Goal: Transaction & Acquisition: Obtain resource

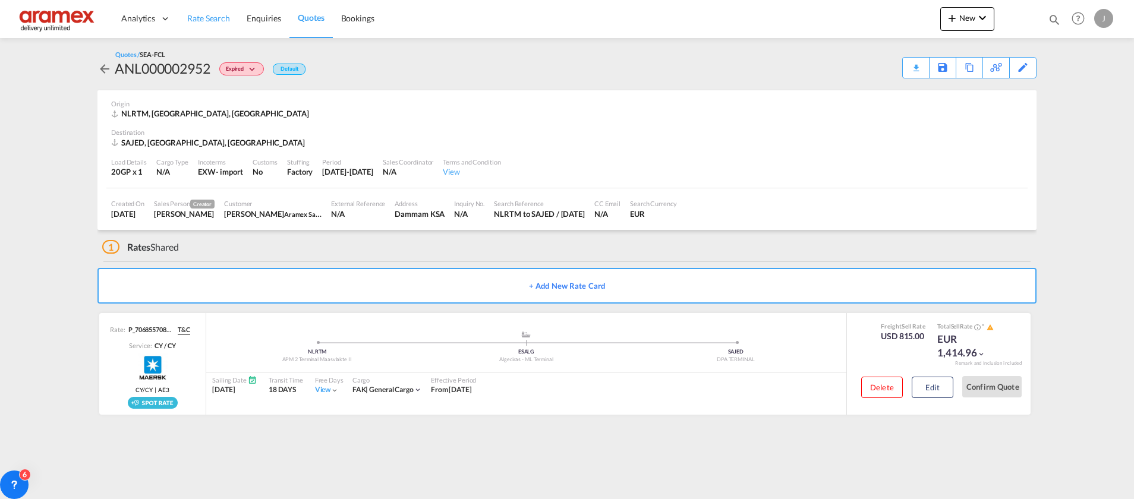
click at [208, 23] on span "Rate Search" at bounding box center [208, 18] width 43 height 10
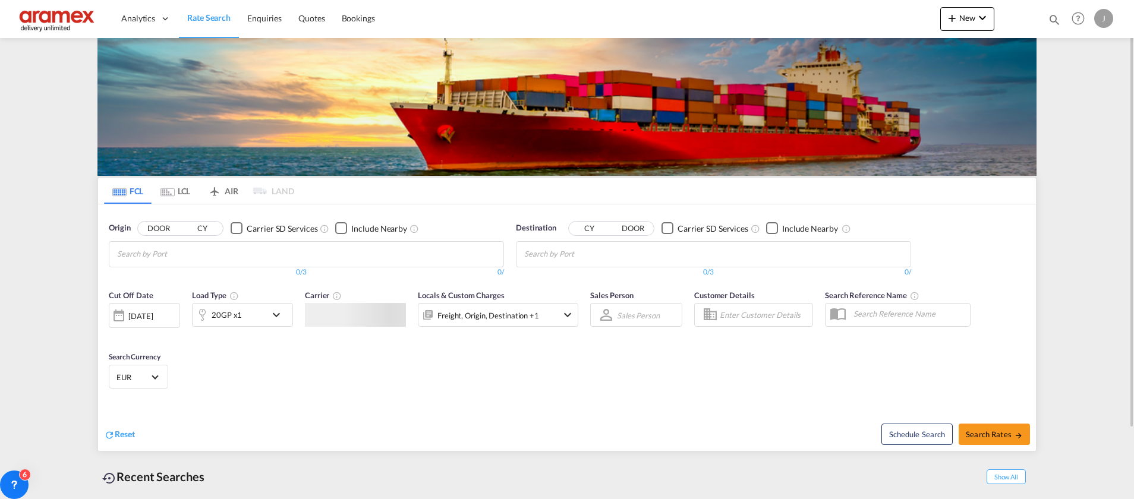
click at [576, 257] on input "Chips input." at bounding box center [580, 254] width 113 height 19
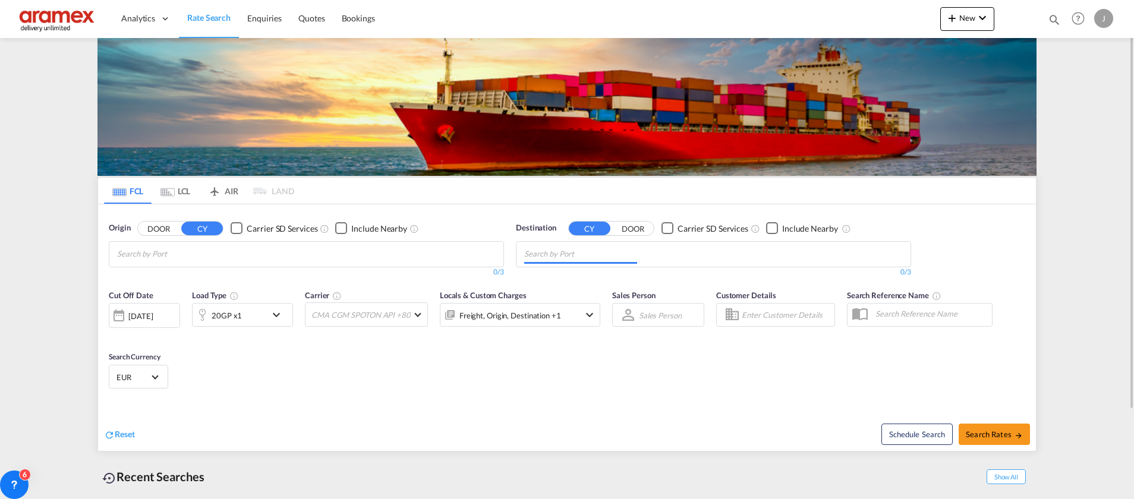
paste input "Shuwaikh"
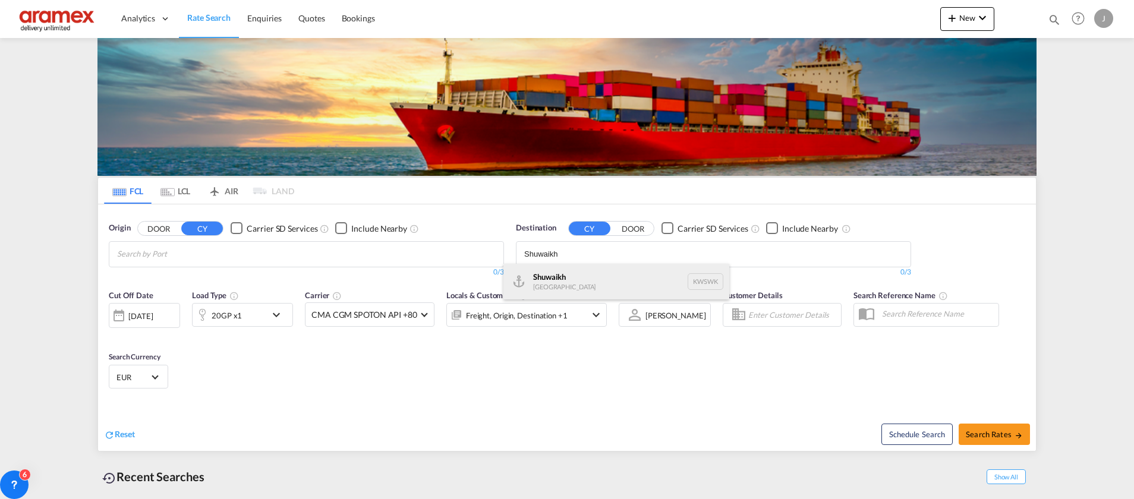
type input "Shuwaikh"
click at [575, 286] on div "Shuwaikh [GEOGRAPHIC_DATA] KWSWK" at bounding box center [616, 282] width 226 height 36
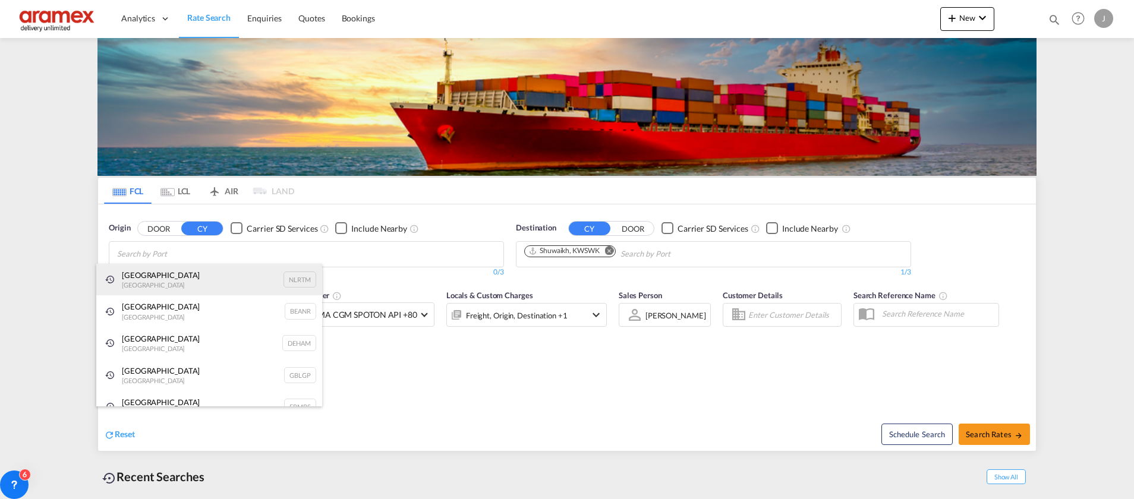
click at [169, 278] on div "[GEOGRAPHIC_DATA] [GEOGRAPHIC_DATA] NLRTM" at bounding box center [209, 280] width 226 height 32
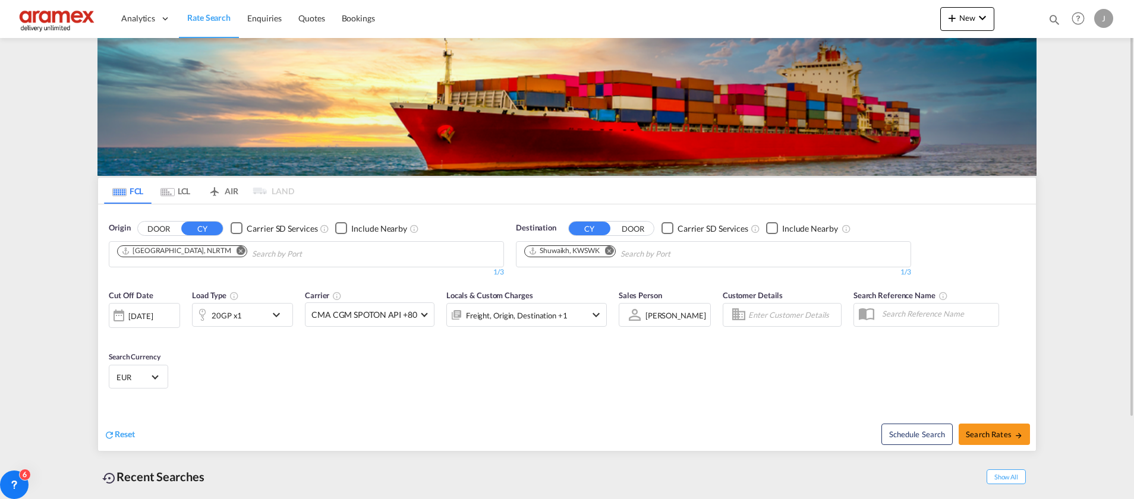
click at [246, 310] on div "20GP x1" at bounding box center [230, 315] width 74 height 24
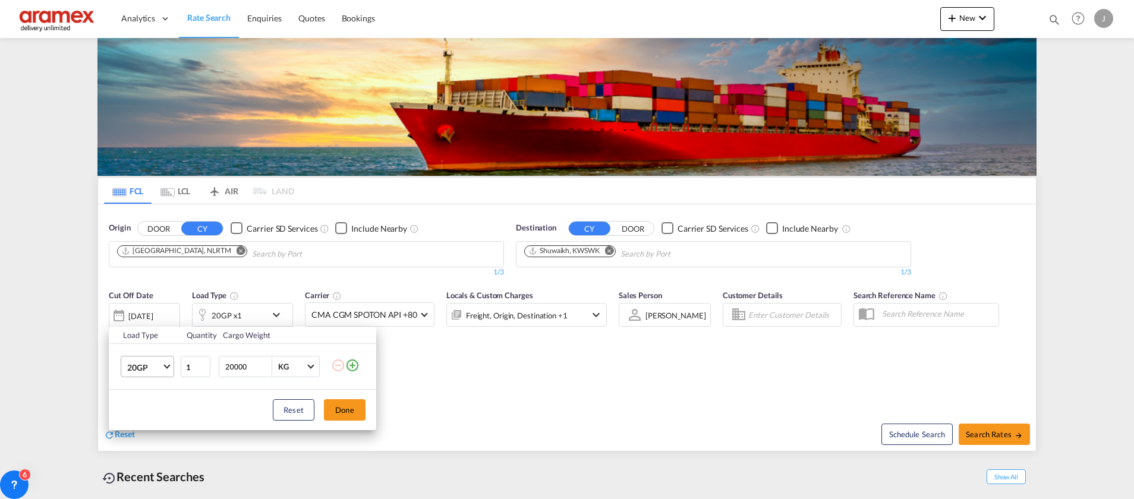
click at [163, 366] on md-select-value "20GP" at bounding box center [150, 367] width 48 height 20
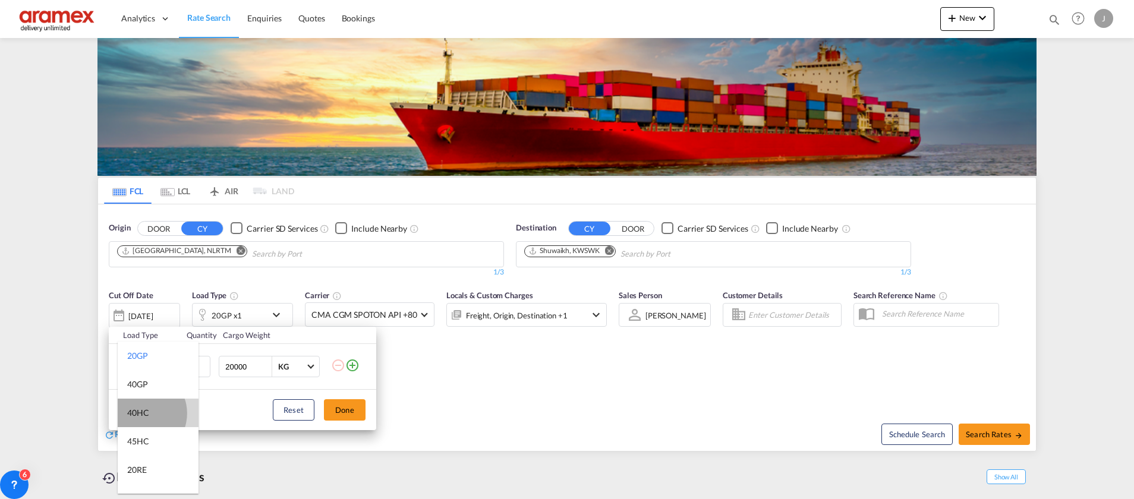
drag, startPoint x: 141, startPoint y: 414, endPoint x: 261, endPoint y: 409, distance: 120.1
click at [141, 414] on div "40HC" at bounding box center [138, 413] width 22 height 12
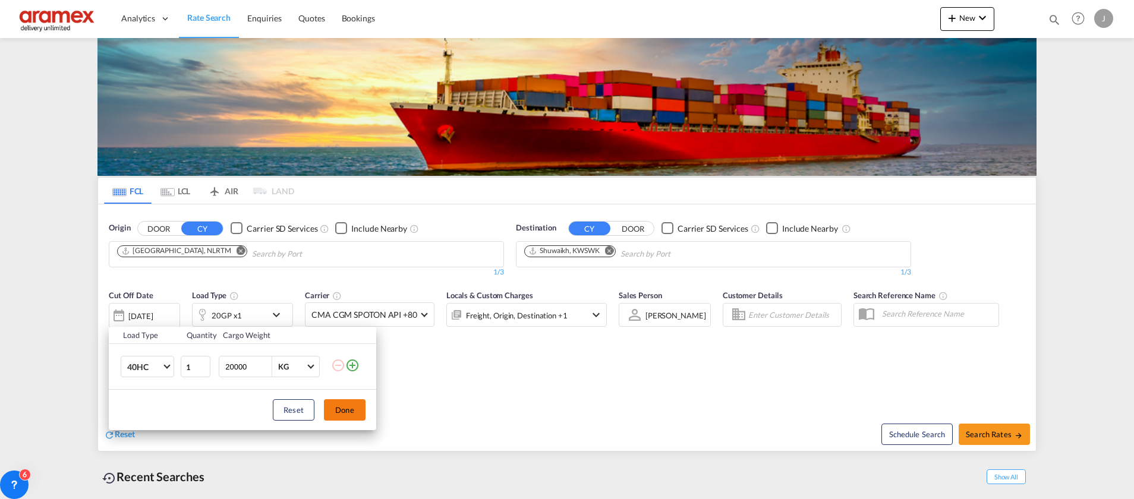
click at [350, 412] on button "Done" at bounding box center [345, 409] width 42 height 21
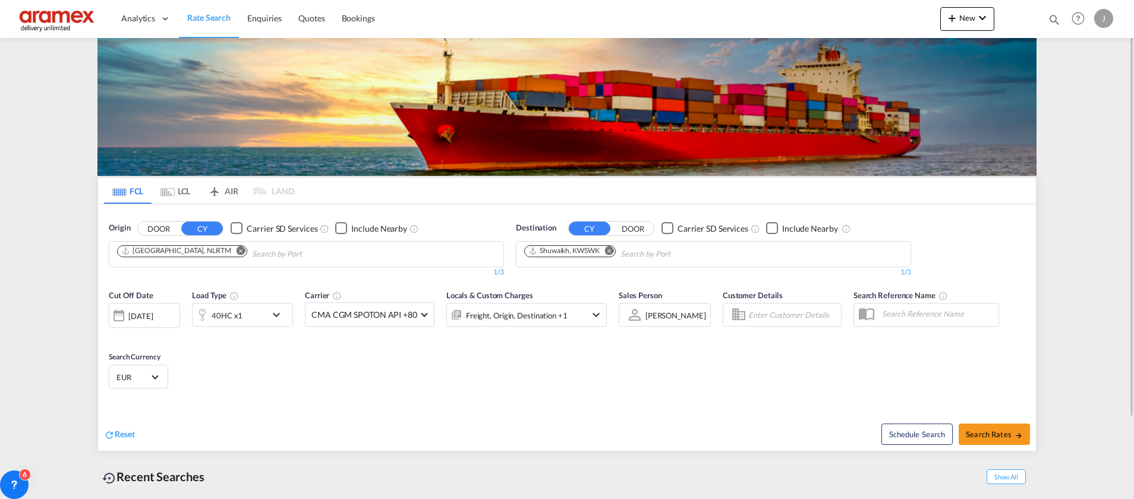
click at [717, 386] on div "Cut Off Date [DATE] [DATE] Load Type 40HC x1 Carrier CMA CGM SPOTON API +80 Onl…" at bounding box center [567, 341] width 938 height 116
click at [977, 430] on span "Search Rates" at bounding box center [994, 435] width 57 height 10
type input "NLRTM to KWSWK / [DATE]"
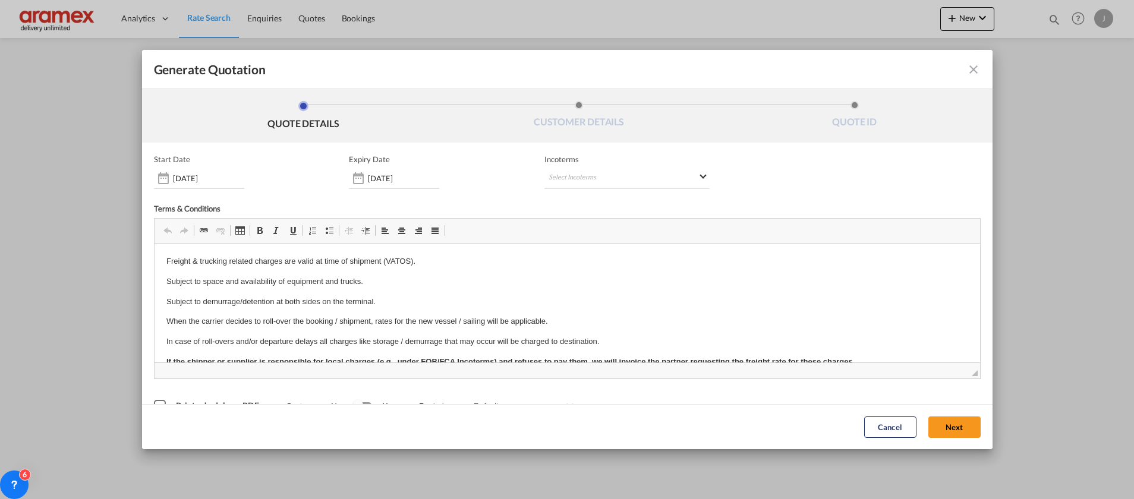
click at [601, 165] on div "Incoterms Select Incoterms DAP - import Delivered at Place DPU - export Deliver…" at bounding box center [626, 172] width 165 height 34
click at [600, 172] on md-select "Select Incoterms DAP - import Delivered at Place DPU - export Delivery at Place…" at bounding box center [626, 178] width 165 height 21
click at [580, 201] on input "search" at bounding box center [601, 202] width 110 height 11
type input "exw"
click at [585, 230] on div "Ex Works" at bounding box center [605, 233] width 113 height 8
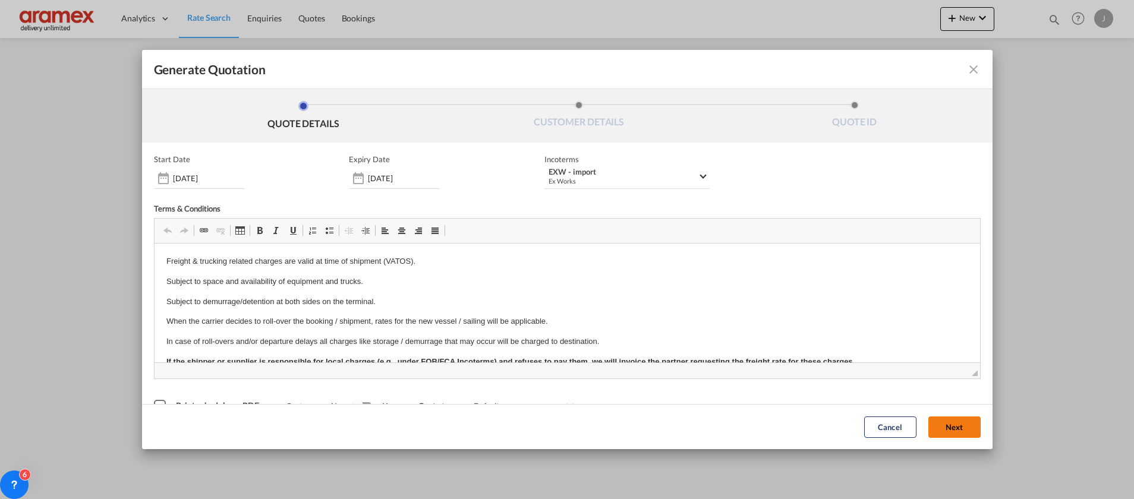
click at [938, 427] on button "Next" at bounding box center [954, 427] width 52 height 21
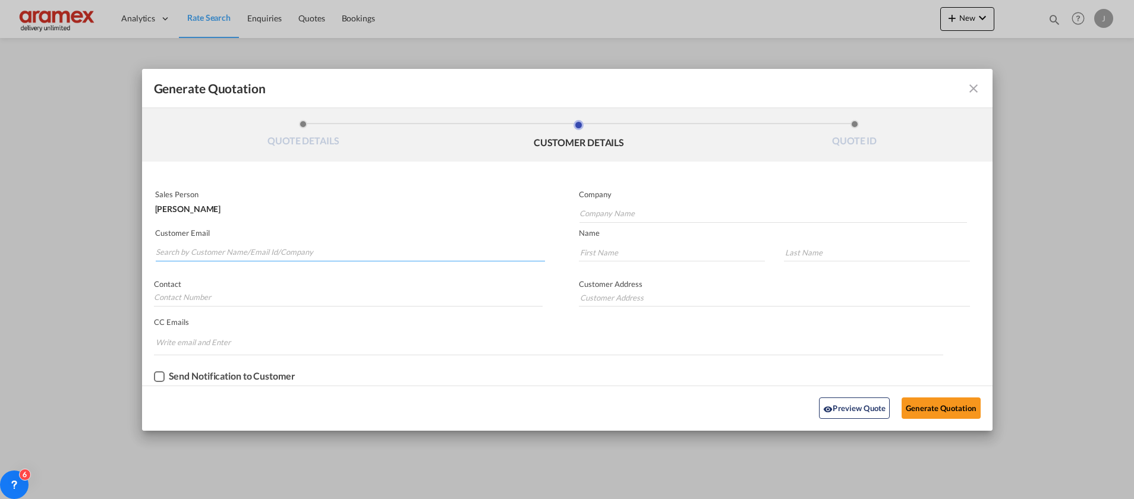
click at [219, 252] on input "Search by Customer Name/Email Id/Company" at bounding box center [350, 253] width 389 height 18
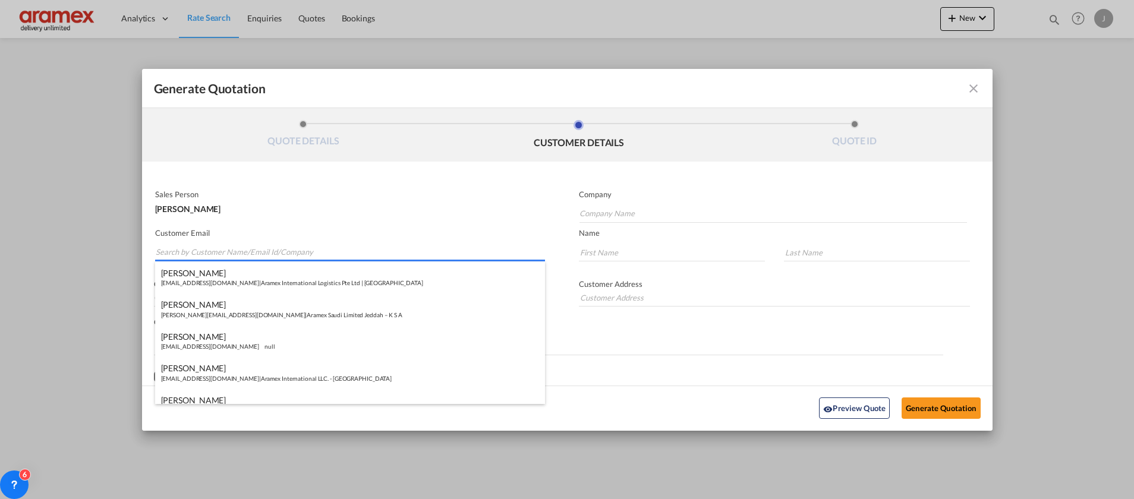
paste input "[PERSON_NAME]"
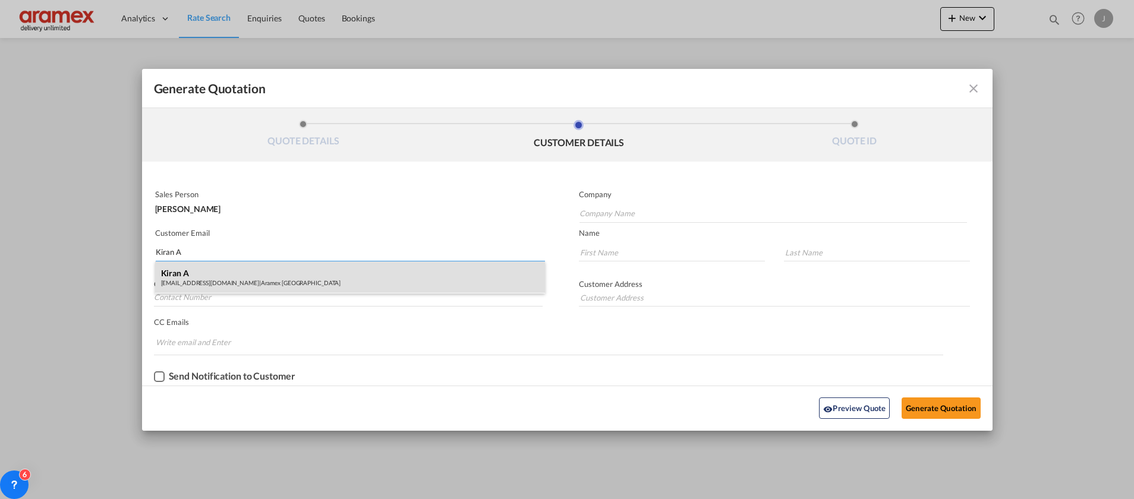
type input "Kiran A"
click at [247, 272] on div "Kiran A [EMAIL_ADDRESS][DOMAIN_NAME] | Aramex [GEOGRAPHIC_DATA]" at bounding box center [350, 277] width 390 height 32
type input "Aramex [GEOGRAPHIC_DATA]"
type input "[EMAIL_ADDRESS][DOMAIN_NAME]"
type input "Kiran"
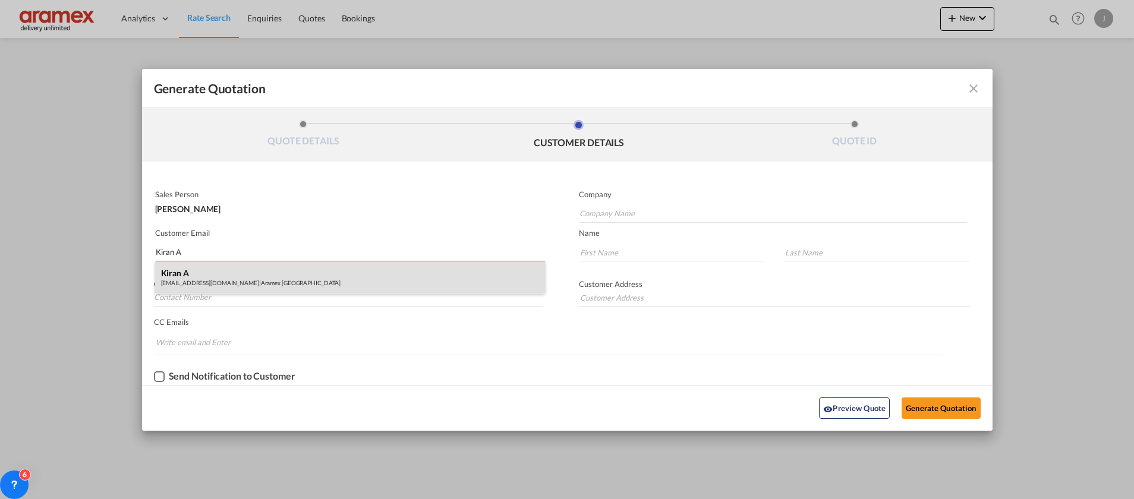
type input "A"
type input "Aramex [GEOGRAPHIC_DATA]"
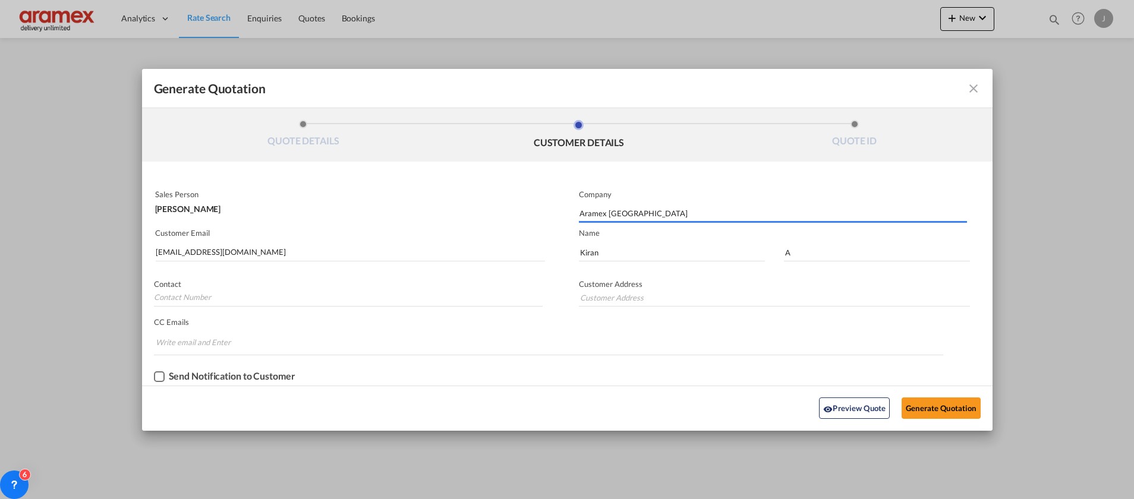
click at [930, 396] on div "Preview Quote Generate Quotation" at bounding box center [567, 408] width 839 height 33
click at [932, 410] on button "Generate Quotation" at bounding box center [941, 408] width 78 height 21
type input "Aramex [GEOGRAPHIC_DATA]"
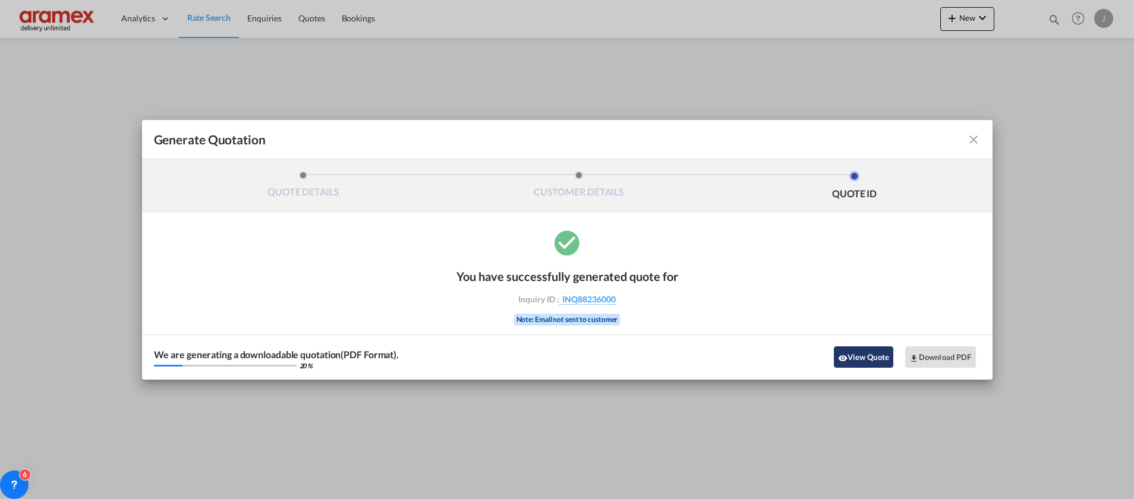
click at [875, 357] on button "View Quote" at bounding box center [863, 356] width 59 height 21
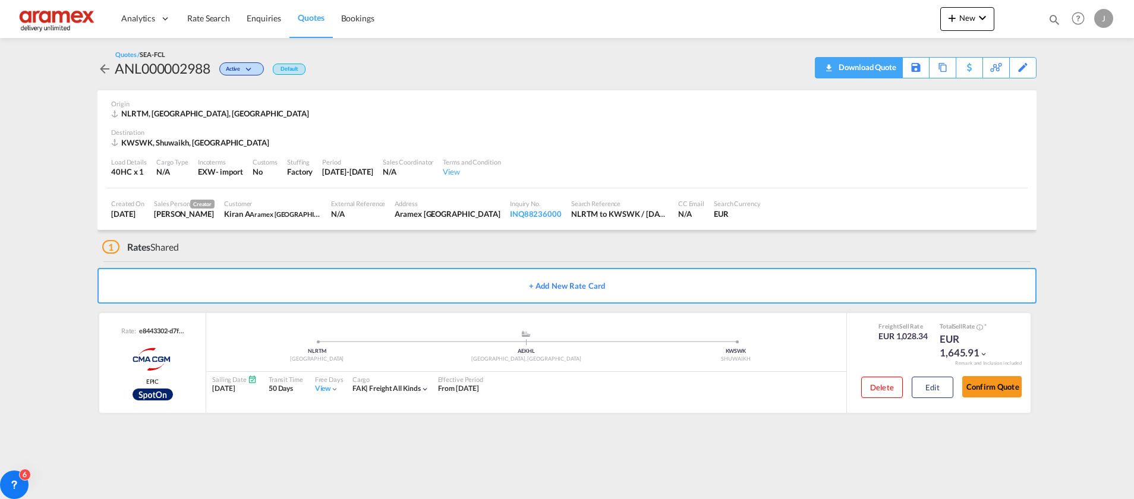
click at [874, 67] on div "Download Quote" at bounding box center [866, 67] width 61 height 19
click at [209, 13] on span "Rate Search" at bounding box center [208, 18] width 43 height 10
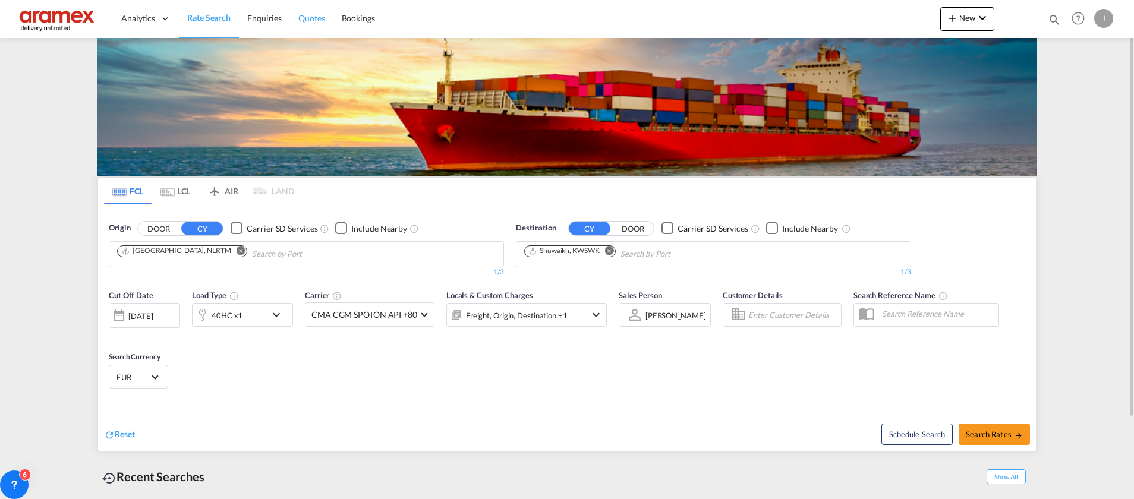
click at [309, 15] on span "Quotes" at bounding box center [311, 18] width 26 height 10
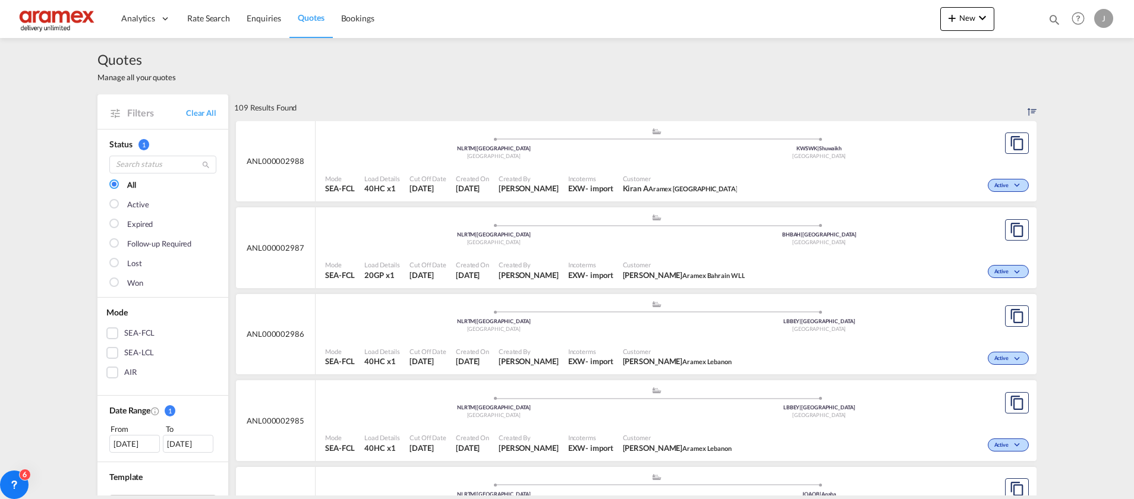
click at [750, 161] on div ".a{fill:#aaa8ad;} .a{fill:#aaa8ad;} NLRTM | [GEOGRAPHIC_DATA] [GEOGRAPHIC_DATA]…" at bounding box center [656, 145] width 663 height 36
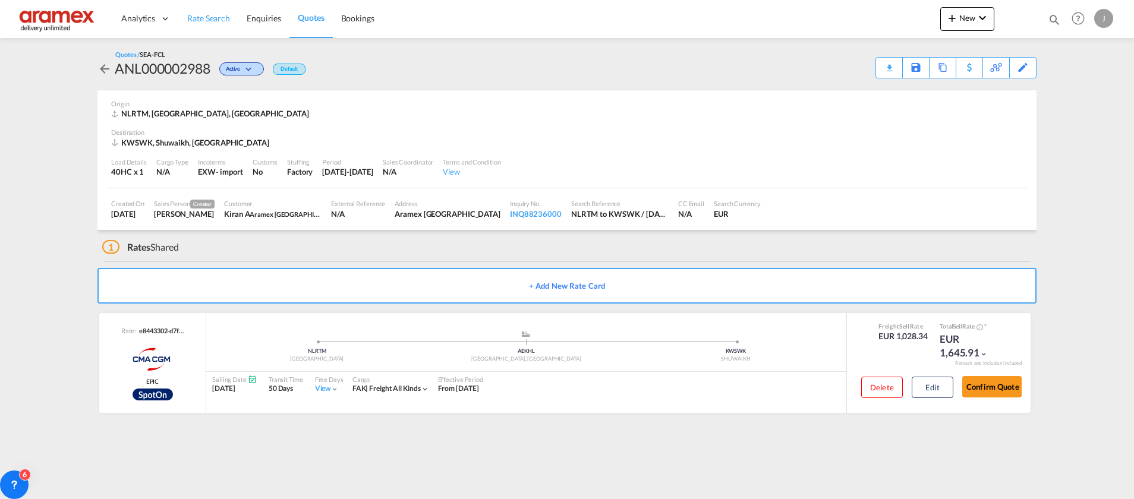
click at [218, 19] on span "Rate Search" at bounding box center [208, 18] width 43 height 10
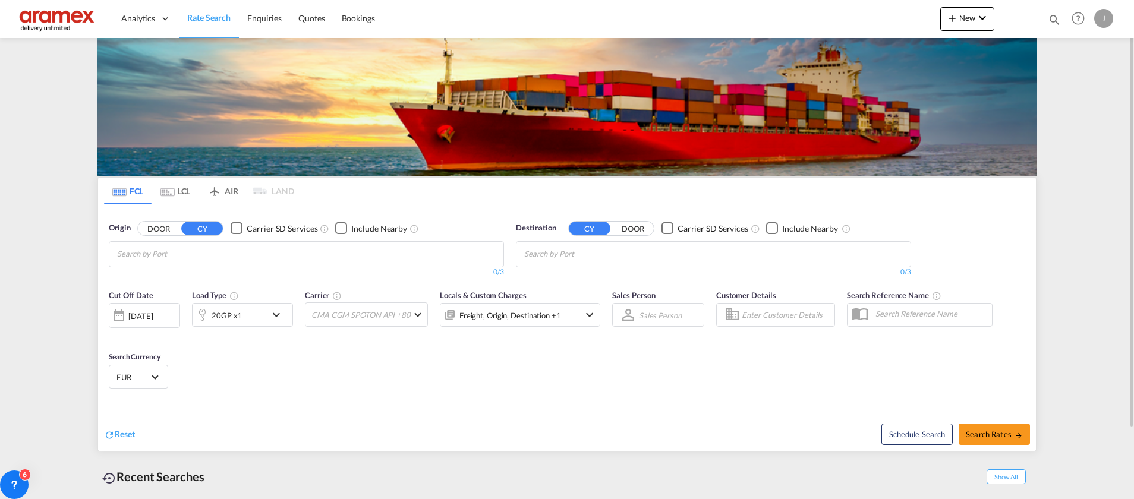
click at [186, 193] on md-tab-item "LCL" at bounding box center [176, 191] width 48 height 26
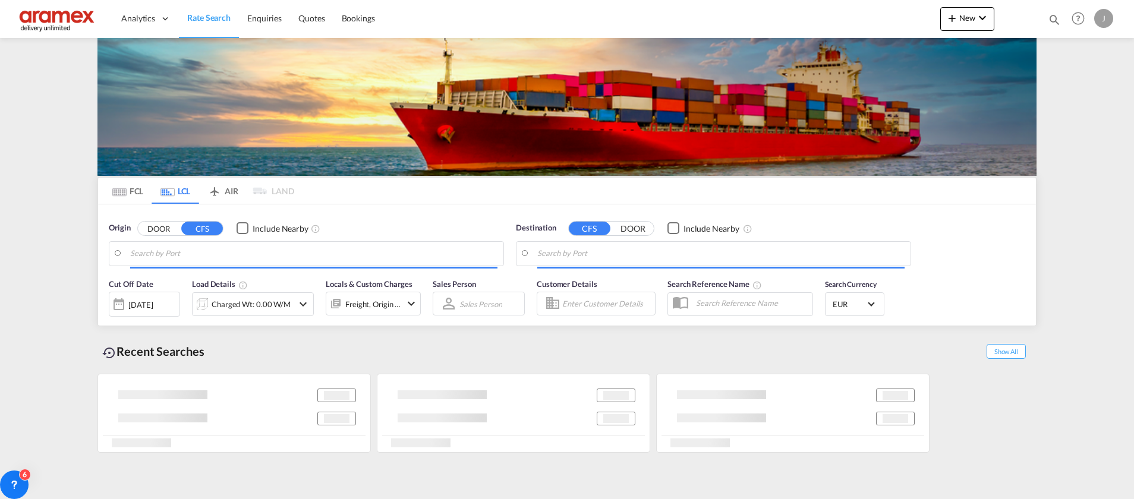
type input "[GEOGRAPHIC_DATA], NLRTM"
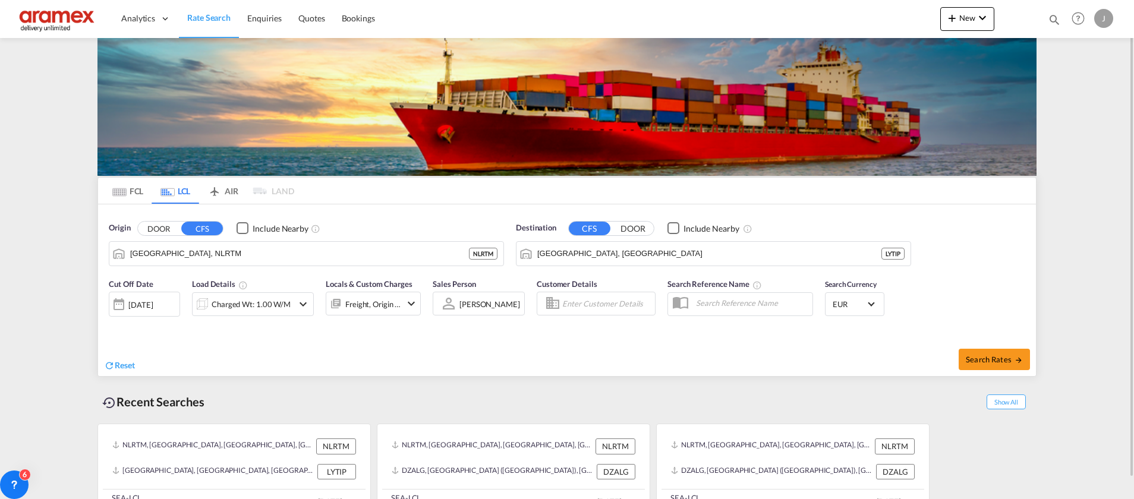
click at [185, 193] on md-tab-item "LCL" at bounding box center [176, 191] width 48 height 26
click at [576, 257] on input "[GEOGRAPHIC_DATA], [GEOGRAPHIC_DATA]" at bounding box center [720, 254] width 367 height 18
click at [588, 282] on div "Ad Dammam [GEOGRAPHIC_DATA] [GEOGRAPHIC_DATA]" at bounding box center [629, 287] width 226 height 36
type input "Ad Dammam, SADMM"
click at [261, 307] on div "Charged Wt: 1.00 W/M" at bounding box center [251, 304] width 79 height 17
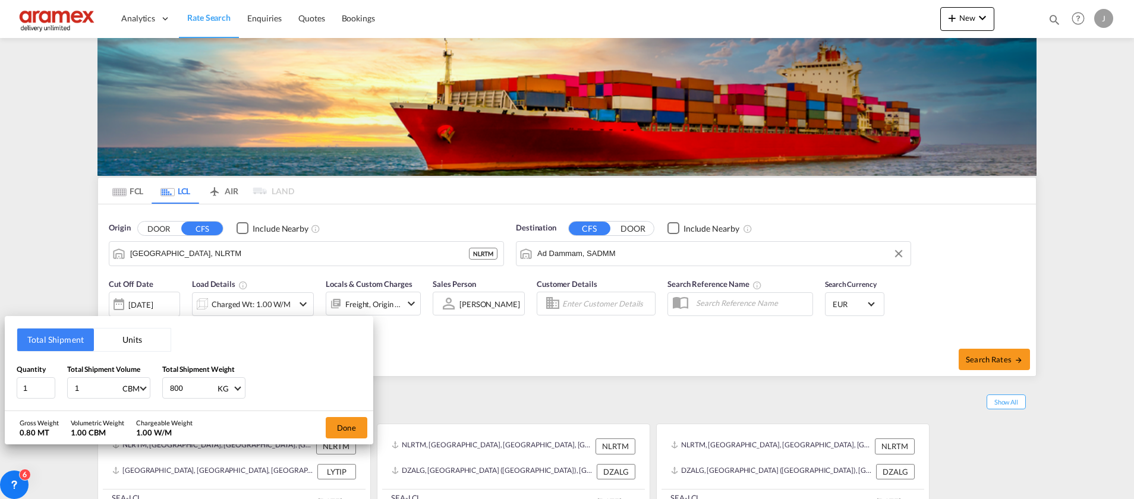
drag, startPoint x: 191, startPoint y: 389, endPoint x: 165, endPoint y: 389, distance: 26.7
click at [165, 389] on div "800 KG KG LB" at bounding box center [203, 387] width 83 height 21
type input "99"
click at [337, 424] on button "Done" at bounding box center [347, 427] width 42 height 21
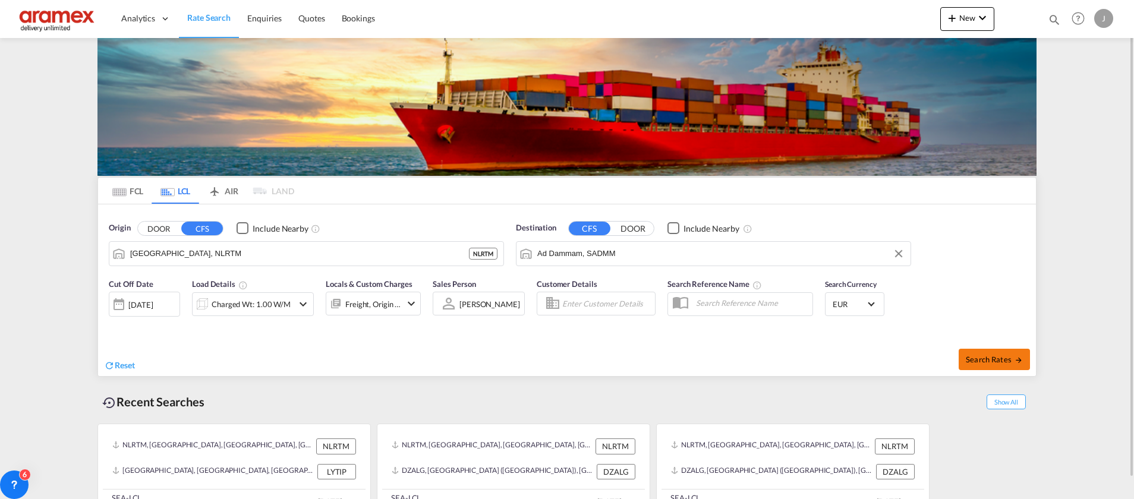
click at [993, 361] on span "Search Rates" at bounding box center [994, 360] width 57 height 10
type input "NLRTM to SADMM / [DATE]"
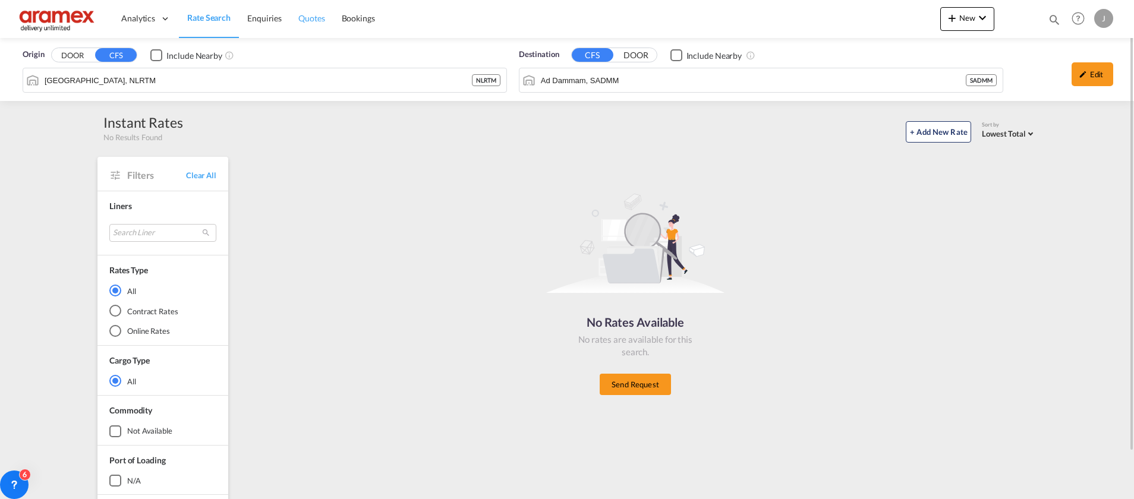
click at [327, 22] on link "Quotes" at bounding box center [311, 18] width 43 height 39
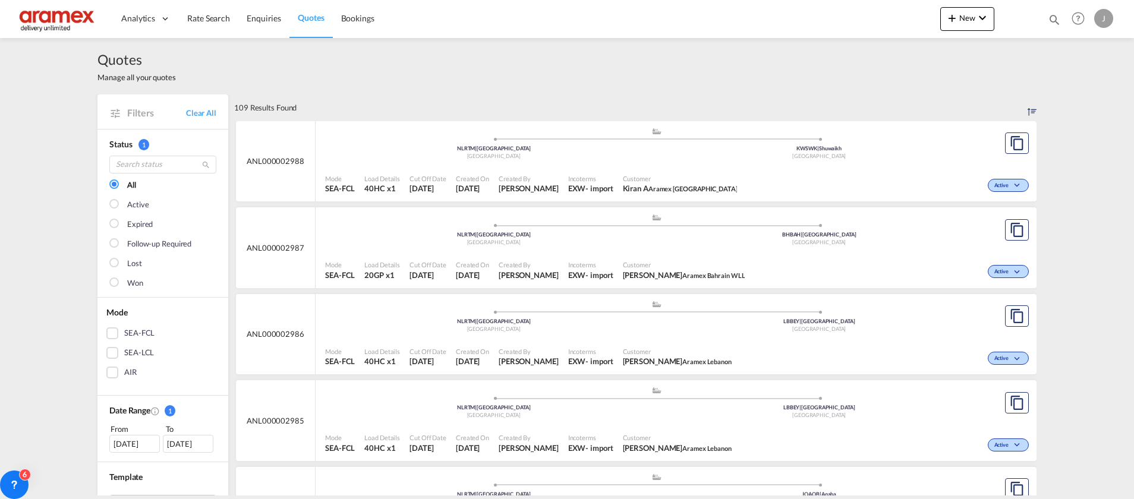
click at [106, 349] on div "SEA-LCL" at bounding box center [112, 353] width 12 height 12
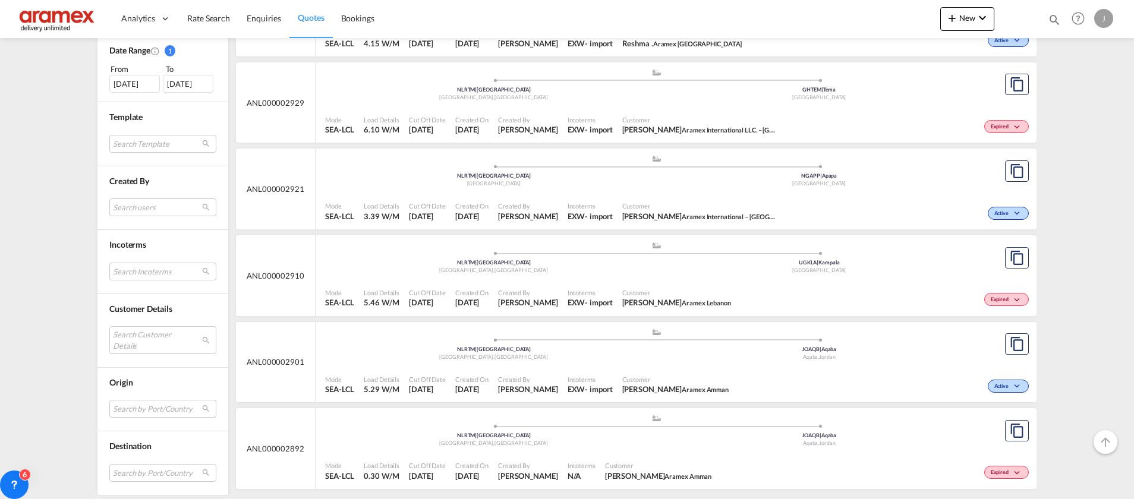
scroll to position [407, 0]
click at [133, 472] on md-select "Search by Port/Country JPNIC nichinan [GEOGRAPHIC_DATA] AEAMF mussafah [GEOGRAP…" at bounding box center [162, 473] width 107 height 18
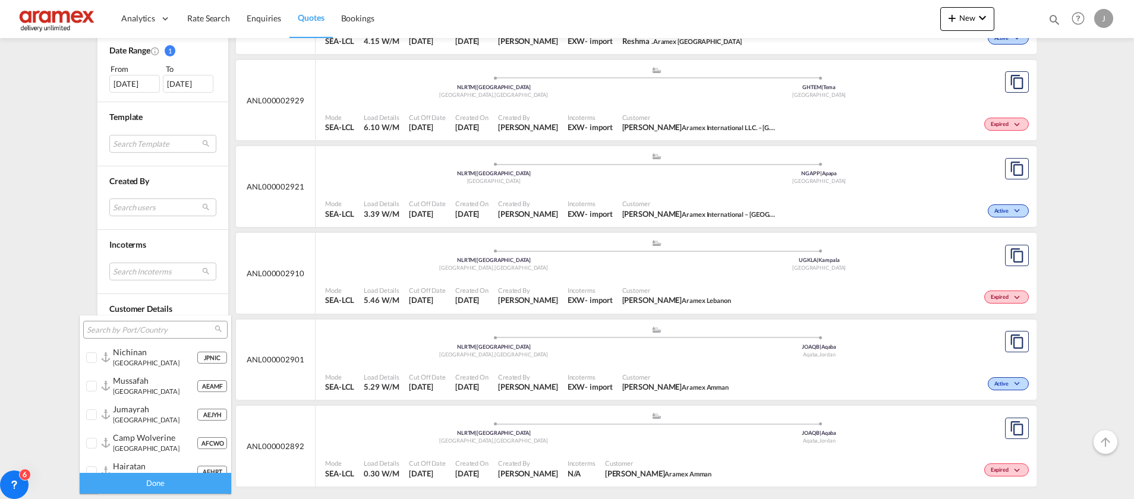
click at [127, 327] on input "search" at bounding box center [151, 330] width 128 height 11
drag, startPoint x: 115, startPoint y: 330, endPoint x: 46, endPoint y: 329, distance: 68.9
click at [46, 329] on body "Analytics Dashboard Rate Search Enquiries Quotes Bookings" at bounding box center [567, 249] width 1134 height 499
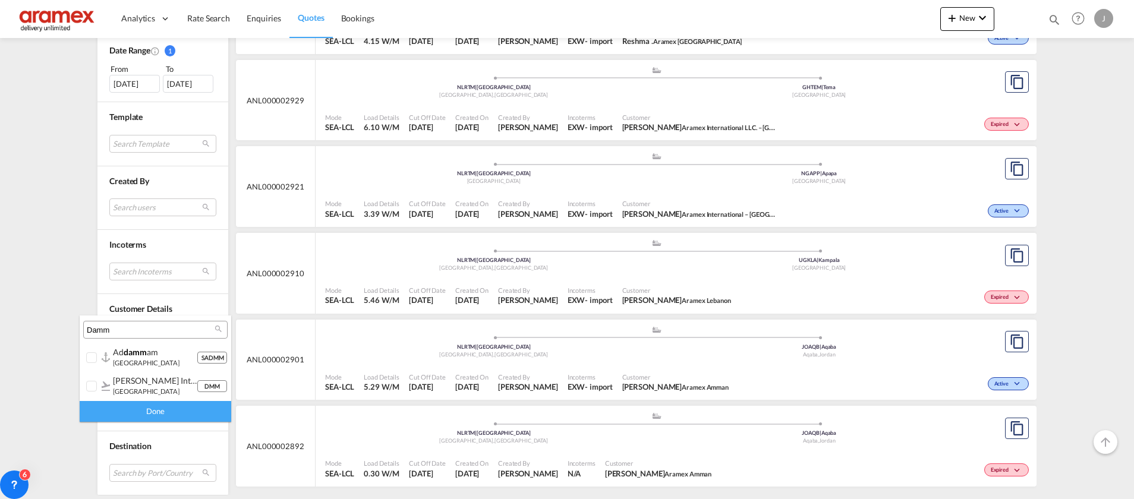
type input "Damm"
click at [111, 358] on div "SADMM ad damm am [GEOGRAPHIC_DATA]" at bounding box center [149, 357] width 93 height 20
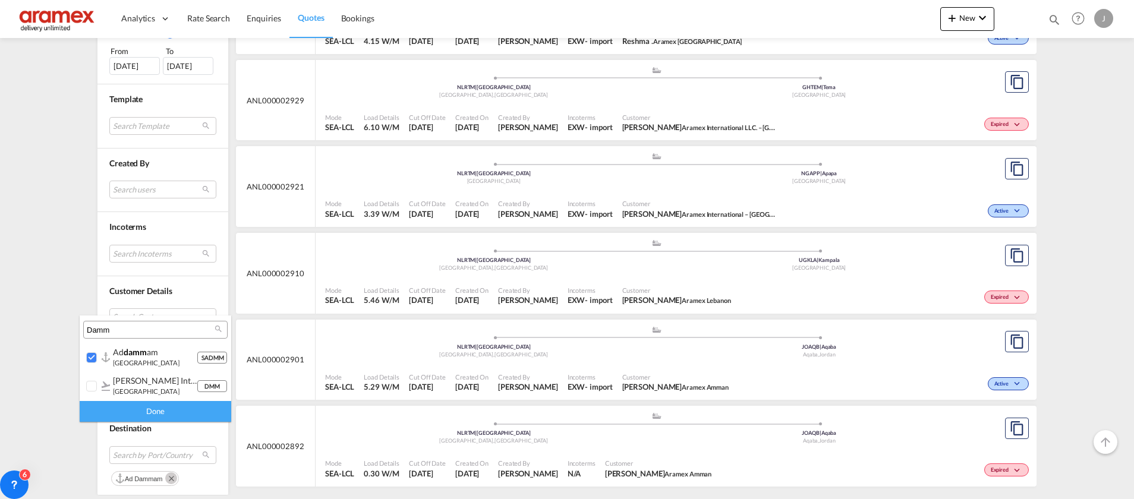
click at [131, 407] on div "Done" at bounding box center [156, 411] width 152 height 21
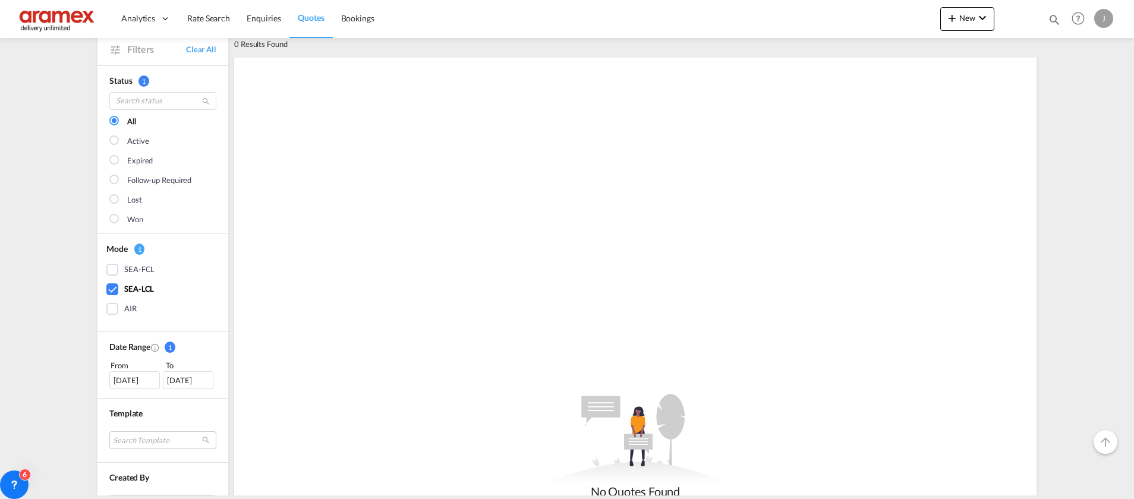
scroll to position [89, 0]
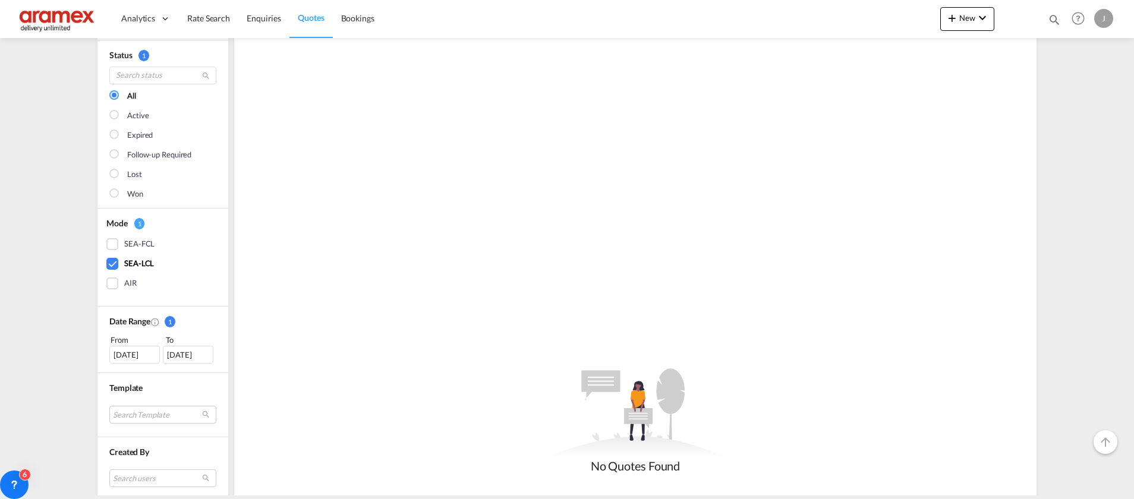
click at [134, 355] on div "[DATE]" at bounding box center [134, 355] width 51 height 18
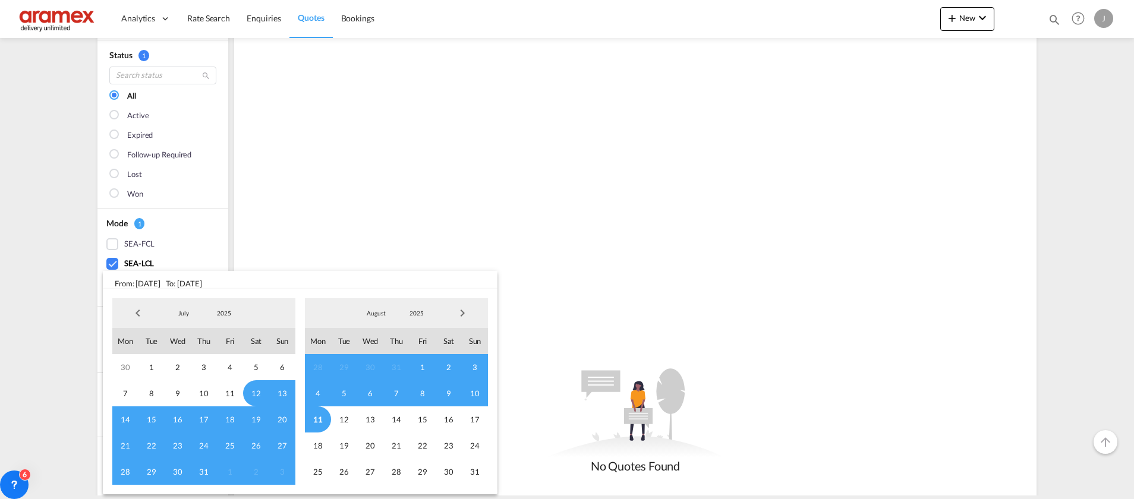
click at [139, 314] on span "Previous Month" at bounding box center [138, 313] width 24 height 24
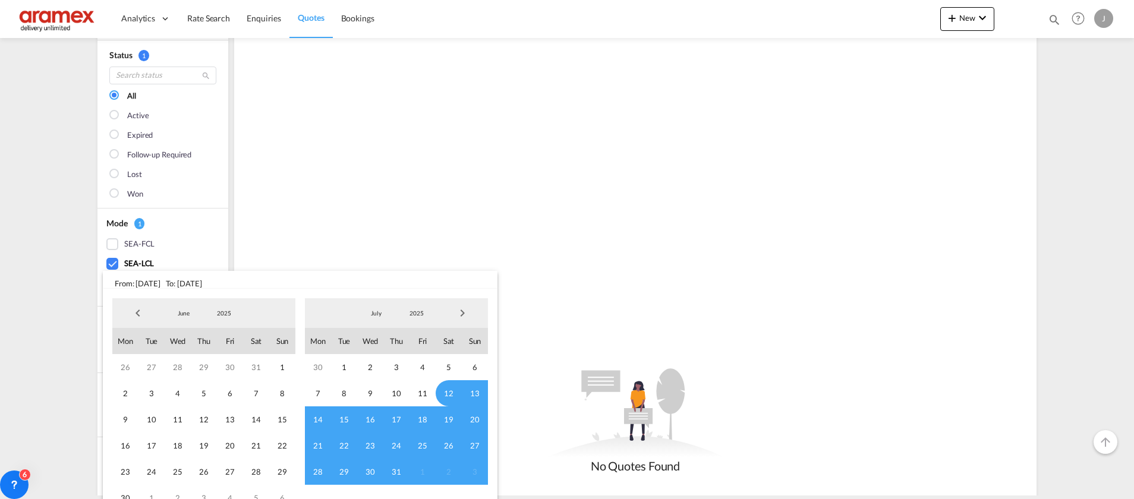
click at [139, 314] on span "Previous Month" at bounding box center [138, 313] width 24 height 24
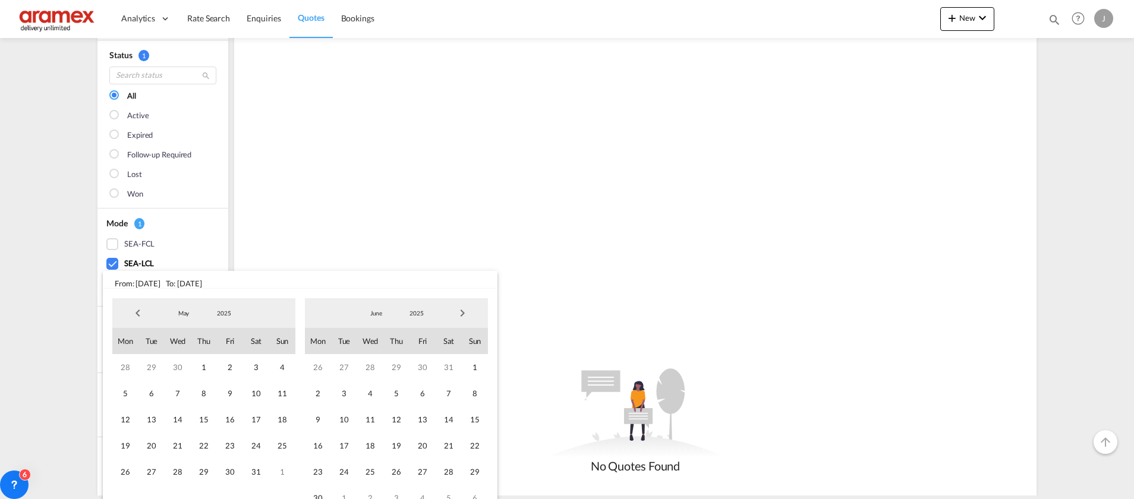
click at [139, 314] on span "Previous Month" at bounding box center [138, 313] width 24 height 24
click at [177, 368] on span "2" at bounding box center [178, 367] width 26 height 26
click at [463, 313] on span "Next Month" at bounding box center [462, 313] width 24 height 24
drag, startPoint x: 389, startPoint y: 472, endPoint x: 487, endPoint y: 448, distance: 101.2
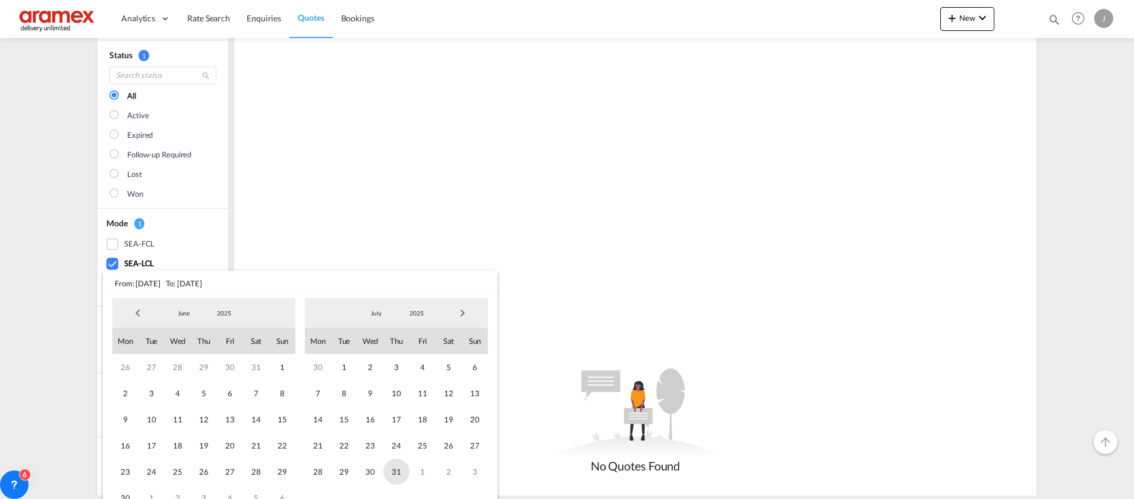
click at [390, 472] on span "31" at bounding box center [396, 472] width 26 height 26
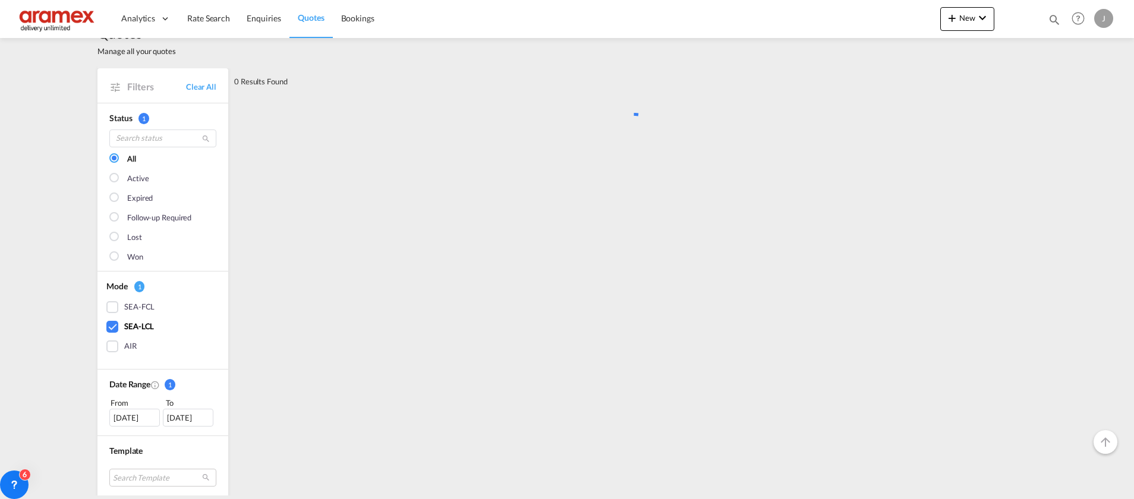
scroll to position [0, 0]
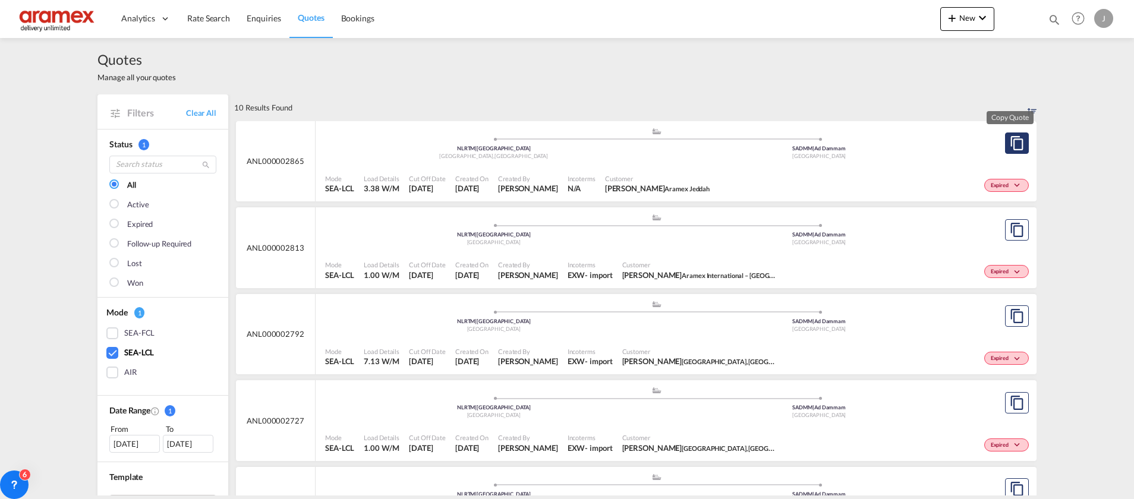
click at [1010, 144] on md-icon "assets/icons/custom/copyQuote.svg" at bounding box center [1017, 143] width 14 height 14
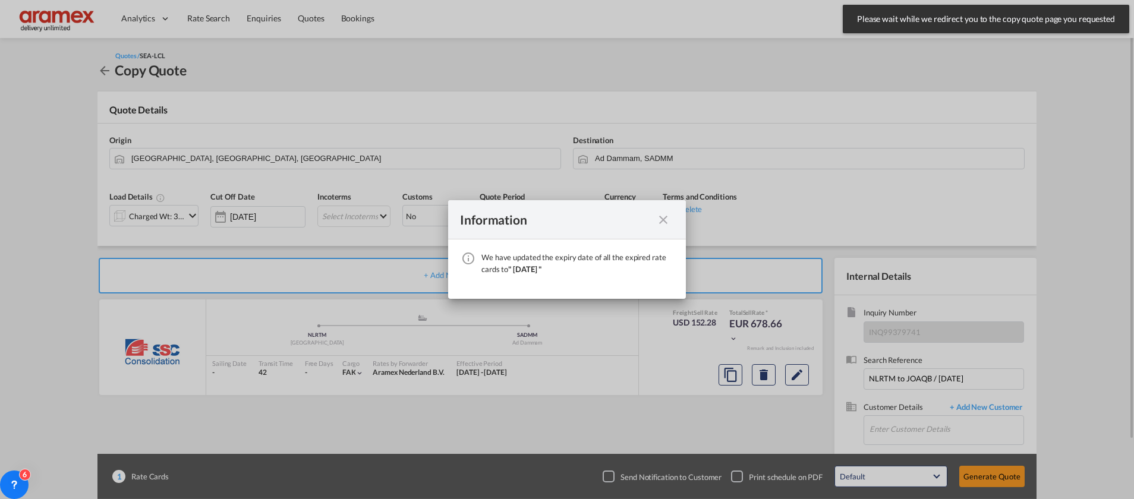
click at [666, 218] on md-icon "icon-close fg-AAA8AD cursor" at bounding box center [663, 220] width 14 height 14
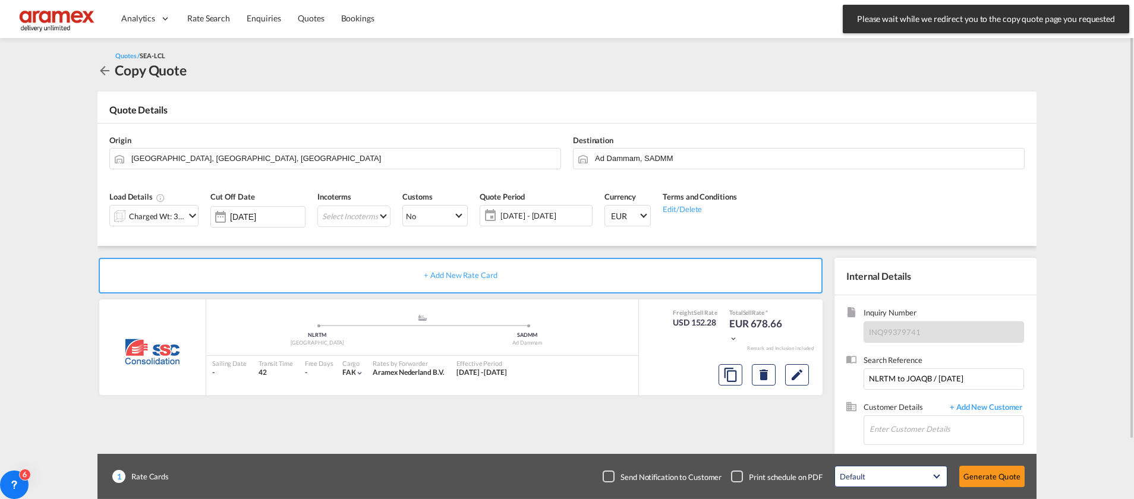
click at [138, 216] on div "Charged Wt: 3.38 W/M" at bounding box center [157, 216] width 56 height 17
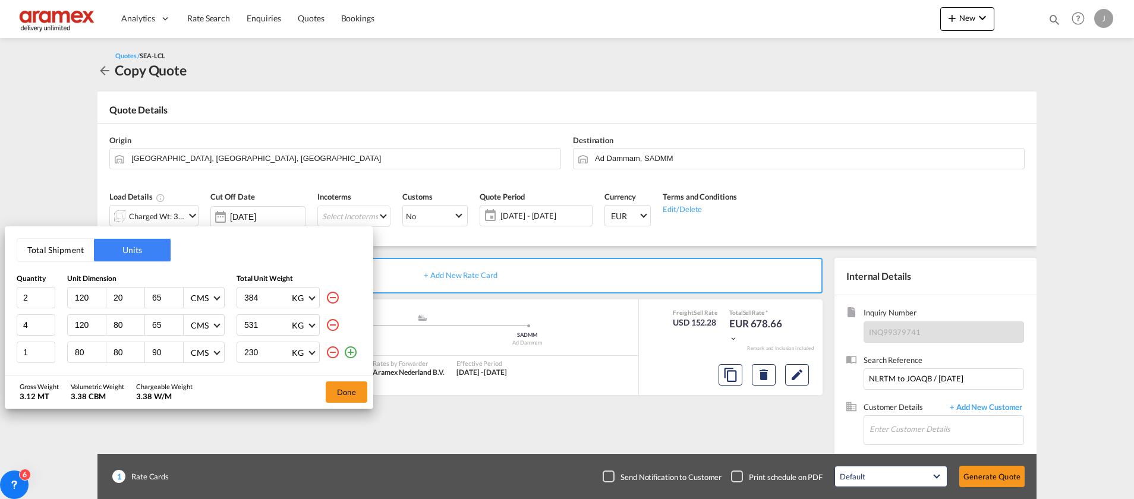
click at [332, 298] on md-icon "icon-minus-circle-outline" at bounding box center [333, 298] width 14 height 14
type input "4"
type input "80"
type input "531"
type input "1"
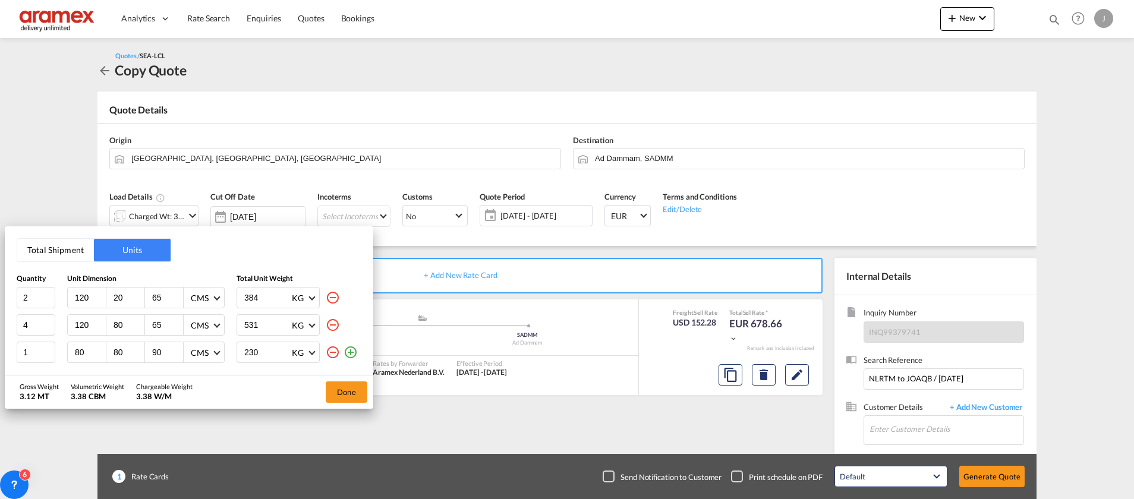
type input "80"
type input "90"
type input "230"
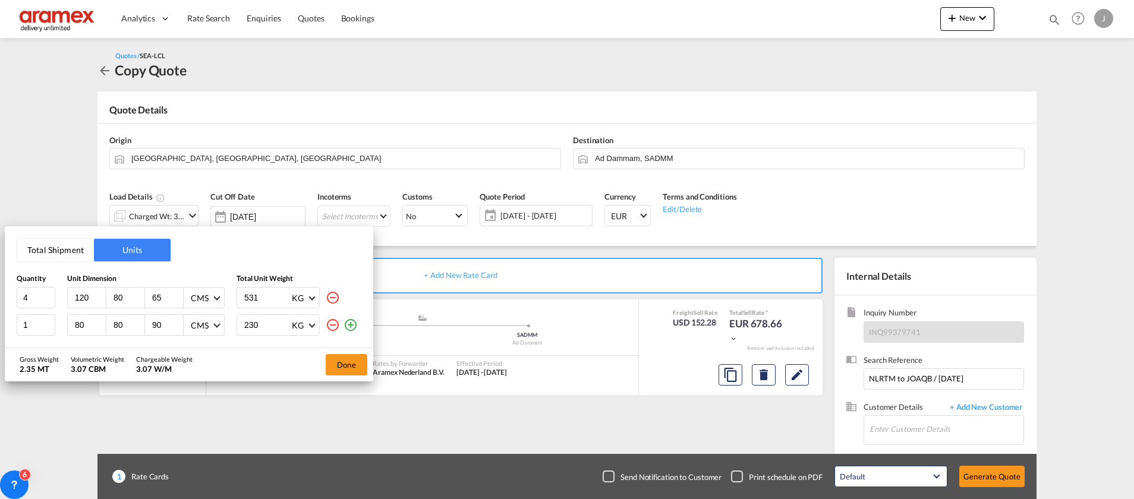
click at [333, 300] on md-icon "icon-minus-circle-outline" at bounding box center [333, 298] width 14 height 14
type input "1"
type input "80"
type input "90"
type input "230"
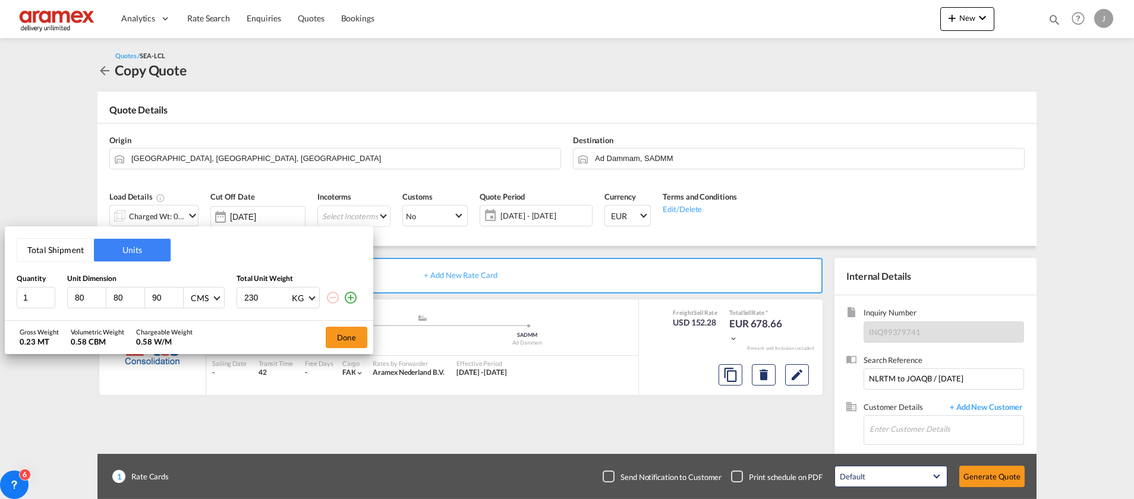
drag, startPoint x: 52, startPoint y: 251, endPoint x: 335, endPoint y: 295, distance: 285.7
click at [363, 295] on div "Total Shipment Units Quantity Unit Dimension Total Unit Weight 1 80 80 90 CMS C…" at bounding box center [189, 273] width 368 height 94
click at [331, 297] on md-icon "icon-minus-circle-outline" at bounding box center [333, 298] width 14 height 14
click at [86, 297] on input "80" at bounding box center [90, 297] width 32 height 11
click at [122, 323] on div "Gross Weight 0.23 MT Volumetric Weight 0.58 CBM Chargeable Weight 0.58 W/M" at bounding box center [112, 337] width 185 height 33
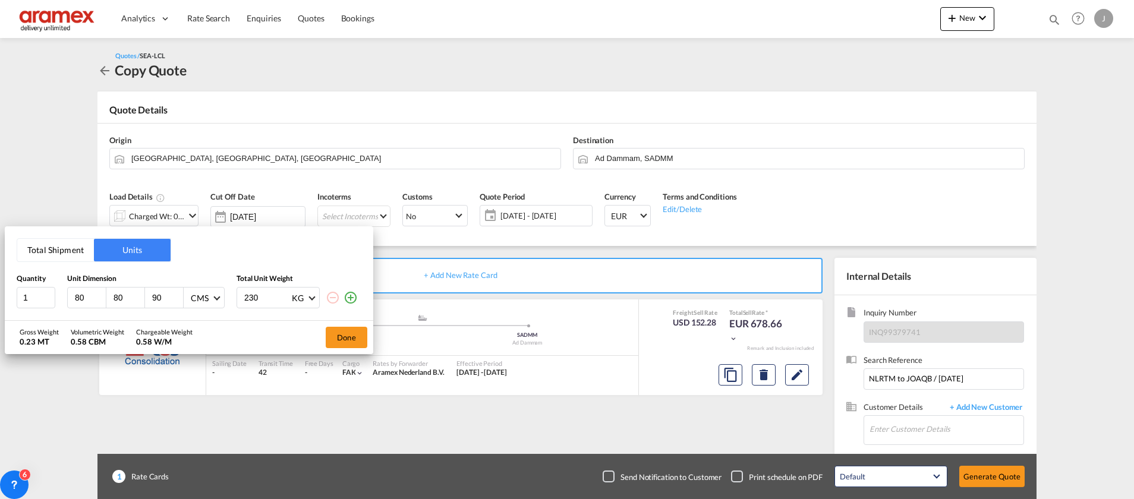
click at [88, 297] on input "80" at bounding box center [90, 297] width 32 height 11
drag, startPoint x: 85, startPoint y: 294, endPoint x: 26, endPoint y: 294, distance: 59.4
click at [26, 294] on div "1 80 80 90 CMS CMS Inches 230 KG KG LB" at bounding box center [189, 297] width 345 height 21
paste input "132"
type input "132"
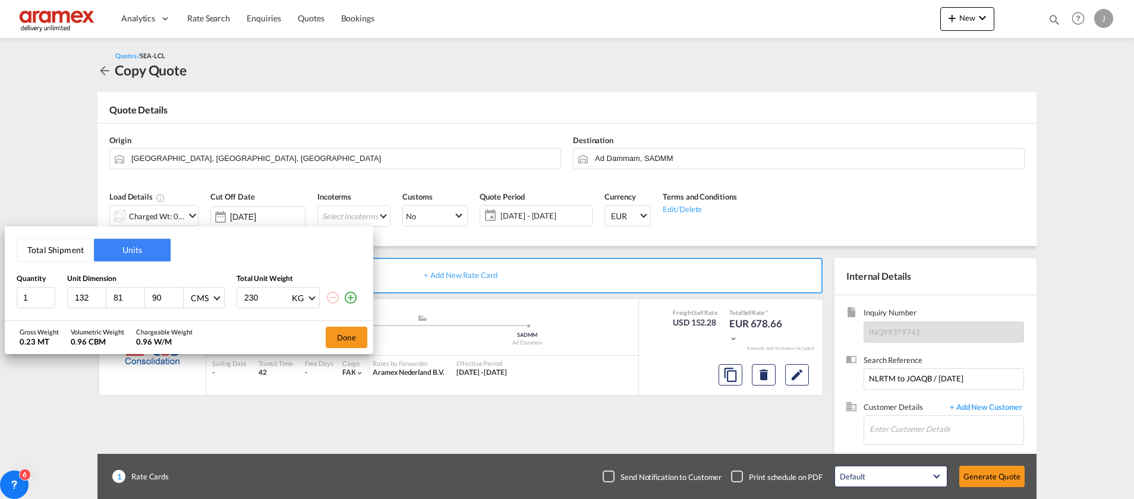
drag, startPoint x: 135, startPoint y: 297, endPoint x: 77, endPoint y: 297, distance: 58.2
click at [112, 297] on input "81" at bounding box center [128, 297] width 32 height 11
click at [127, 297] on input "81" at bounding box center [128, 297] width 32 height 11
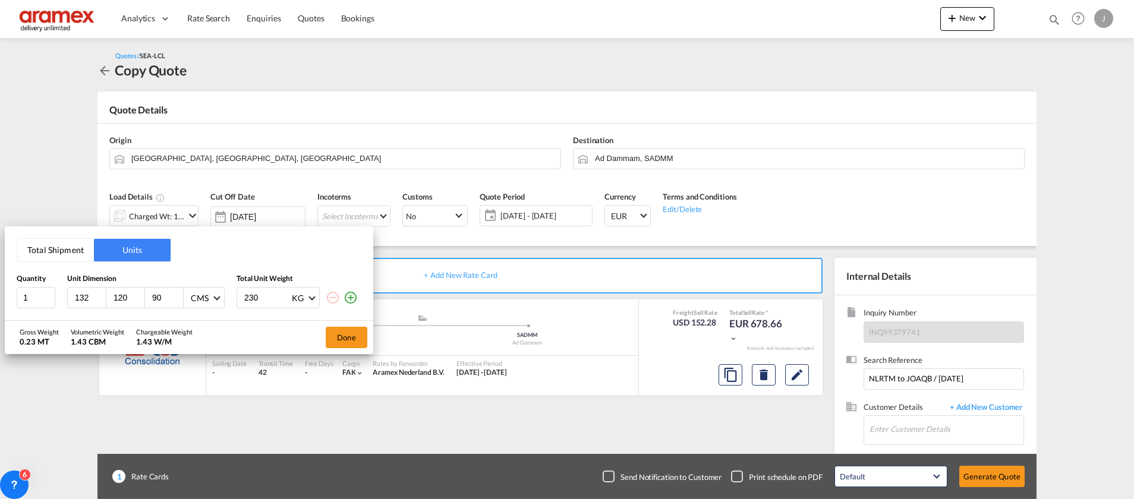
type input "120"
click at [160, 293] on input "90" at bounding box center [167, 297] width 32 height 11
type input "80"
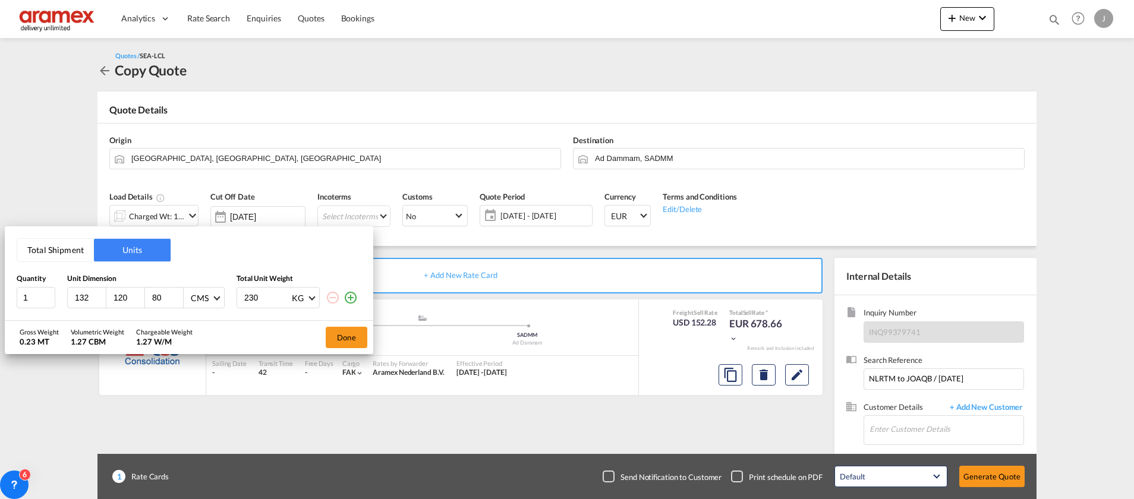
click at [248, 297] on input "230" at bounding box center [267, 298] width 48 height 20
type input "99"
click at [249, 330] on div "Gross Weight 0.10 MT Volumetric Weight 1.27 CBM Chargeable Weight 1.27 W/M Done" at bounding box center [189, 337] width 368 height 33
click at [330, 340] on button "Done" at bounding box center [347, 337] width 42 height 21
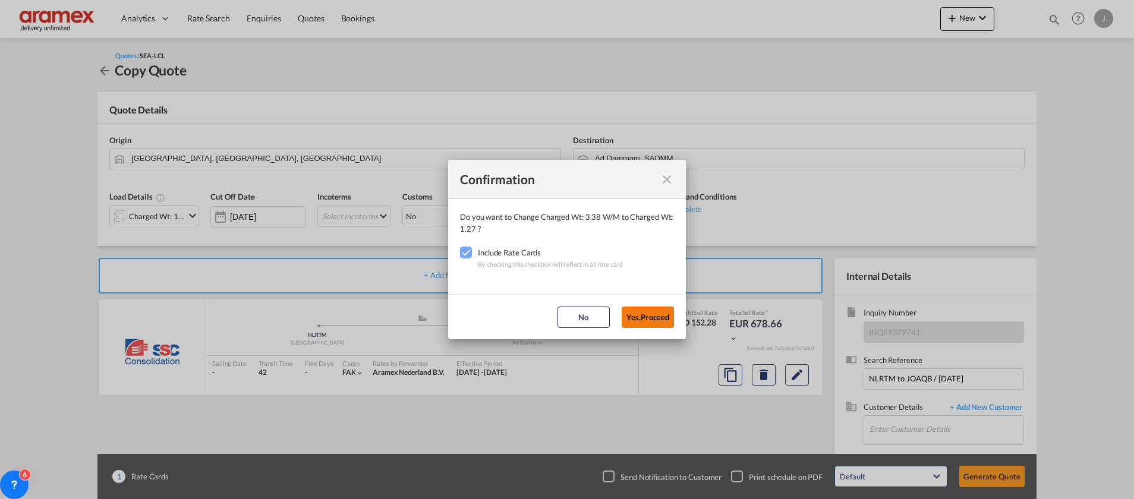
click at [653, 316] on button "Yes,Proceed" at bounding box center [648, 317] width 52 height 21
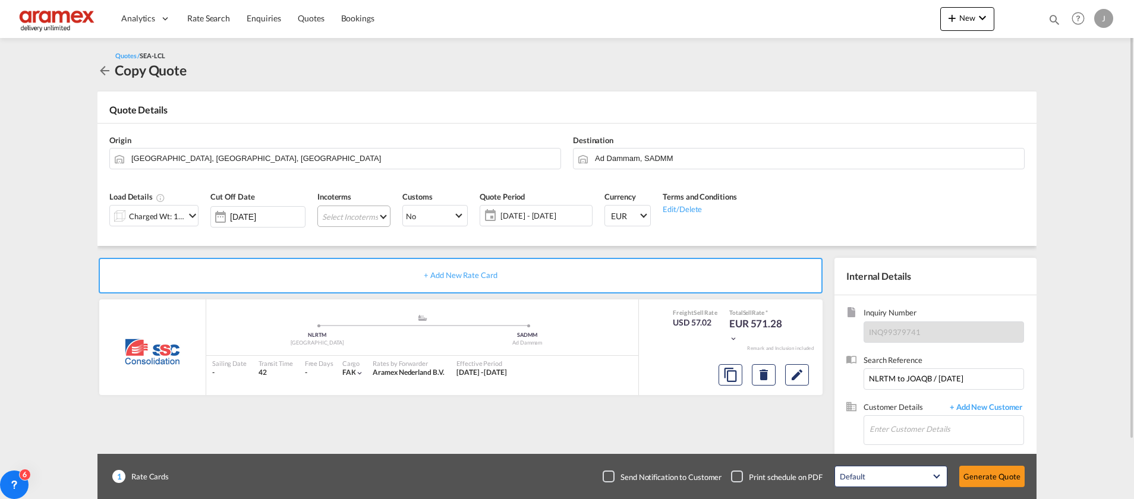
click at [341, 216] on md-select "Select Incoterms DAP - import Delivered at Place DPU - export Delivery at Place…" at bounding box center [353, 216] width 73 height 21
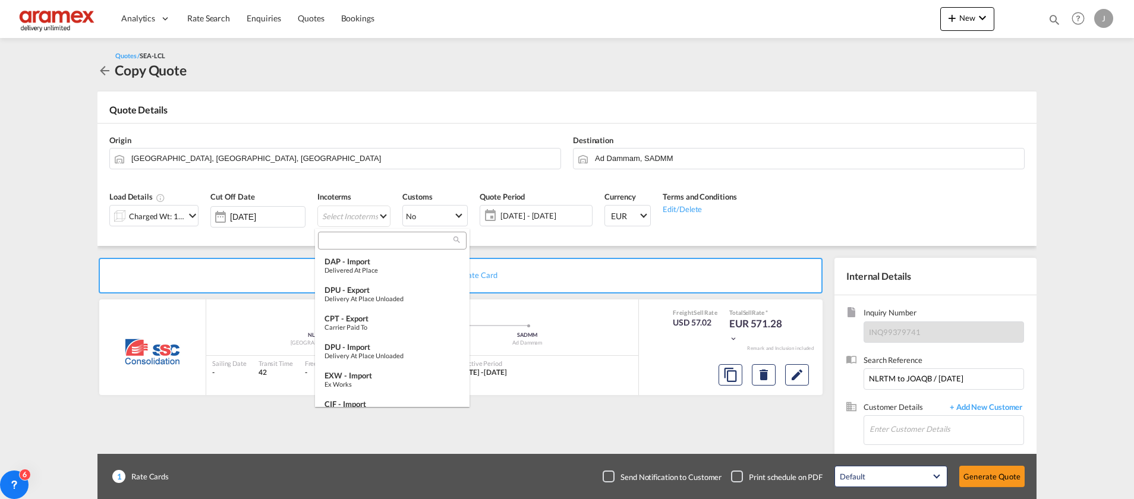
click at [341, 241] on input "search" at bounding box center [388, 240] width 132 height 11
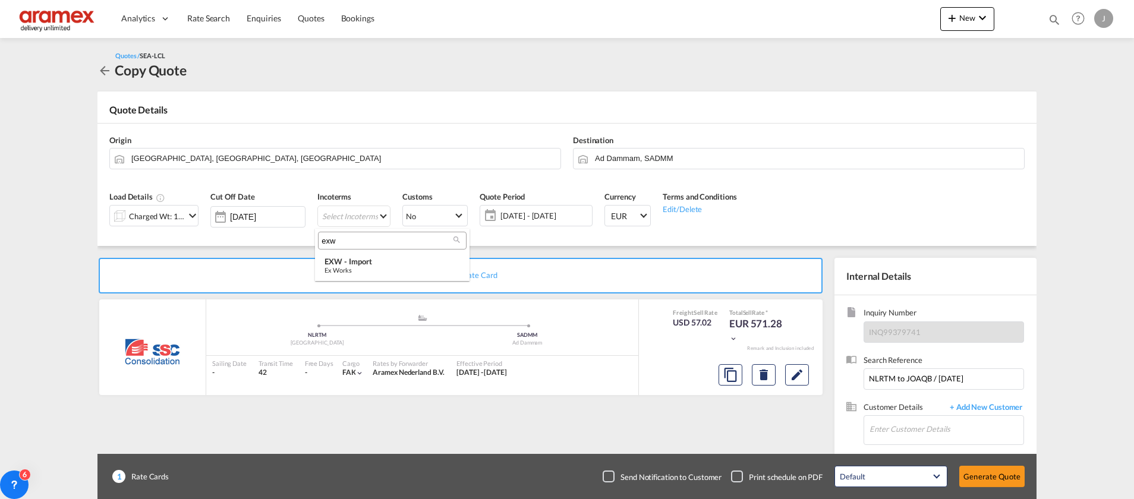
type input "exw"
click at [397, 259] on div "EXW - import" at bounding box center [392, 262] width 136 height 10
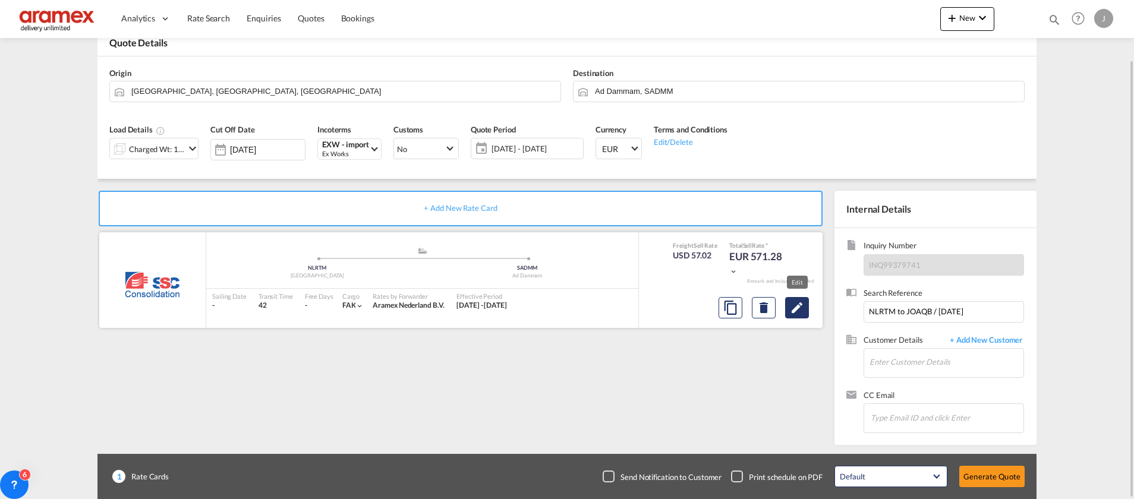
click at [802, 309] on md-icon "Edit" at bounding box center [797, 308] width 14 height 14
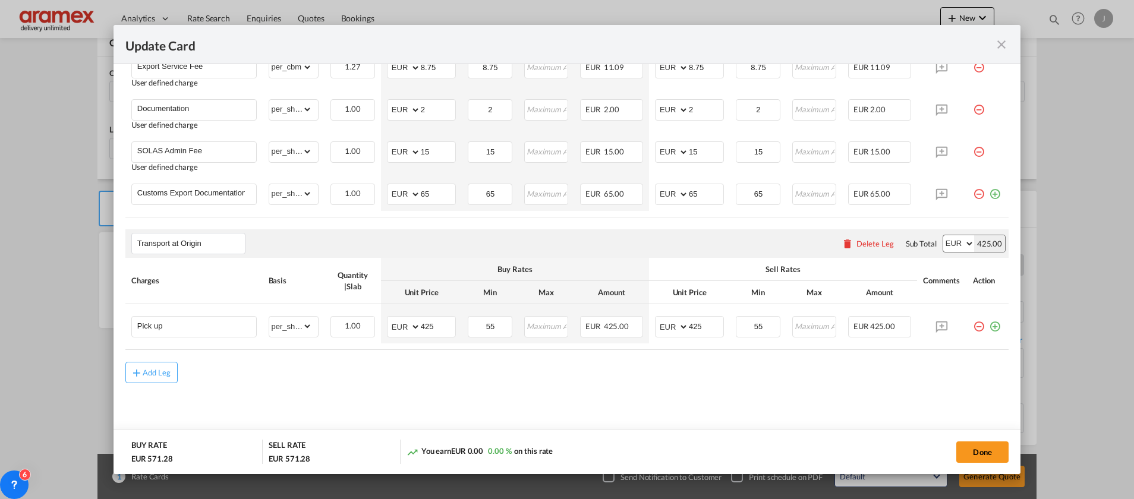
scroll to position [493, 0]
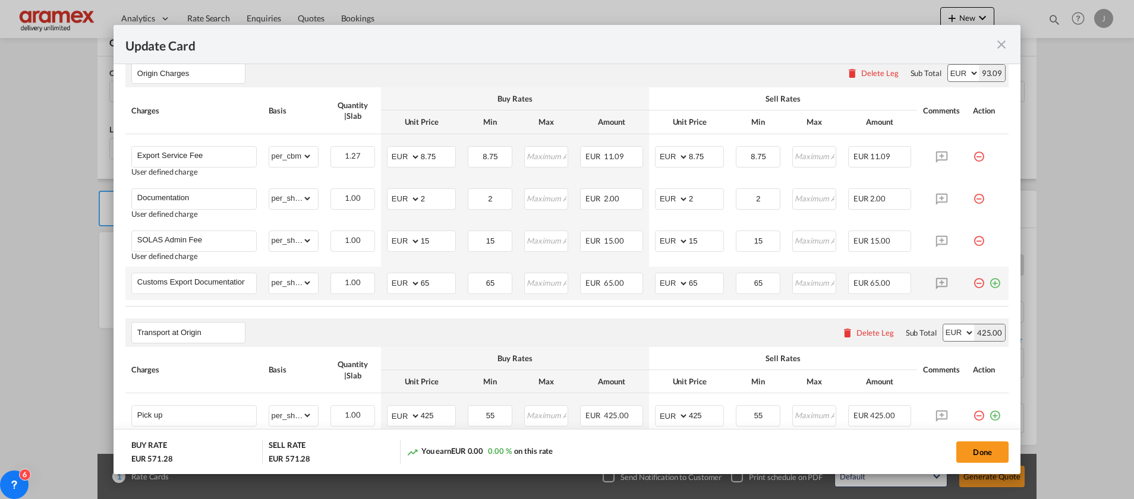
click at [989, 282] on md-icon "icon-plus-circle-outline green-400-fg" at bounding box center [995, 279] width 12 height 12
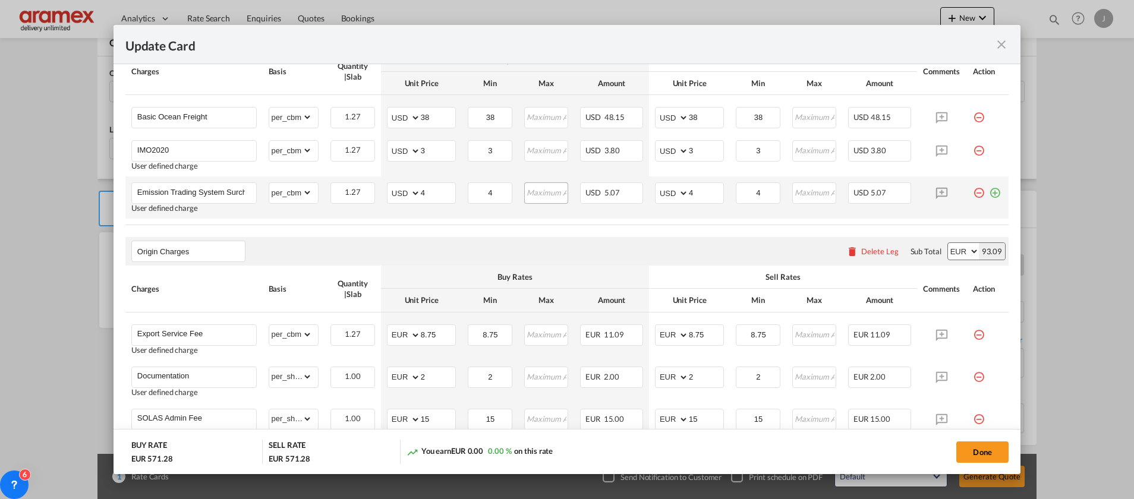
scroll to position [47, 0]
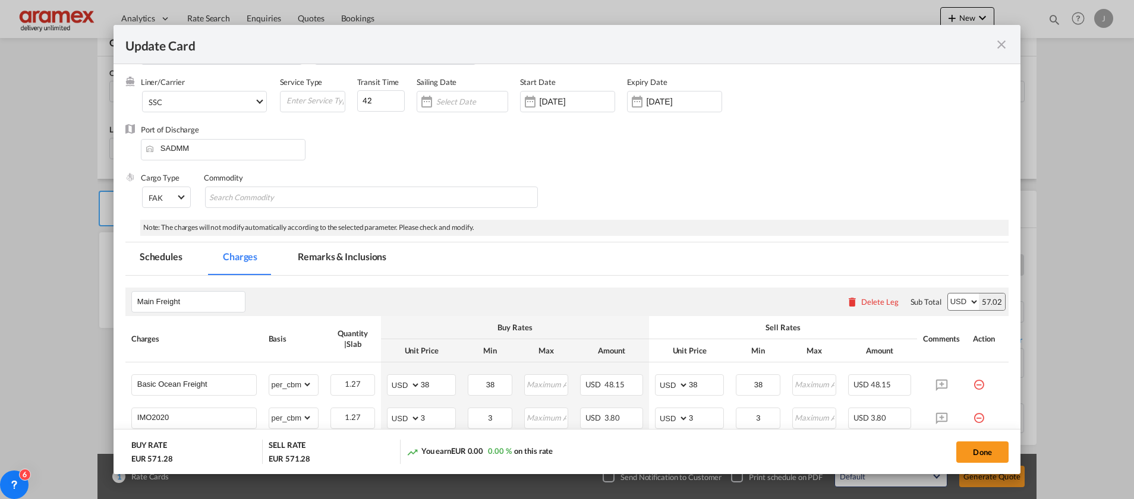
click at [320, 256] on md-tab-item "Remarks & Inclusions" at bounding box center [341, 258] width 117 height 33
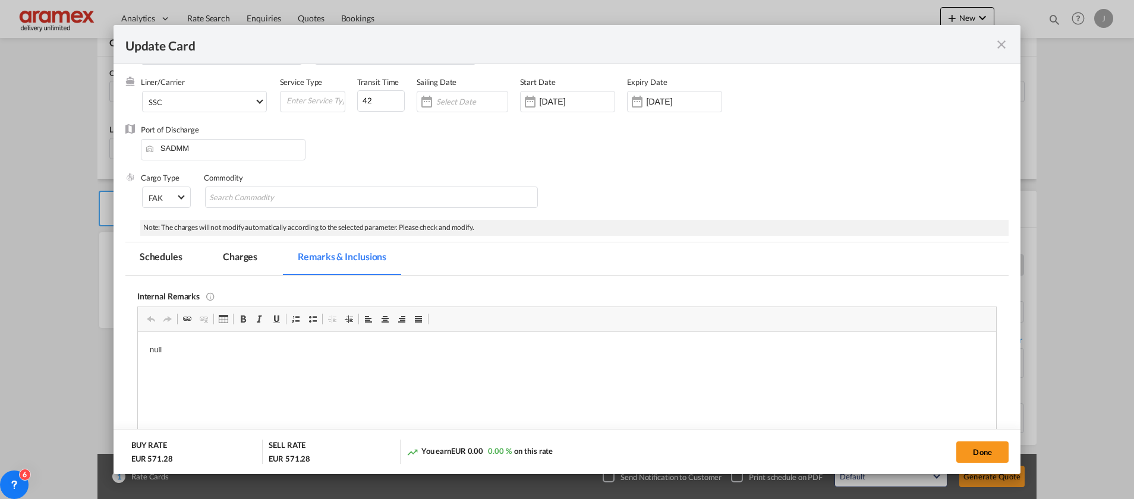
scroll to position [0, 0]
click at [235, 260] on md-tab-item "Charges" at bounding box center [240, 258] width 63 height 33
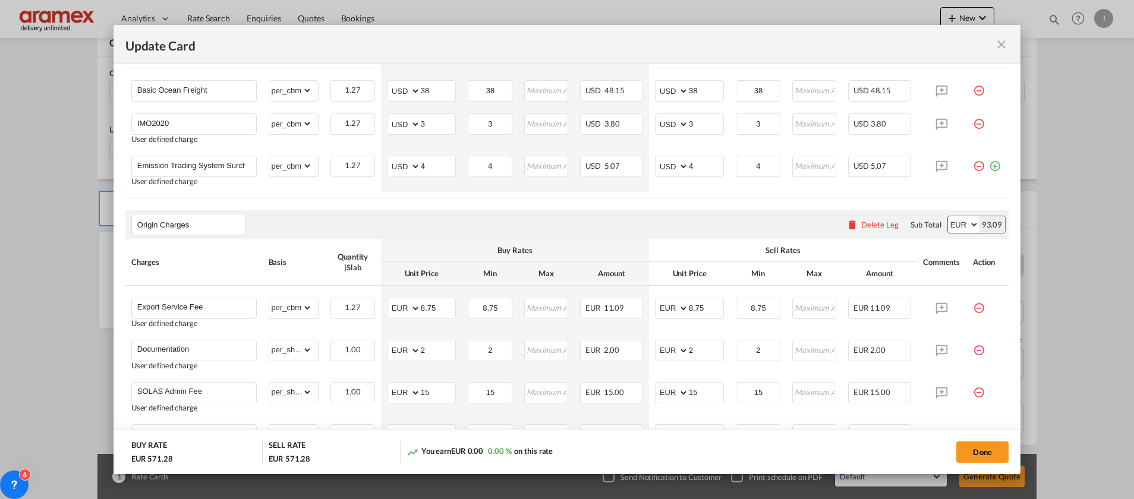
scroll to position [259, 0]
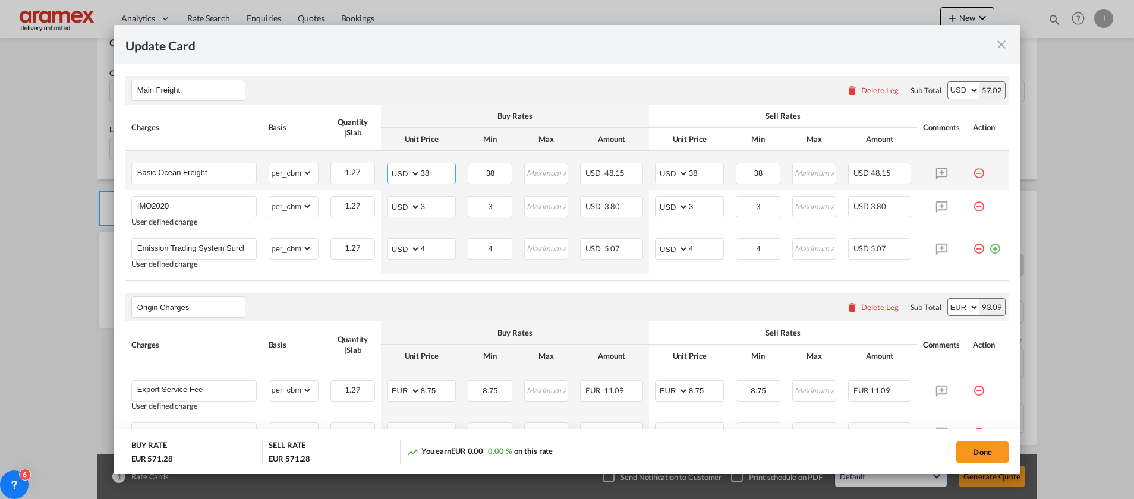
click at [421, 169] on input "38" at bounding box center [438, 172] width 34 height 18
paste input "29.00"
click at [424, 173] on input "29" at bounding box center [438, 172] width 34 height 18
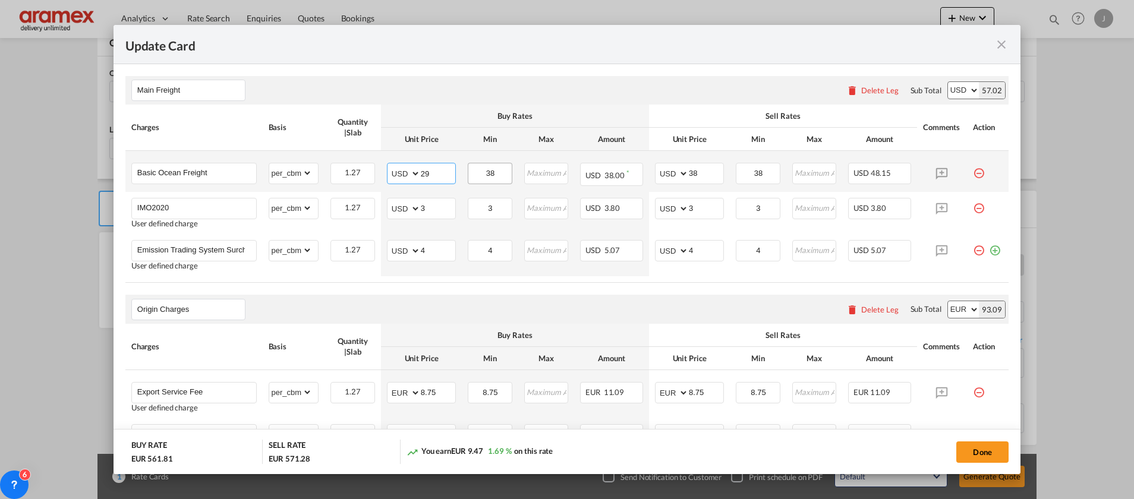
type input "29"
click at [495, 174] on input "38" at bounding box center [490, 172] width 42 height 18
paste input "29"
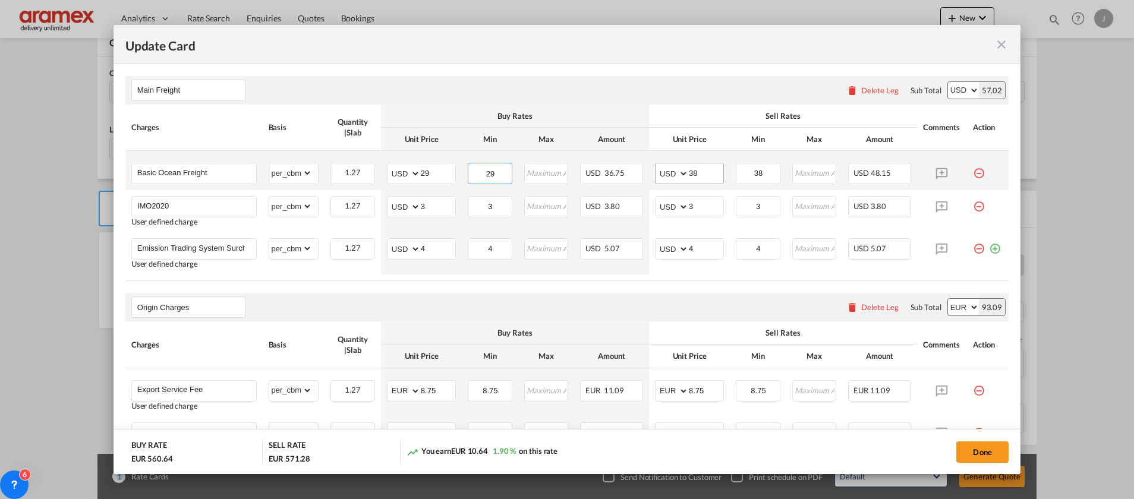
type input "29"
click at [694, 170] on input "38" at bounding box center [706, 172] width 34 height 18
paste input "29"
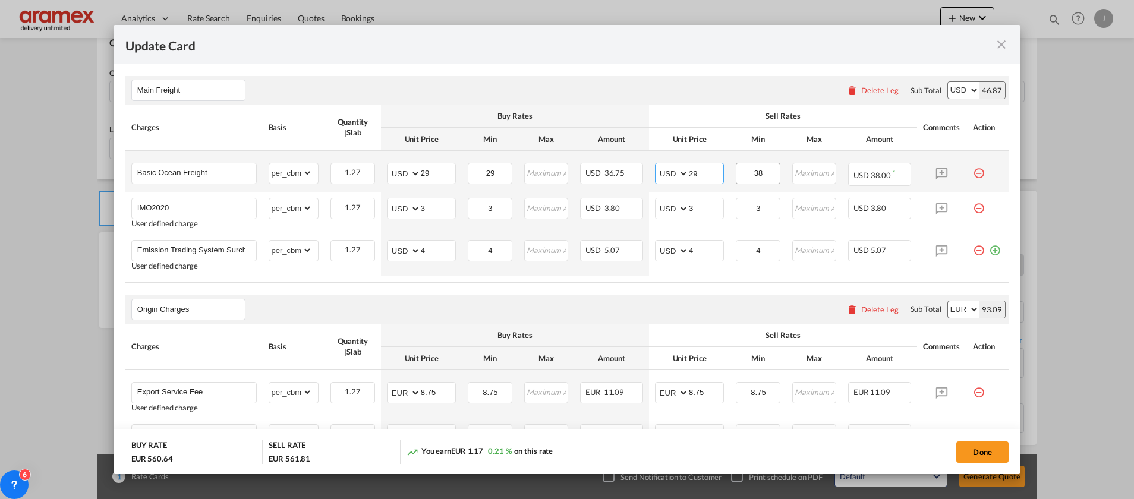
type input "29"
click at [760, 171] on input "38" at bounding box center [758, 172] width 42 height 18
paste input "29"
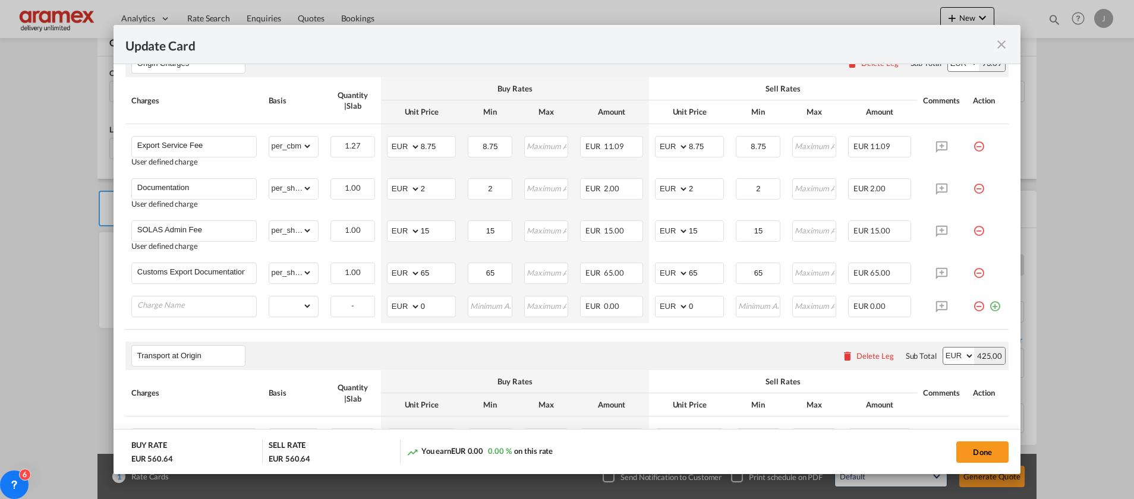
scroll to position [526, 0]
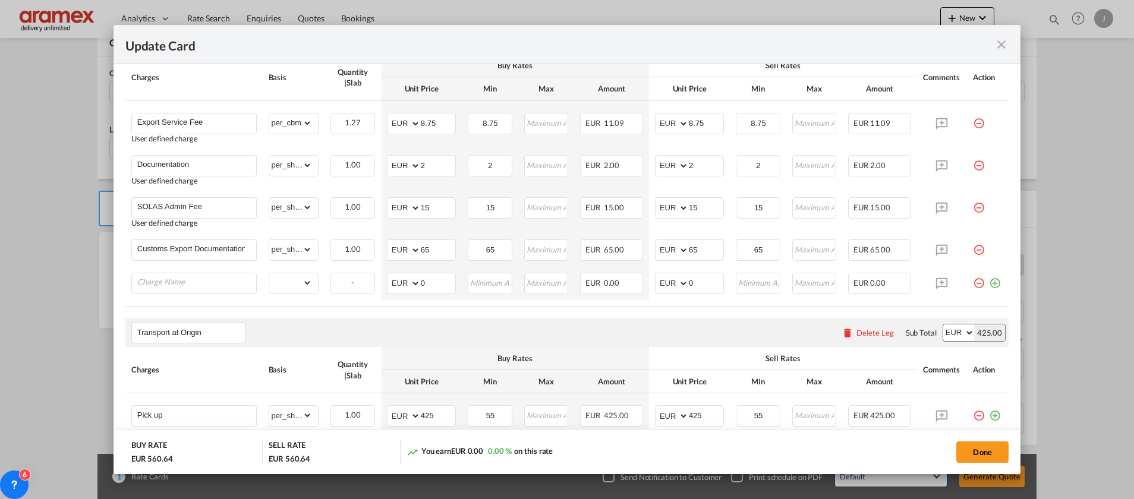
type input "29"
click at [162, 281] on input "Charge Name" at bounding box center [196, 282] width 119 height 18
paste input "Congestion"
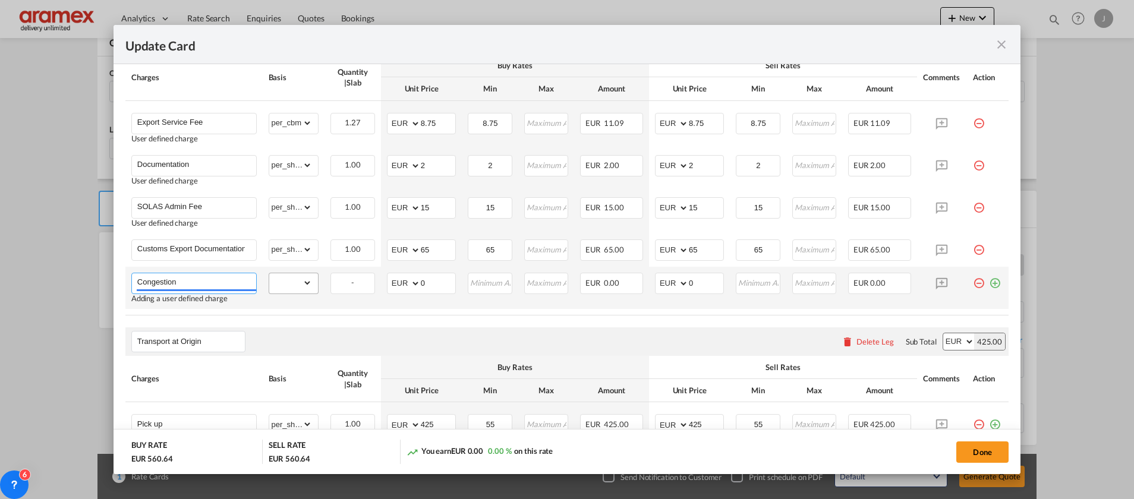
type input "Congestion"
click at [283, 289] on select "gross_weight volumetric_weight per_shipment per_bl per_km per_hawb per_kg flat …" at bounding box center [290, 282] width 43 height 19
click at [269, 273] on select "gross_weight volumetric_weight per_shipment per_bl per_km per_hawb per_kg flat …" at bounding box center [290, 282] width 43 height 19
click at [291, 283] on select "gross_weight volumetric_weight per_shipment per_bl per_km per_hawb per_kg flat …" at bounding box center [290, 282] width 43 height 19
select select "per_cbm"
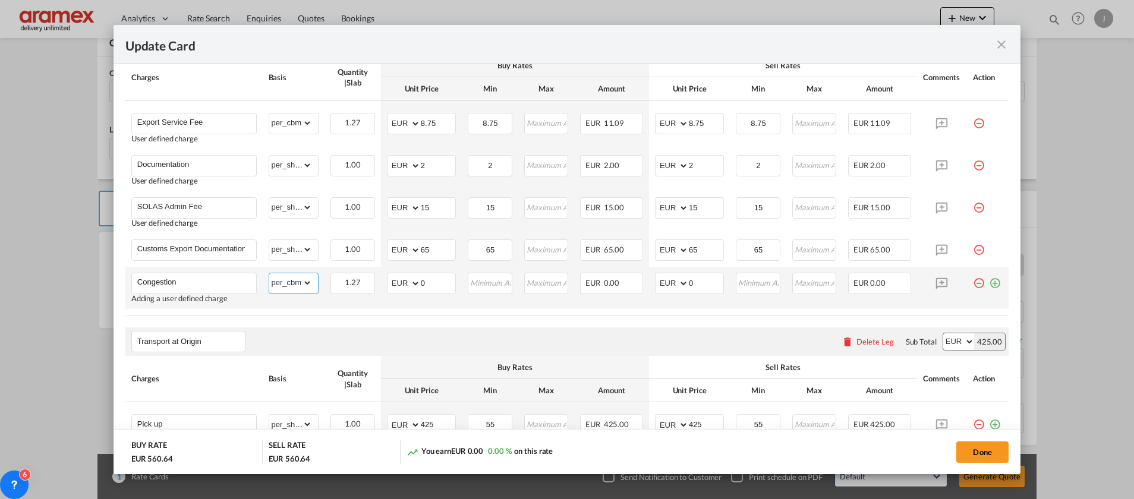
click at [269, 273] on select "gross_weight volumetric_weight per_shipment per_bl per_km per_hawb per_kg flat …" at bounding box center [290, 282] width 43 height 19
drag, startPoint x: 439, startPoint y: 280, endPoint x: 402, endPoint y: 282, distance: 36.9
click at [402, 282] on md-input-container "AED AFN ALL AMD ANG AOA ARS AUD AWG AZN BAM BBD BDT BGN BHD BIF BMD BND [PERSON…" at bounding box center [421, 283] width 69 height 21
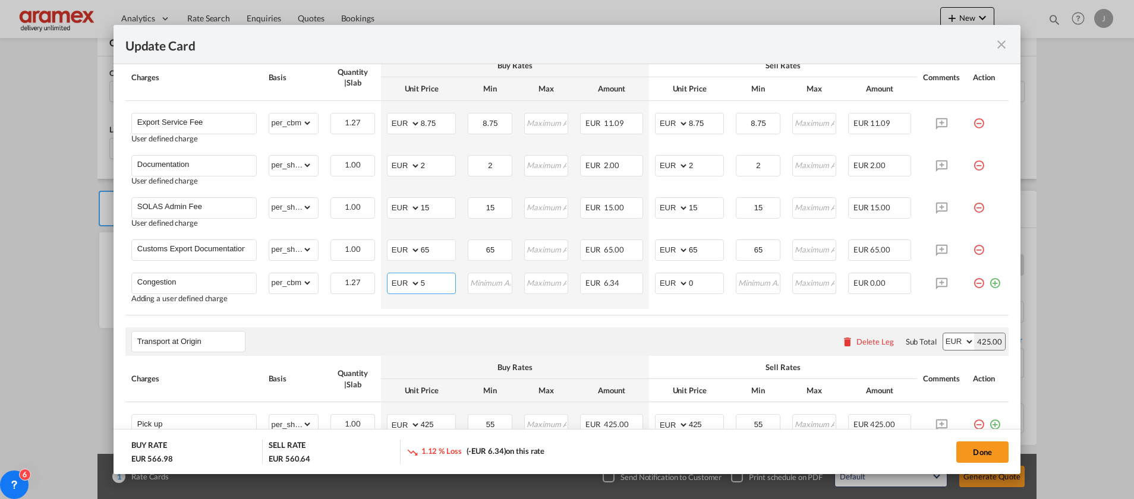
type input "5"
drag, startPoint x: 579, startPoint y: 341, endPoint x: 647, endPoint y: 313, distance: 73.6
click at [597, 333] on div "Transport at Origin Please enter leg name Leg Name Already Exists Delete Leg Su…" at bounding box center [566, 341] width 883 height 29
click at [487, 283] on input "Update Card Port ..." at bounding box center [490, 282] width 42 height 18
type input "5"
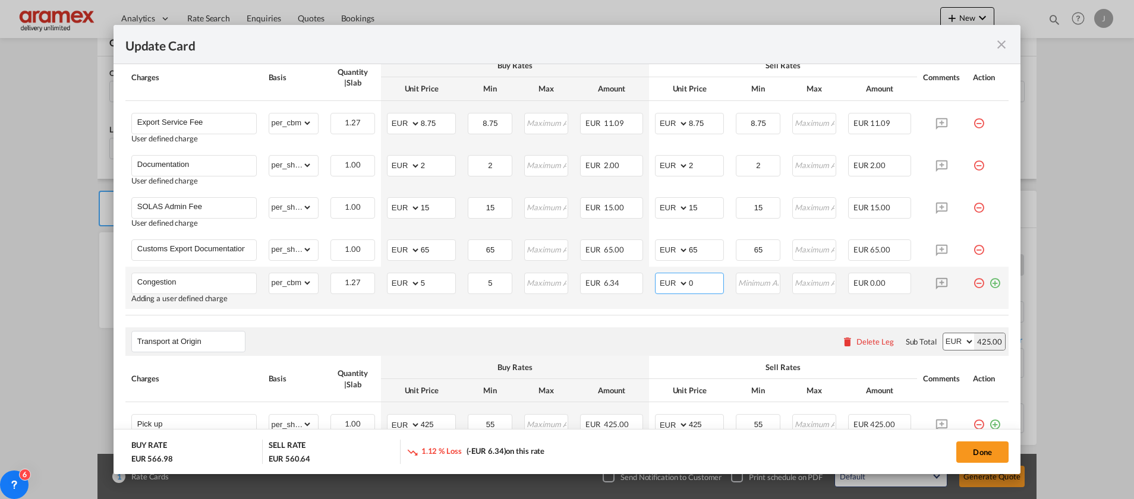
drag, startPoint x: 695, startPoint y: 282, endPoint x: 705, endPoint y: 292, distance: 14.3
click at [649, 286] on td "AED AFN ALL AMD ANG AOA ARS AUD AWG AZN BAM BBD BDT BGN BHD BIF BMD BND [PERSON…" at bounding box center [689, 288] width 81 height 42
type input "5"
click at [753, 283] on input "Update Card Port ..." at bounding box center [758, 282] width 42 height 18
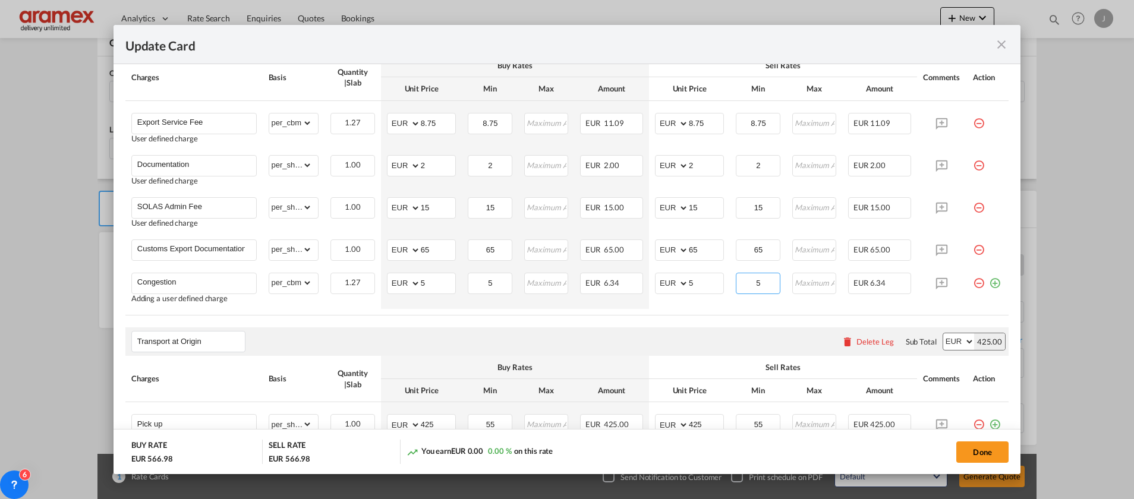
type input "5"
click at [542, 332] on div "Transport at Origin Please enter leg name Leg Name Already Exists Delete Leg Su…" at bounding box center [566, 341] width 883 height 29
click at [297, 127] on select "gross_weight volumetric_weight per_shipment per_bl per_km per_hawb per_kg flat …" at bounding box center [290, 123] width 43 height 19
select select "per_w/m"
click at [269, 114] on select "gross_weight volumetric_weight per_shipment per_bl per_km per_hawb per_kg flat …" at bounding box center [290, 123] width 43 height 19
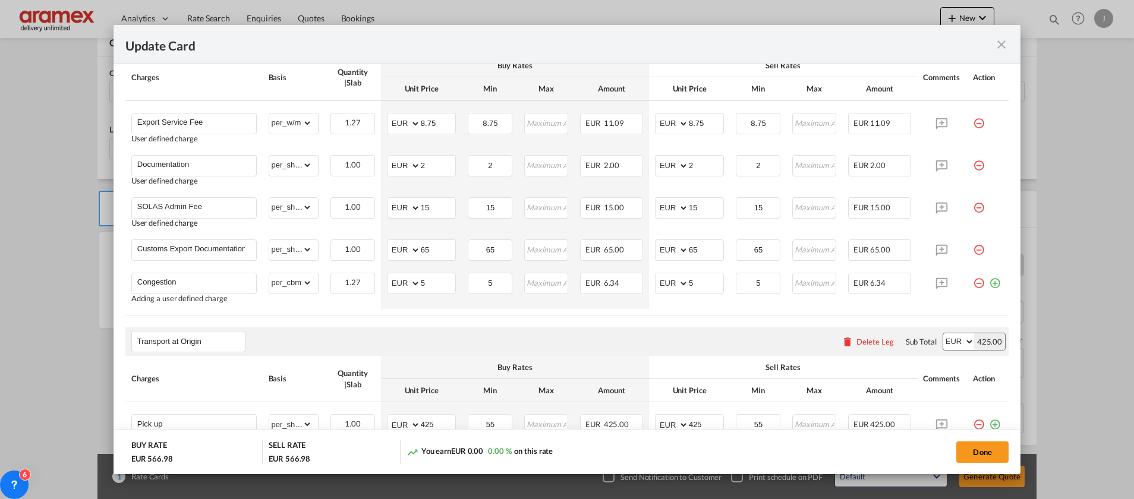
click at [445, 326] on air-lcl-rate-modification "Main Freight Please enter leg name Leg Name Already Exists Delete Leg Sub Total…" at bounding box center [566, 139] width 883 height 685
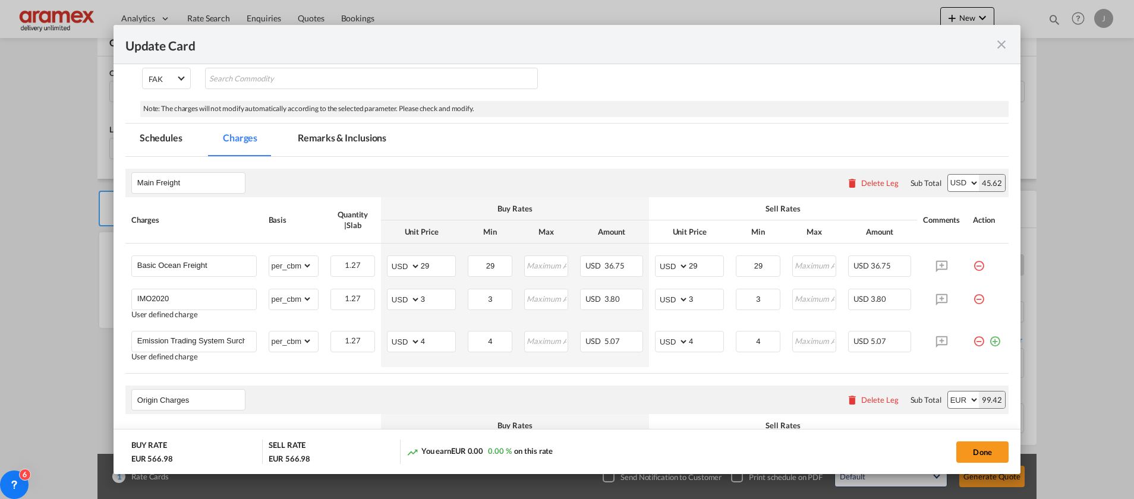
scroll to position [89, 0]
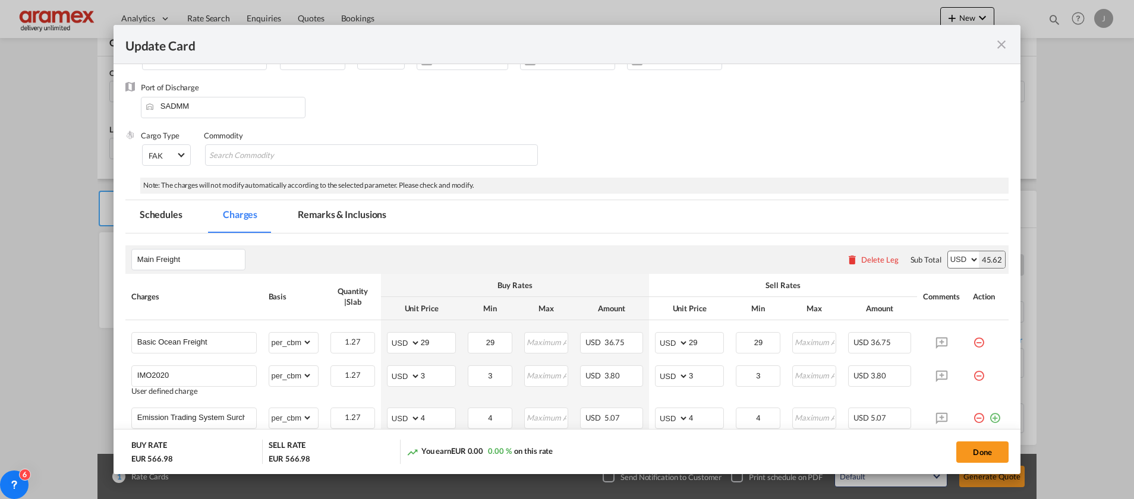
click at [1000, 41] on md-icon "icon-close fg-AAA8AD m-0 pointer" at bounding box center [1001, 44] width 14 height 14
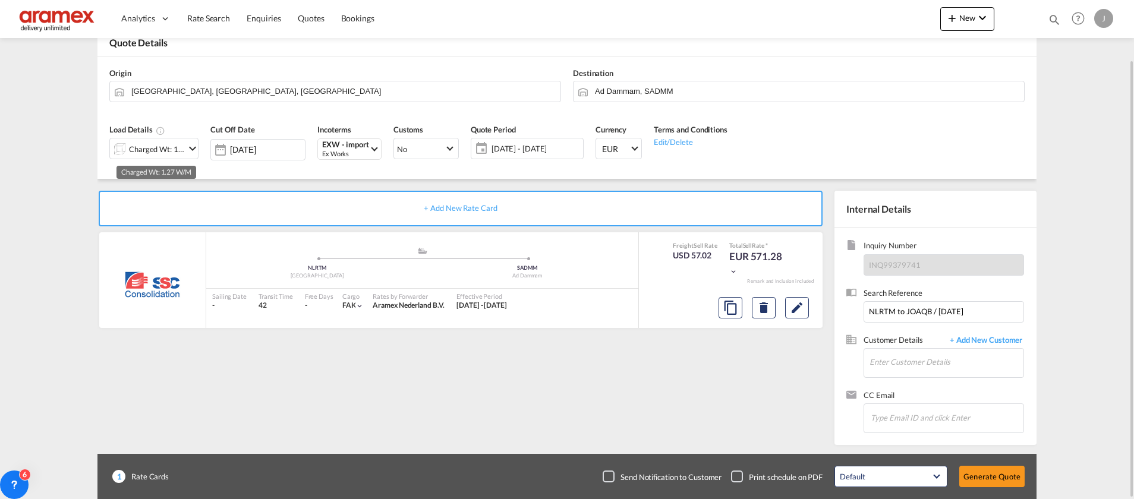
click at [182, 156] on div "Charged Wt: 1.27 W/M" at bounding box center [157, 149] width 56 height 17
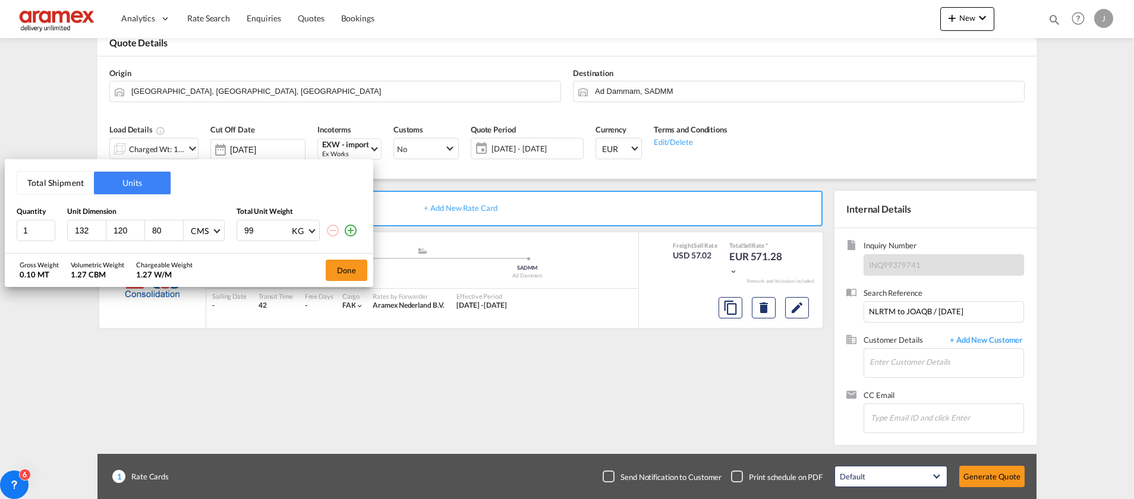
click at [55, 184] on button "Total Shipment" at bounding box center [55, 183] width 77 height 23
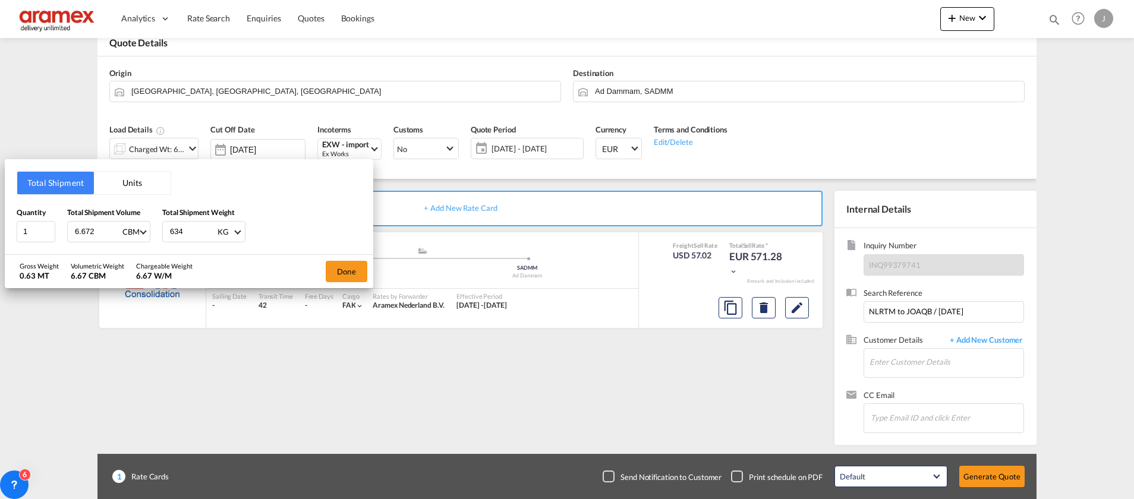
drag, startPoint x: 101, startPoint y: 229, endPoint x: 61, endPoint y: 234, distance: 40.2
click at [61, 234] on div "Quantity 1 Total Shipment Volume 6.672 CBM CBM CFT Total Shipment Weight 634 KG…" at bounding box center [189, 225] width 345 height 36
type input "1"
drag, startPoint x: 186, startPoint y: 231, endPoint x: 137, endPoint y: 234, distance: 48.8
click at [137, 234] on div "Quantity 1 Total Shipment Volume 1 CBM CBM CFT Total Shipment Weight 634 KG KG …" at bounding box center [189, 225] width 345 height 36
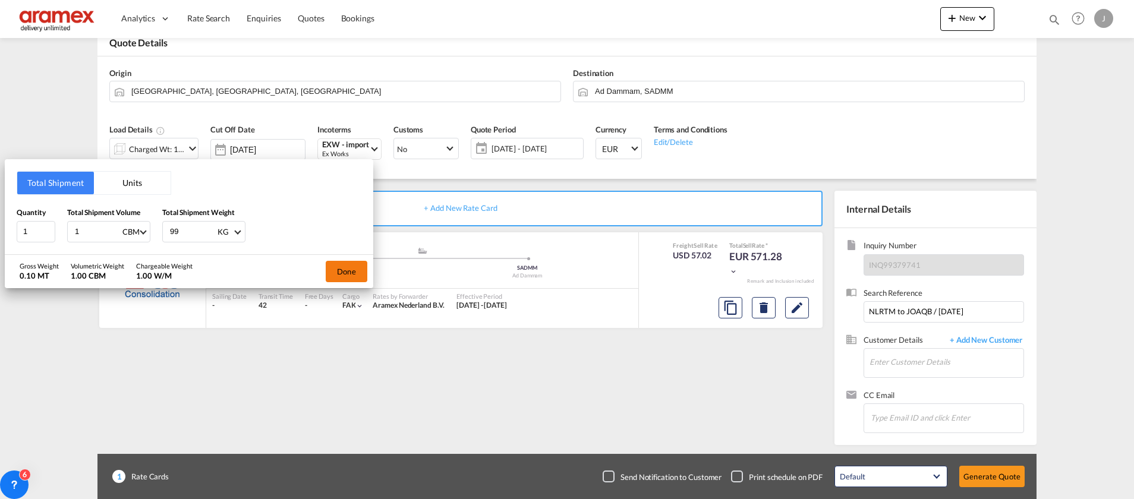
type input "99"
click at [344, 275] on button "Done" at bounding box center [347, 271] width 42 height 21
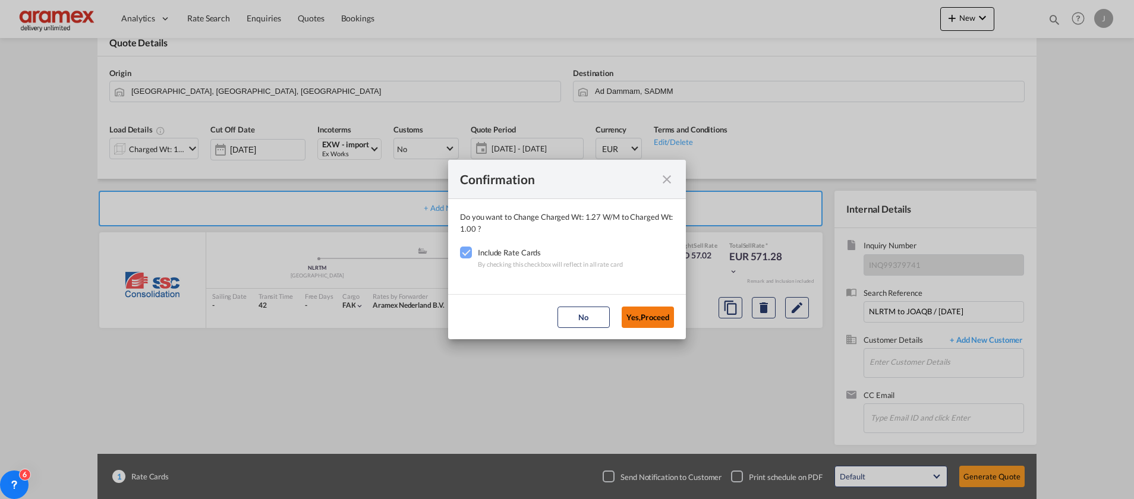
click at [639, 322] on button "Yes,Proceed" at bounding box center [648, 317] width 52 height 21
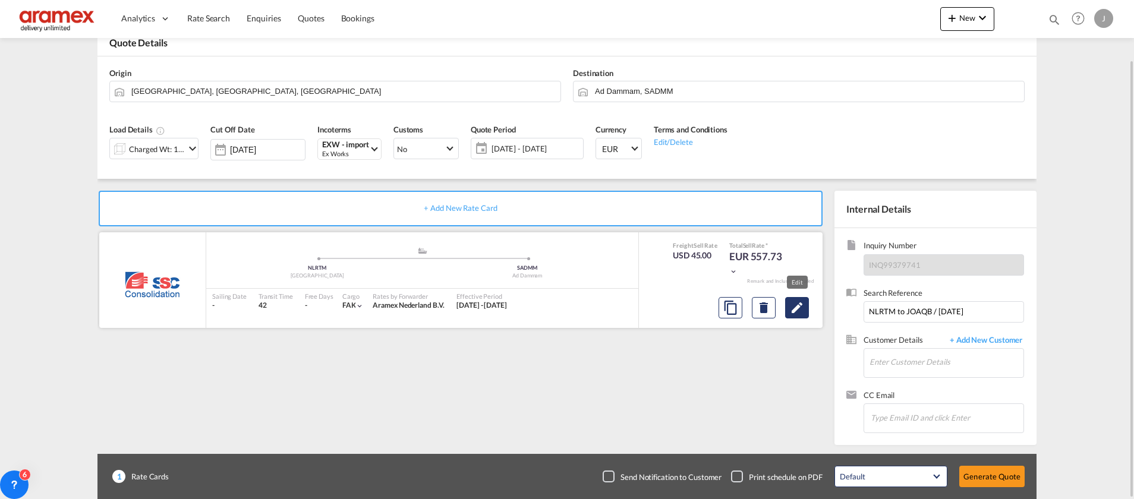
click at [796, 305] on md-icon "Edit" at bounding box center [797, 308] width 14 height 14
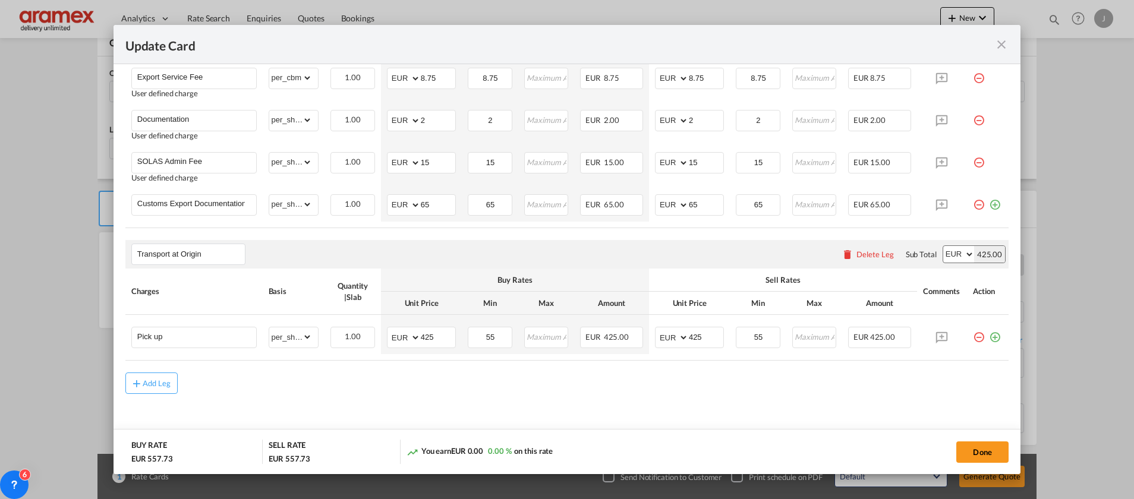
scroll to position [582, 0]
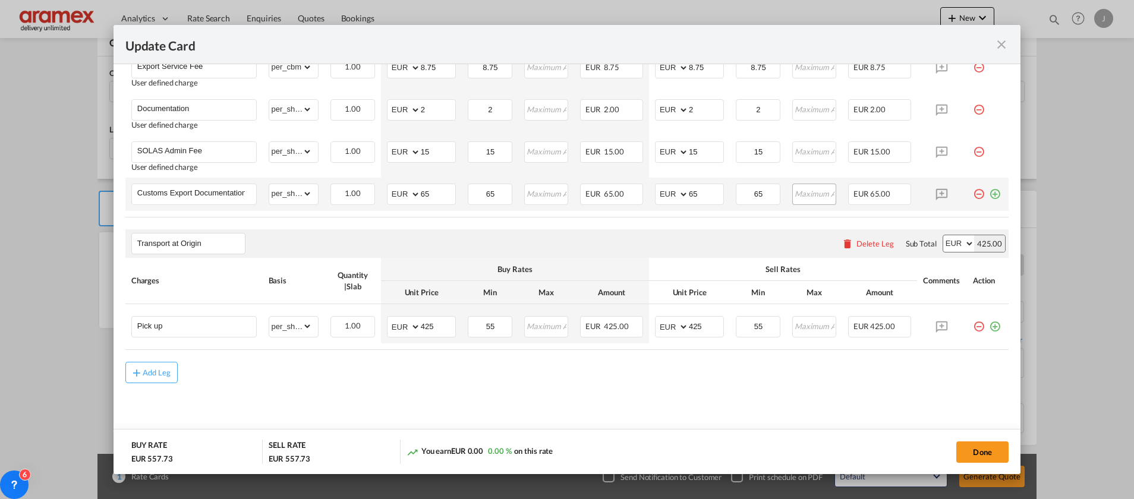
drag, startPoint x: 982, startPoint y: 191, endPoint x: 811, endPoint y: 185, distance: 170.7
click at [989, 190] on md-icon "icon-plus-circle-outline green-400-fg" at bounding box center [995, 190] width 12 height 12
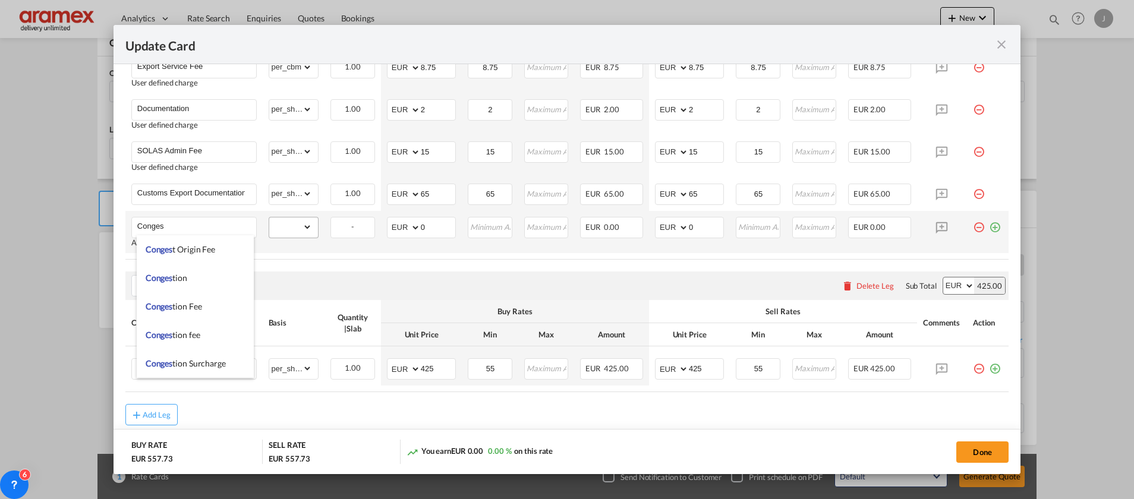
drag, startPoint x: 197, startPoint y: 312, endPoint x: 294, endPoint y: 228, distance: 128.1
click at [204, 308] on li "Conges tion Fee" at bounding box center [195, 306] width 117 height 29
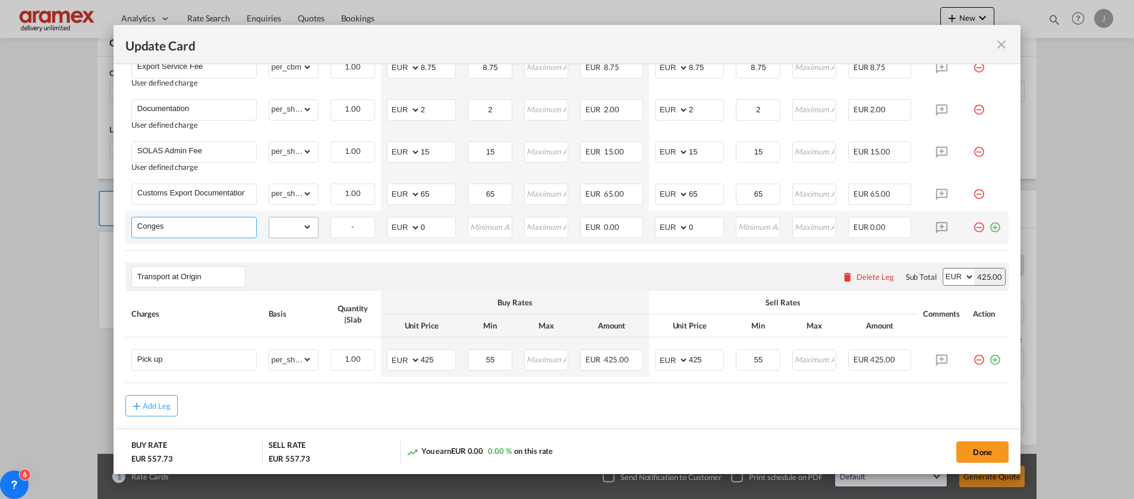
type input "Congestion Fee"
click at [294, 228] on select "gross_weight volumetric_weight per_shipment per_bl per_km per_hawb per_kg flat …" at bounding box center [290, 227] width 43 height 19
select select "per_cbm"
click at [269, 218] on select "gross_weight volumetric_weight per_shipment per_bl per_km per_hawb per_kg flat …" at bounding box center [290, 227] width 43 height 19
drag, startPoint x: 431, startPoint y: 228, endPoint x: 380, endPoint y: 229, distance: 51.1
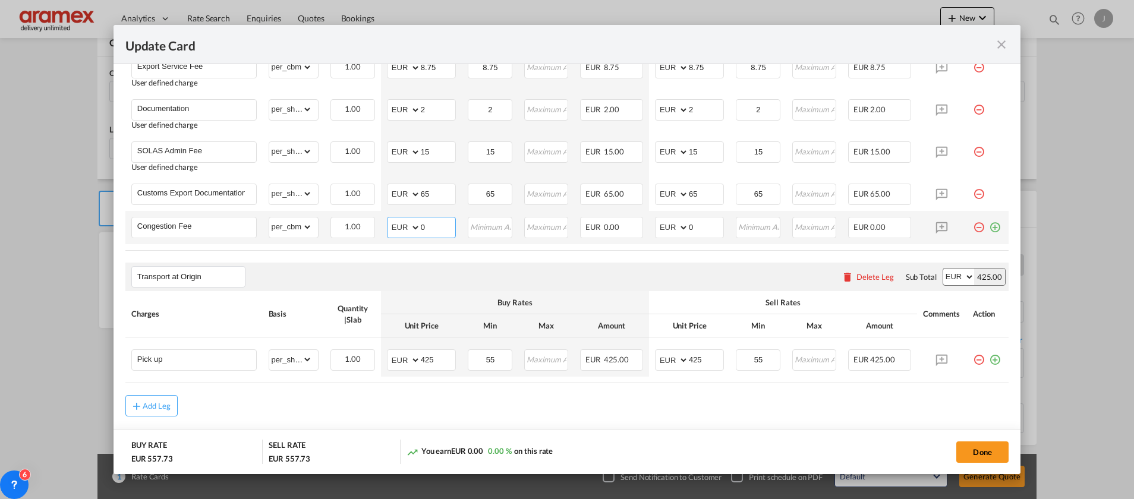
click at [381, 229] on td "AED AFN ALL AMD ANG AOA ARS AUD AWG AZN BAM BBD BDT BGN BHD BIF BMD BND [PERSON…" at bounding box center [421, 227] width 81 height 33
type input "5"
click at [491, 225] on input "Update Card Port ..." at bounding box center [490, 227] width 42 height 18
type input "5"
drag, startPoint x: 704, startPoint y: 225, endPoint x: 630, endPoint y: 223, distance: 74.3
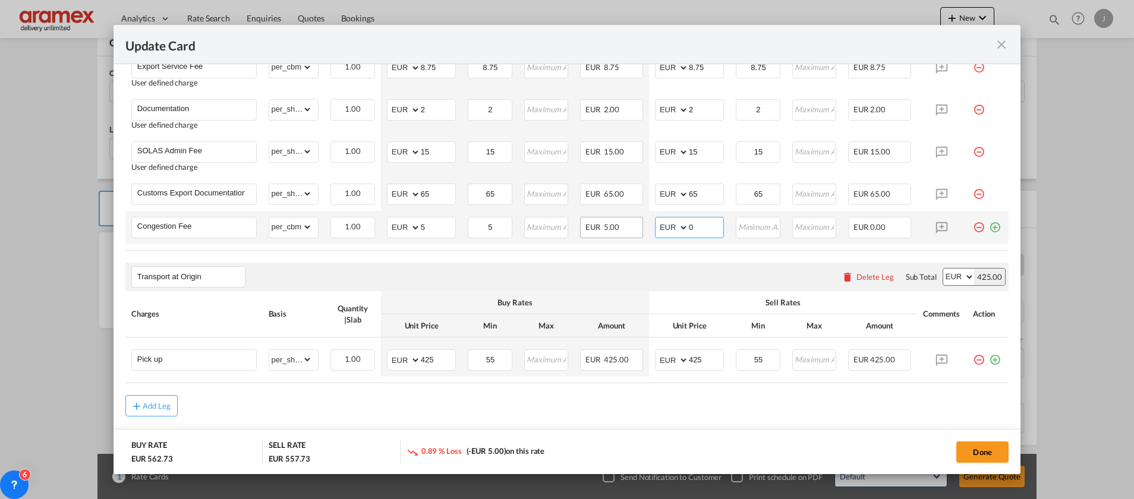
click at [631, 224] on tr "Congestion Fee Please Enter Already Exists gross_weight volumetric_weight per_s…" at bounding box center [566, 227] width 883 height 33
type input "5"
click at [739, 225] on input "Update Card Port ..." at bounding box center [758, 227] width 42 height 18
type input "5"
click at [572, 260] on air-lcl-rate-modification "Main Freight Please enter leg name Leg Name Already Exists Delete Leg Sub Total…" at bounding box center [566, 79] width 883 height 676
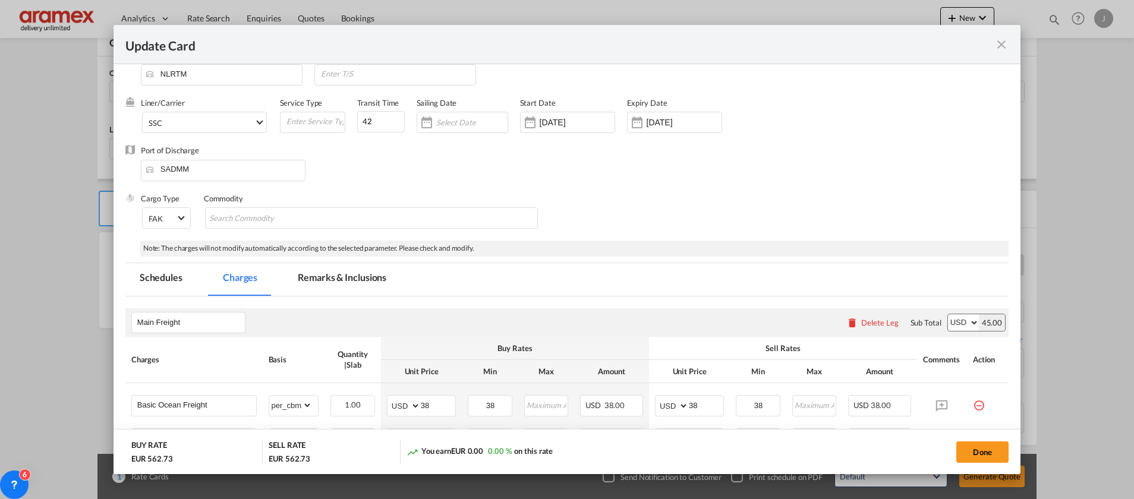
scroll to position [0, 0]
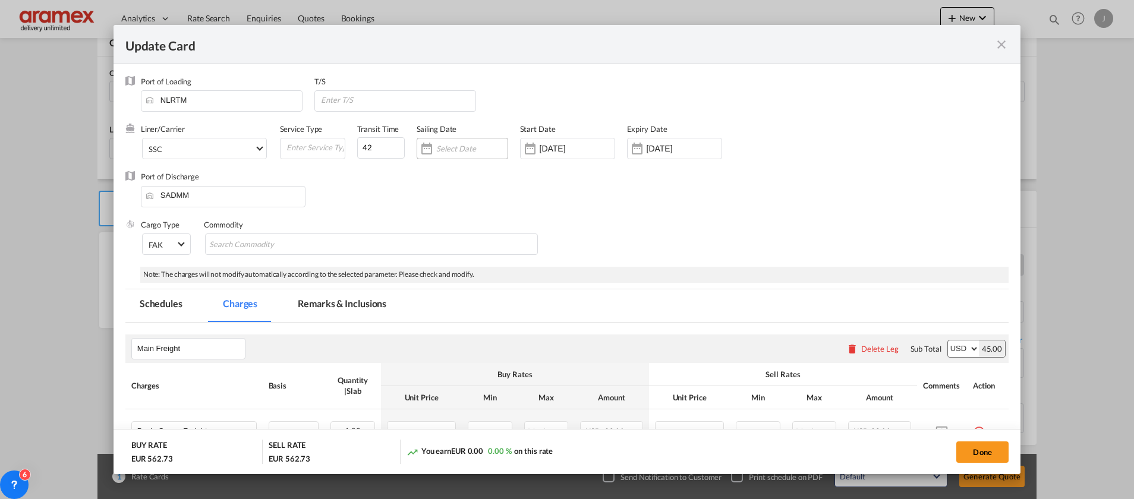
click at [457, 148] on input "Update Card Port ..." at bounding box center [471, 149] width 71 height 10
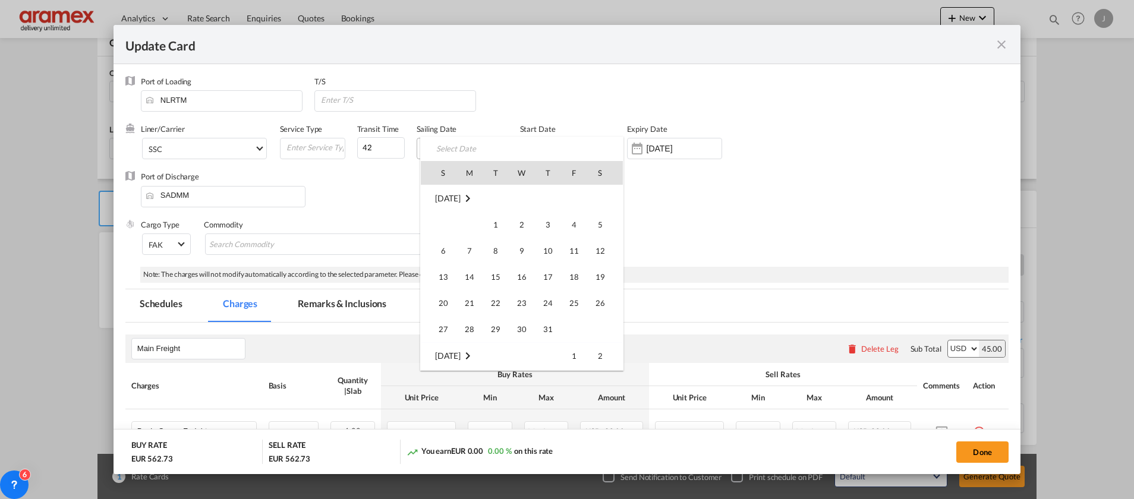
scroll to position [157, 0]
click at [373, 144] on div at bounding box center [567, 249] width 1134 height 499
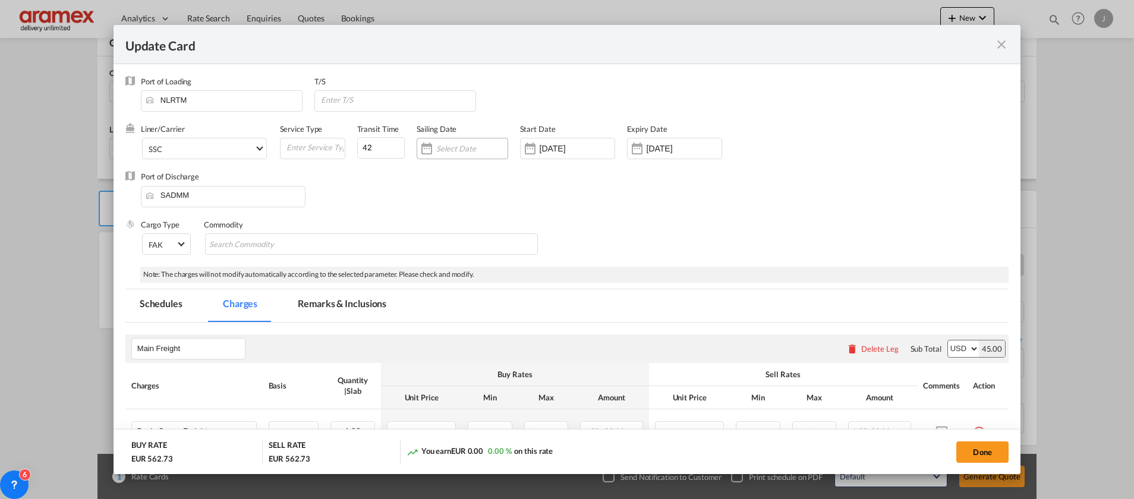
click at [436, 152] on input "Update Card Port ..." at bounding box center [471, 149] width 71 height 10
click at [450, 147] on input "Update Card Port ..." at bounding box center [471, 149] width 71 height 10
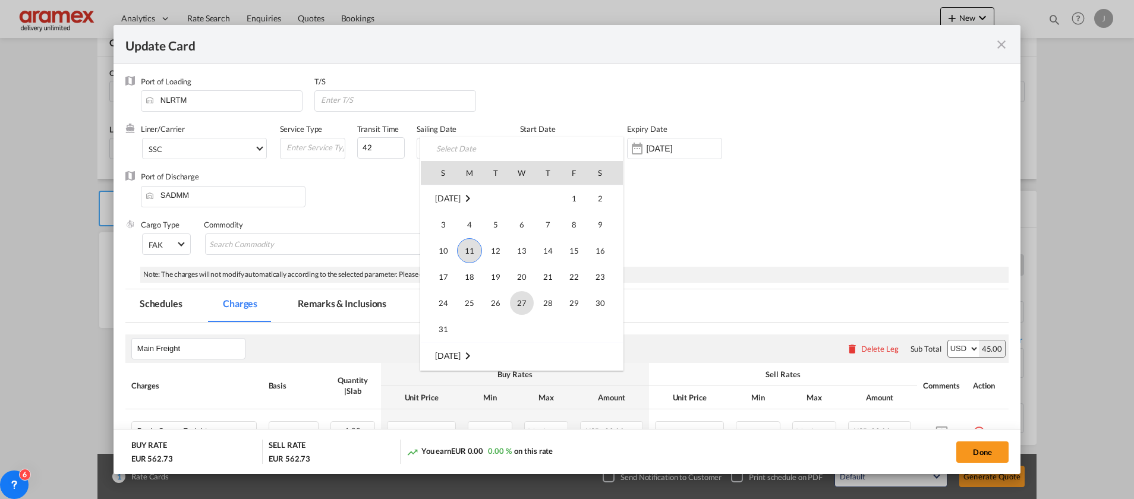
click at [527, 303] on span "27" at bounding box center [522, 303] width 24 height 24
type input "[DATE]"
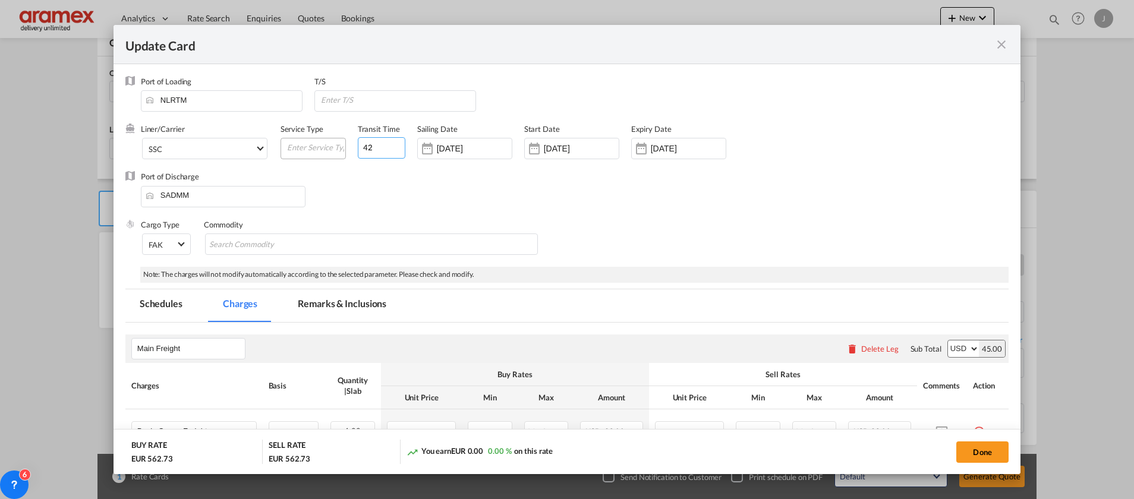
drag, startPoint x: 373, startPoint y: 148, endPoint x: 326, endPoint y: 151, distance: 47.0
click at [326, 151] on div "Liner/Carrier SSC 2HM LOGISTICS D.O.O AAXL GLOBAL SHIPPING LINES LLC [PERSON_NA…" at bounding box center [490, 148] width 698 height 48
type input "52"
click at [604, 208] on div "Port of Discharge [GEOGRAPHIC_DATA]" at bounding box center [566, 195] width 883 height 48
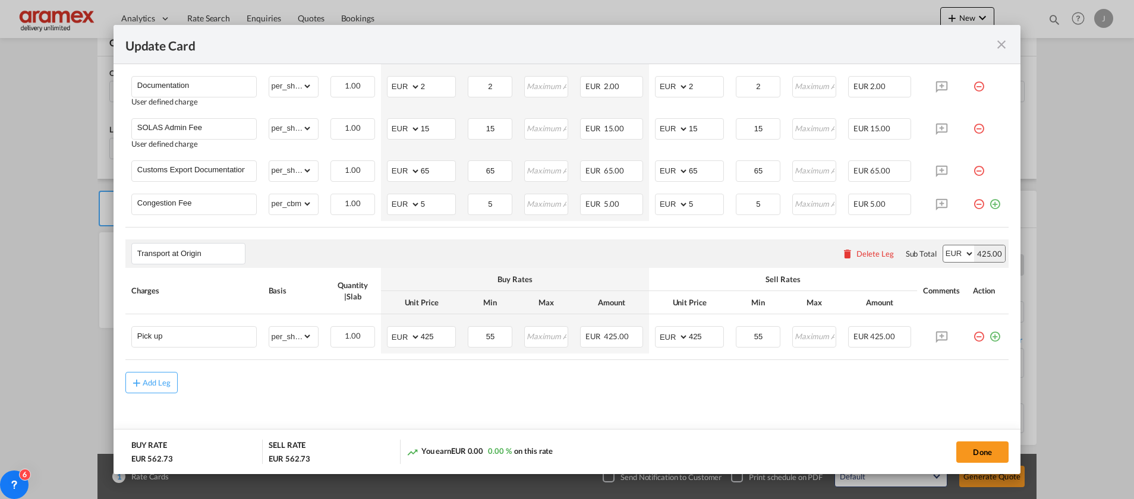
scroll to position [615, 0]
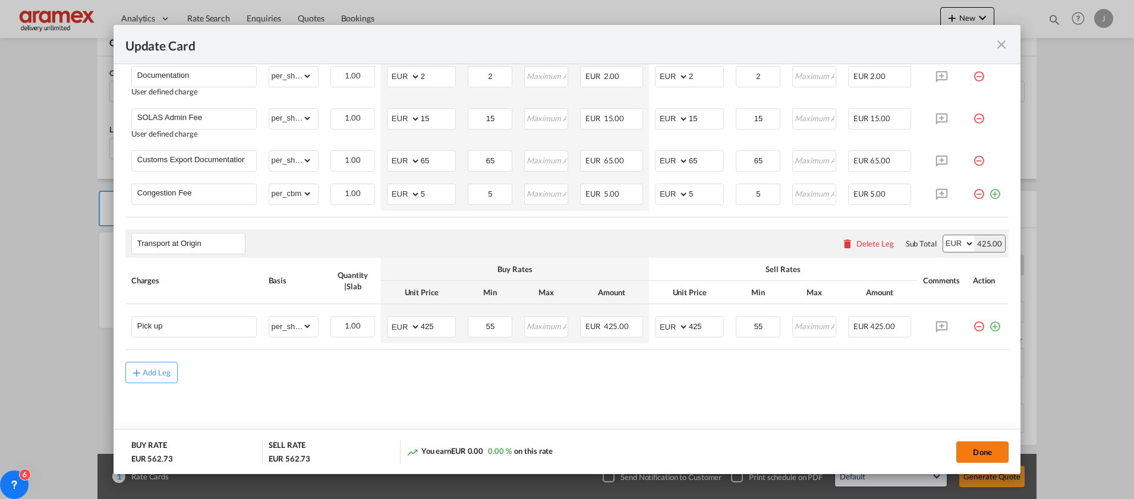
click at [972, 450] on button "Done" at bounding box center [982, 452] width 52 height 21
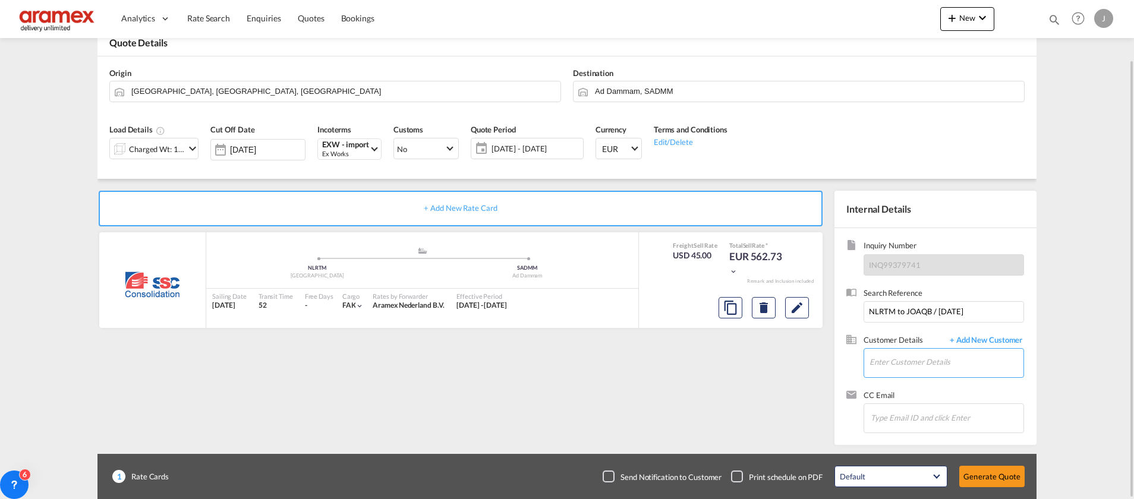
click at [877, 363] on input "Enter Customer Details" at bounding box center [946, 362] width 154 height 27
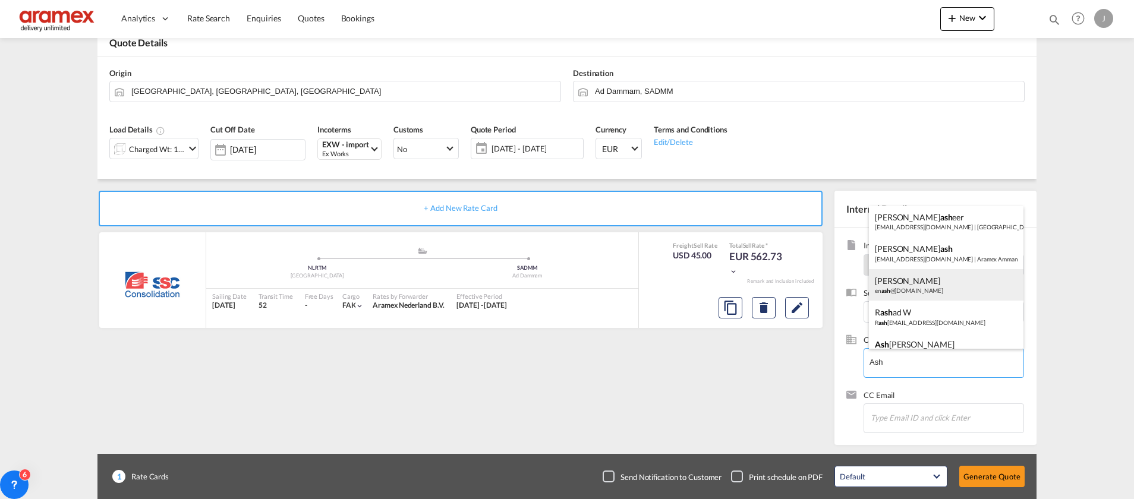
scroll to position [50, 0]
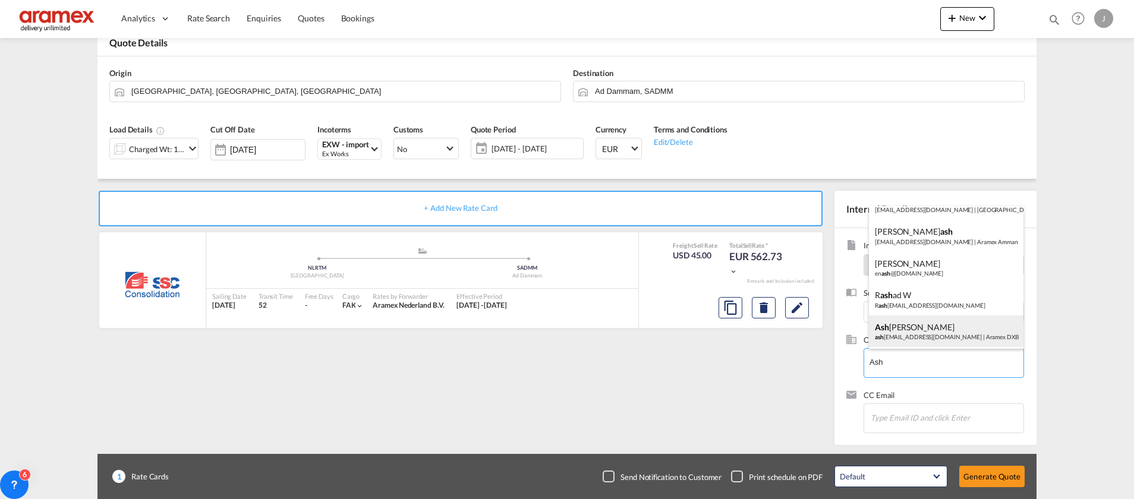
click at [938, 325] on div "[PERSON_NAME] ash [EMAIL_ADDRESS][DOMAIN_NAME] | Aramex DXB" at bounding box center [946, 332] width 155 height 32
type input "Aramex DXB, [PERSON_NAME], [PERSON_NAME][EMAIL_ADDRESS][DOMAIN_NAME]"
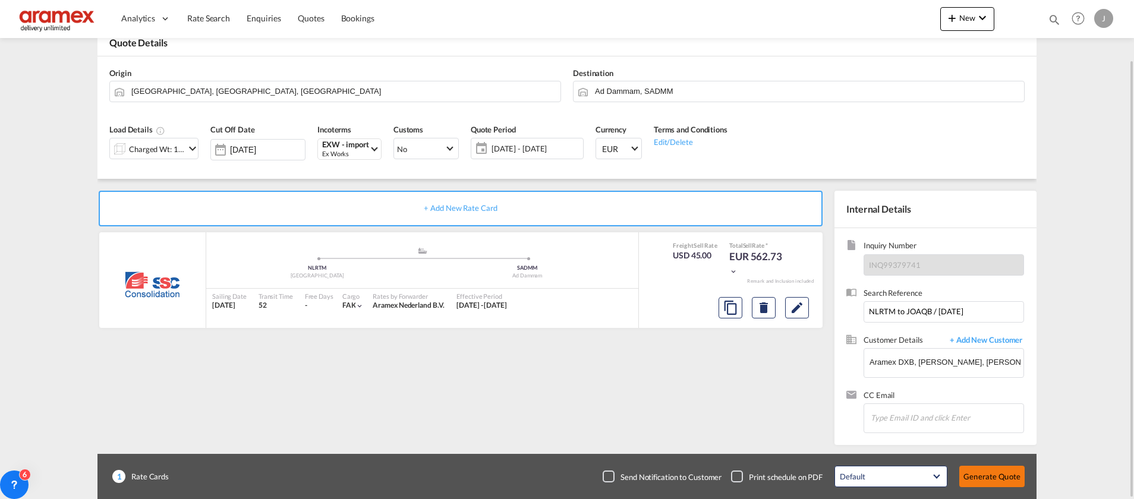
click at [990, 475] on button "Generate Quote" at bounding box center [991, 476] width 65 height 21
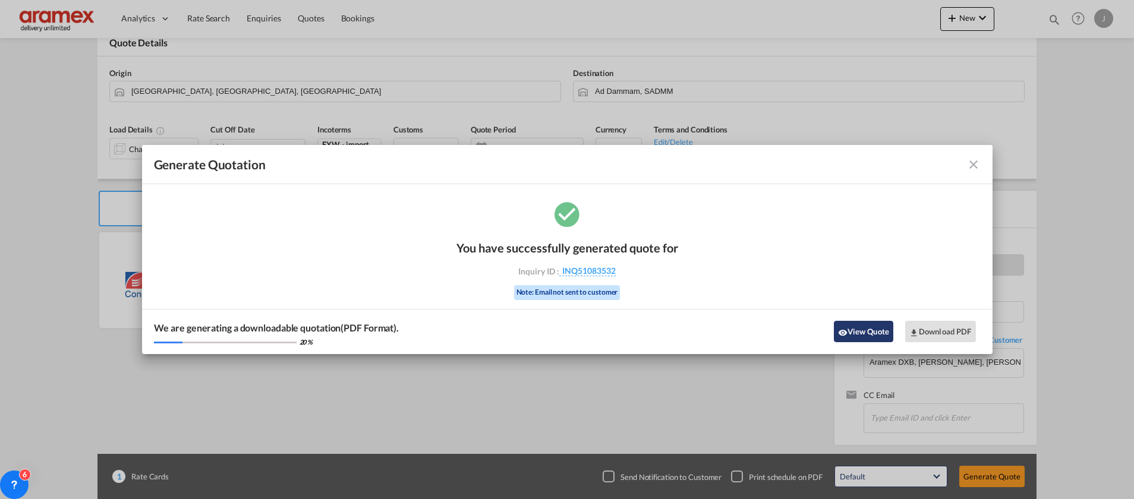
click at [863, 326] on button "View Quote" at bounding box center [863, 331] width 59 height 21
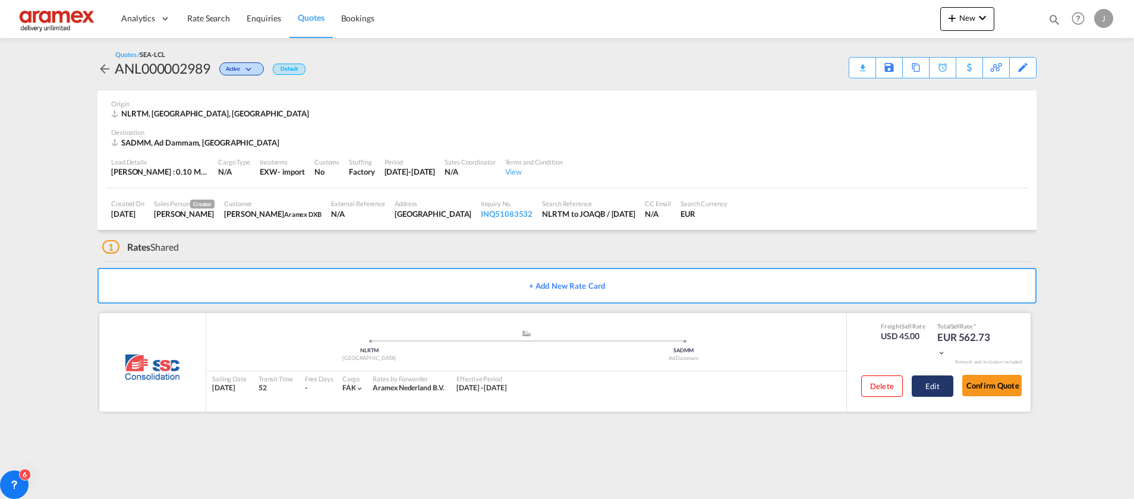
click at [933, 385] on button "Edit" at bounding box center [933, 386] width 42 height 21
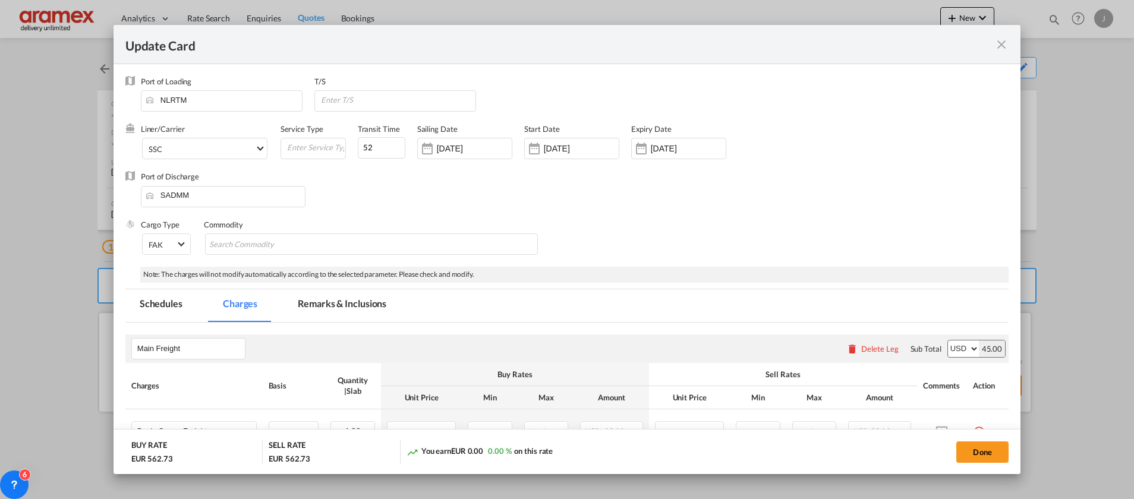
scroll to position [615, 0]
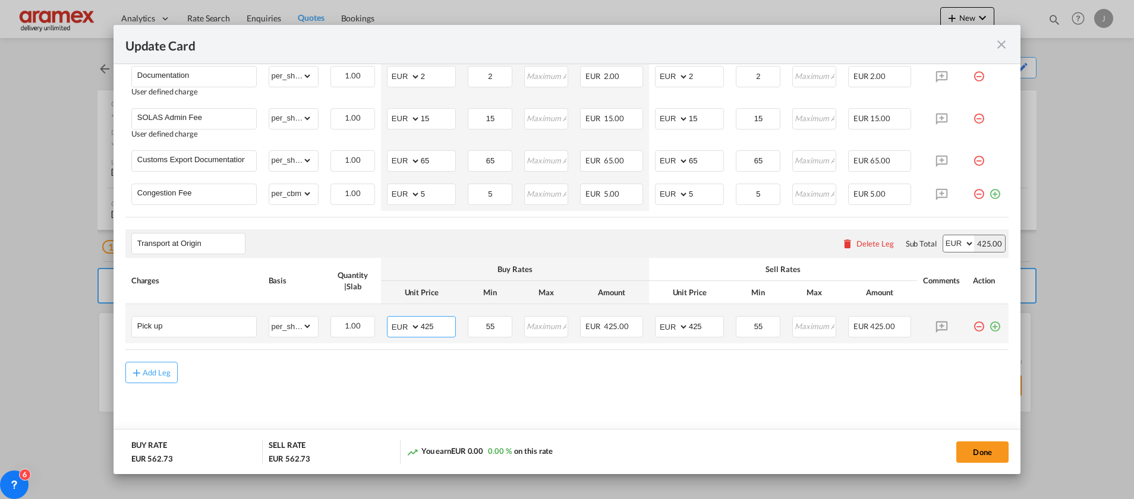
click at [433, 332] on input "425" at bounding box center [438, 326] width 34 height 18
click at [424, 327] on input "73" at bounding box center [438, 326] width 34 height 18
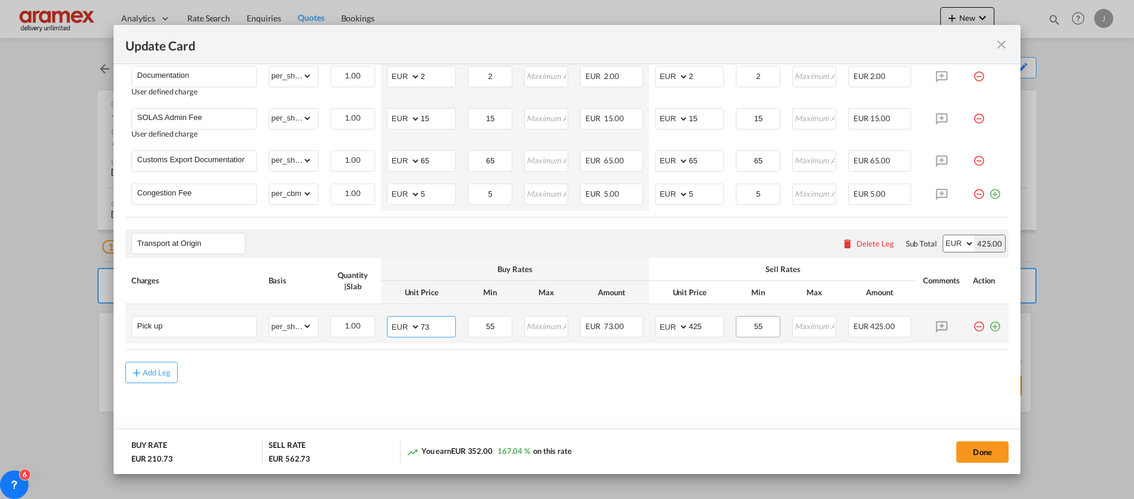
type input "73"
click at [751, 326] on input "55" at bounding box center [758, 326] width 42 height 18
drag, startPoint x: 751, startPoint y: 326, endPoint x: 723, endPoint y: 326, distance: 27.9
click at [751, 326] on input "55" at bounding box center [758, 326] width 42 height 18
click at [689, 326] on input "425" at bounding box center [706, 326] width 34 height 18
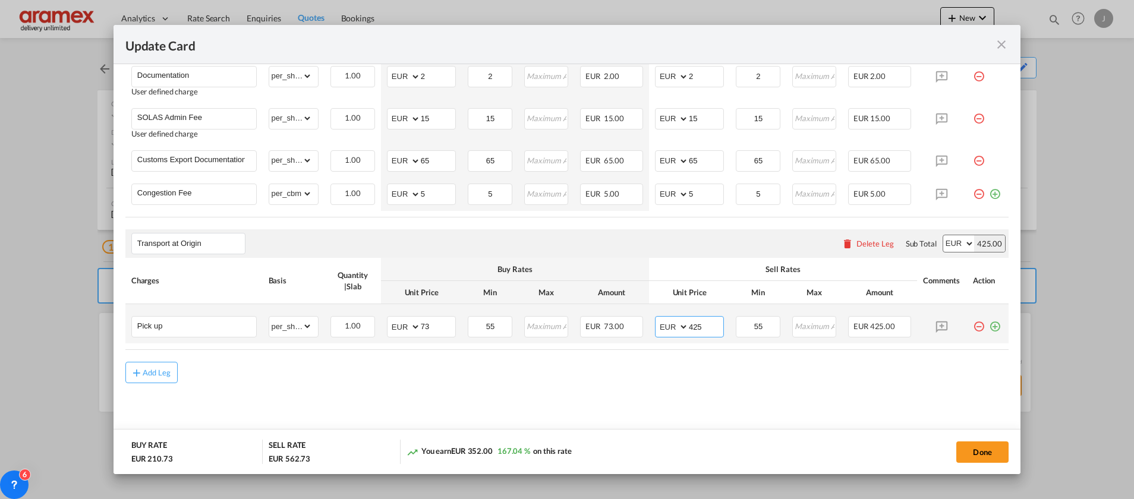
click at [689, 326] on input "425" at bounding box center [706, 326] width 34 height 18
paste input "73"
type input "73"
click at [496, 326] on input "55" at bounding box center [490, 326] width 42 height 18
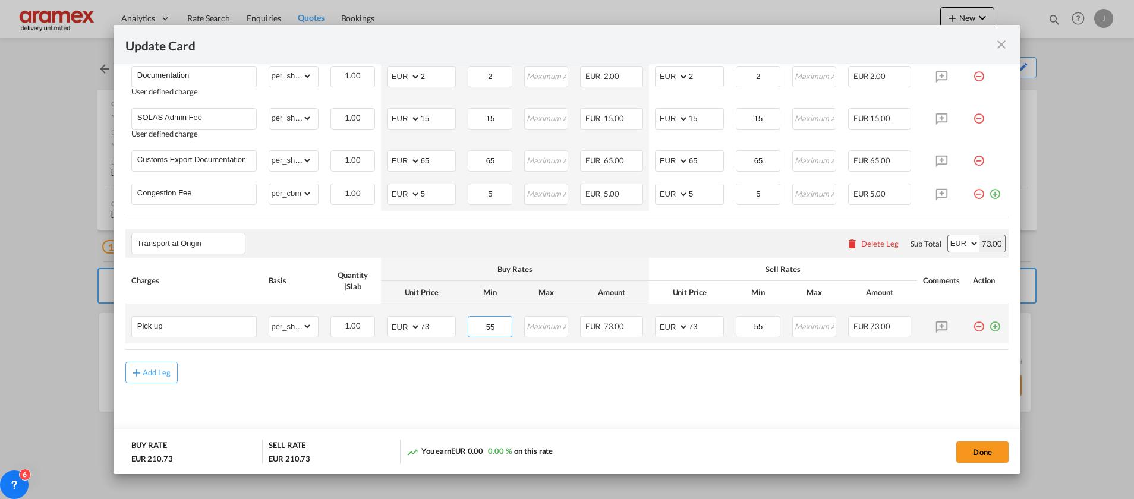
type input "5"
click at [757, 324] on input "55" at bounding box center [758, 326] width 42 height 18
type input "5"
drag, startPoint x: 717, startPoint y: 395, endPoint x: 736, endPoint y: 396, distance: 18.5
click at [726, 396] on md-content "Main Freight Please enter leg name Leg Name Already Exists Delete Leg Sub Total…" at bounding box center [566, 77] width 883 height 738
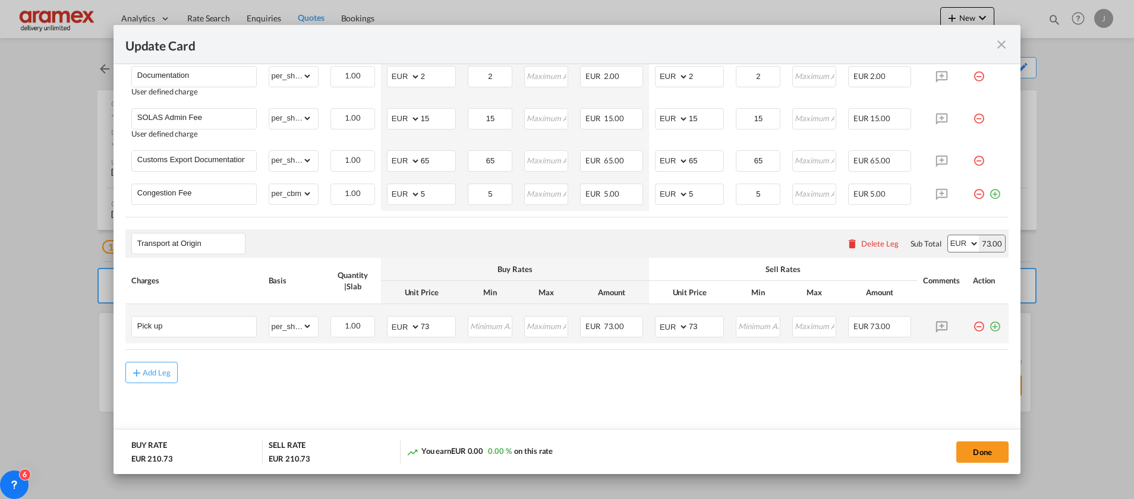
click at [989, 326] on md-icon "icon-plus-circle-outline green-400-fg" at bounding box center [995, 322] width 12 height 12
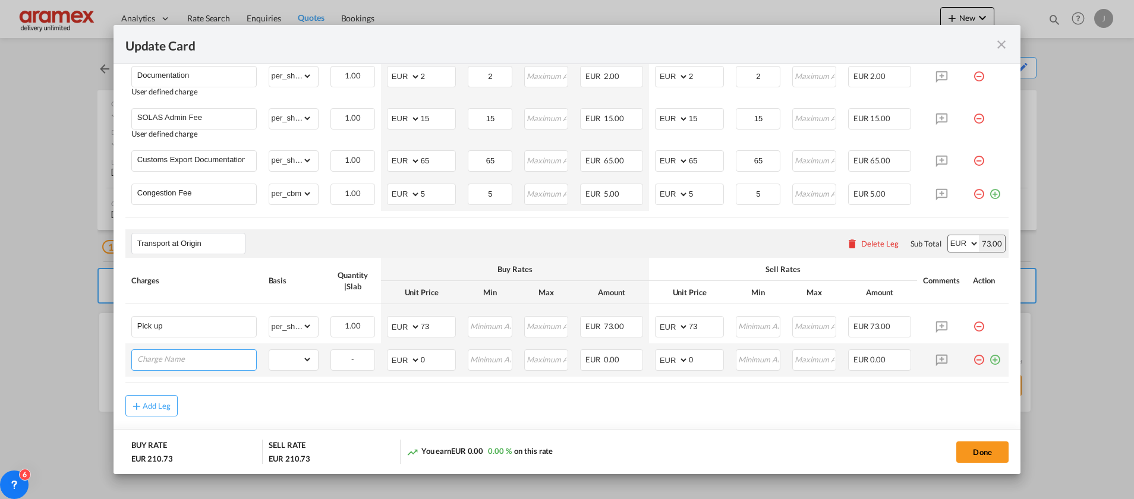
click at [196, 364] on input "Charge Name" at bounding box center [196, 359] width 119 height 18
type input "FSC"
click at [297, 364] on select "gross_weight volumetric_weight per_shipment per_bl % on pickup per_km per_hawb …" at bounding box center [290, 359] width 43 height 19
select select "% on pickup"
click at [269, 350] on select "gross_weight volumetric_weight per_shipment per_bl % on pickup per_km per_hawb …" at bounding box center [290, 359] width 43 height 19
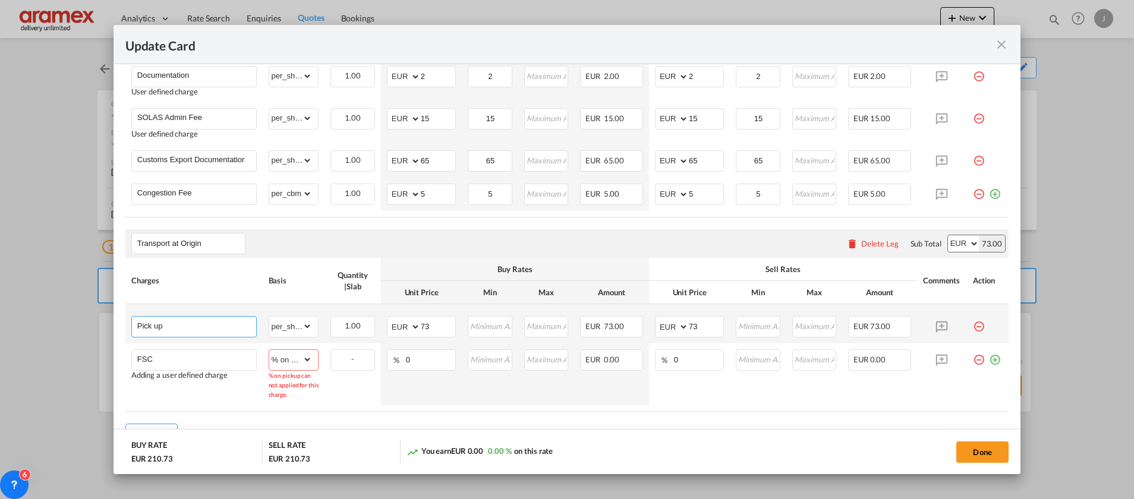
click at [176, 322] on input "Pick up" at bounding box center [196, 326] width 119 height 18
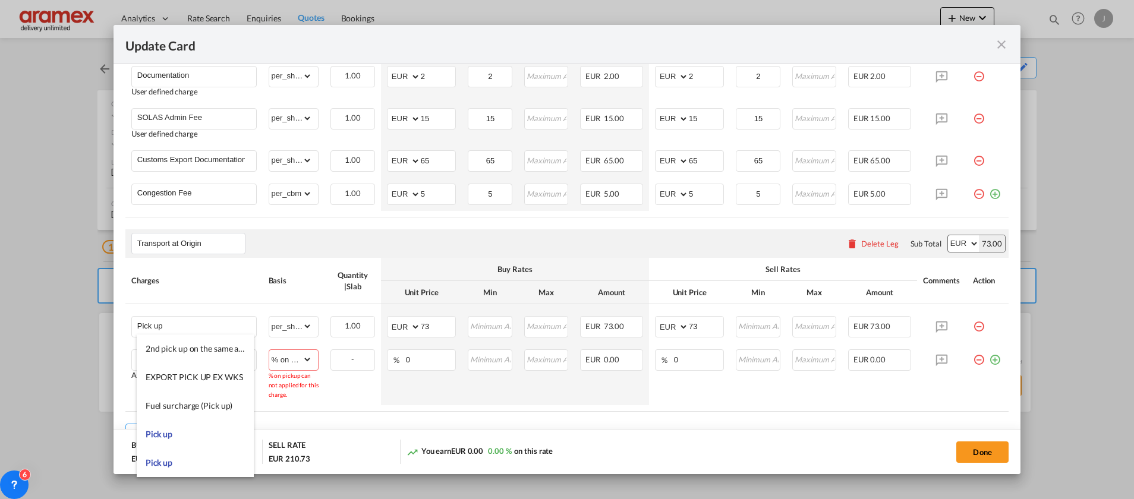
drag, startPoint x: 187, startPoint y: 436, endPoint x: 227, endPoint y: 417, distance: 44.4
click at [187, 434] on li "Pick up" at bounding box center [195, 434] width 117 height 29
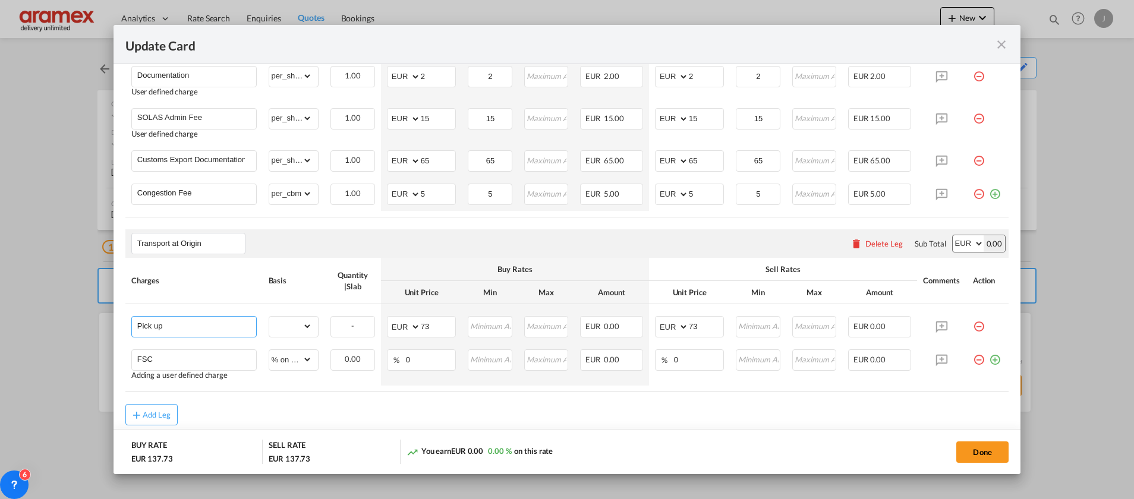
select select "? object:null ?"
type input "0"
click at [284, 322] on select "gross_weight volumetric_weight per_shipment per_bl % on pickup per_km per_hawb …" at bounding box center [290, 326] width 43 height 19
select select "per_shipment"
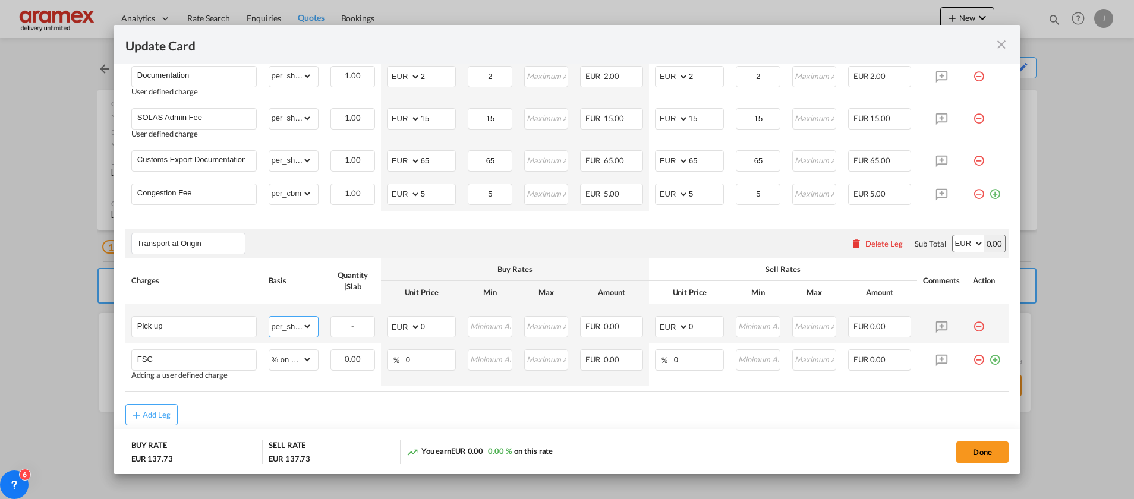
click at [269, 317] on select "gross_weight volumetric_weight per_shipment per_bl % on pickup per_km per_hawb …" at bounding box center [290, 326] width 43 height 19
drag, startPoint x: 426, startPoint y: 329, endPoint x: 404, endPoint y: 331, distance: 22.1
click at [404, 329] on md-input-container "AED AFN ALL AMD ANG AOA ARS AUD AWG AZN BAM BBD BDT BGN BHD BIF BMD BND [PERSON…" at bounding box center [421, 326] width 69 height 21
click at [430, 325] on input "0" at bounding box center [438, 326] width 34 height 18
drag, startPoint x: 431, startPoint y: 326, endPoint x: 401, endPoint y: 326, distance: 30.3
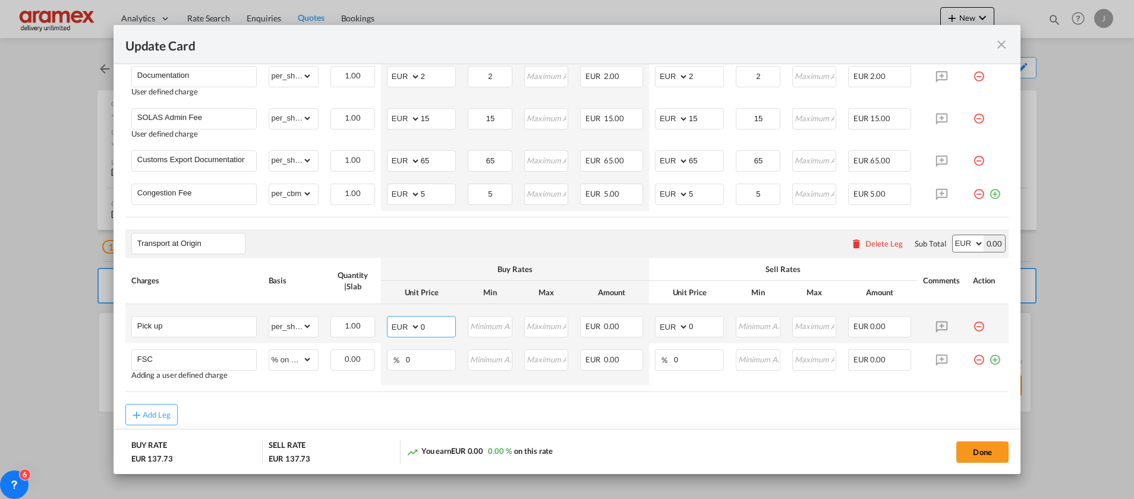
click at [401, 326] on md-input-container "AED AFN ALL AMD ANG AOA ARS AUD AWG AZN BAM BBD BDT BGN BHD BIF BMD BND [PERSON…" at bounding box center [421, 326] width 69 height 21
type input "73"
drag, startPoint x: 375, startPoint y: 423, endPoint x: 409, endPoint y: 396, distance: 43.3
click at [378, 423] on div "Add Leg" at bounding box center [566, 414] width 883 height 21
click at [425, 327] on input "73" at bounding box center [438, 326] width 34 height 18
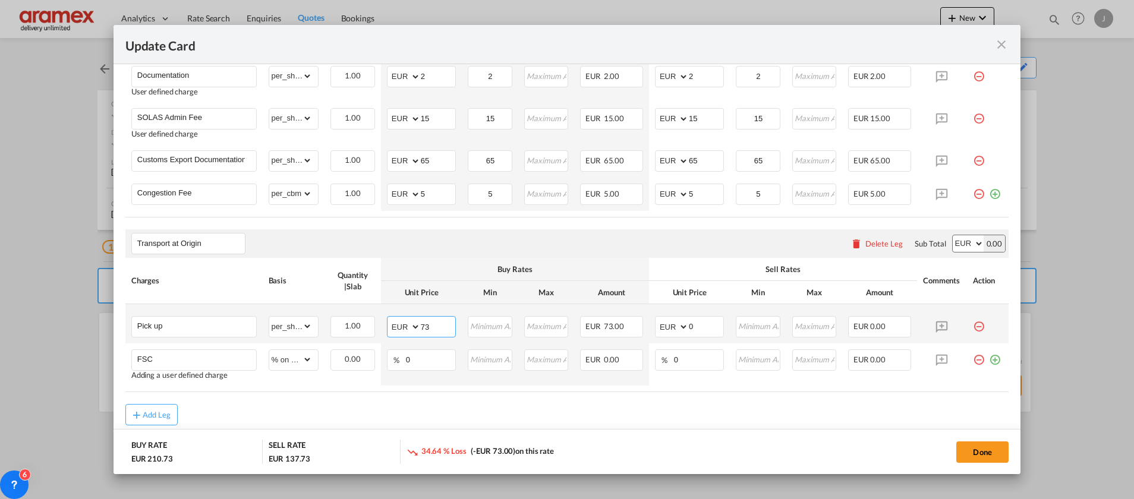
drag, startPoint x: 425, startPoint y: 327, endPoint x: 437, endPoint y: 326, distance: 12.5
click at [425, 326] on input "73" at bounding box center [438, 326] width 34 height 18
click at [689, 323] on input "0" at bounding box center [706, 326] width 34 height 18
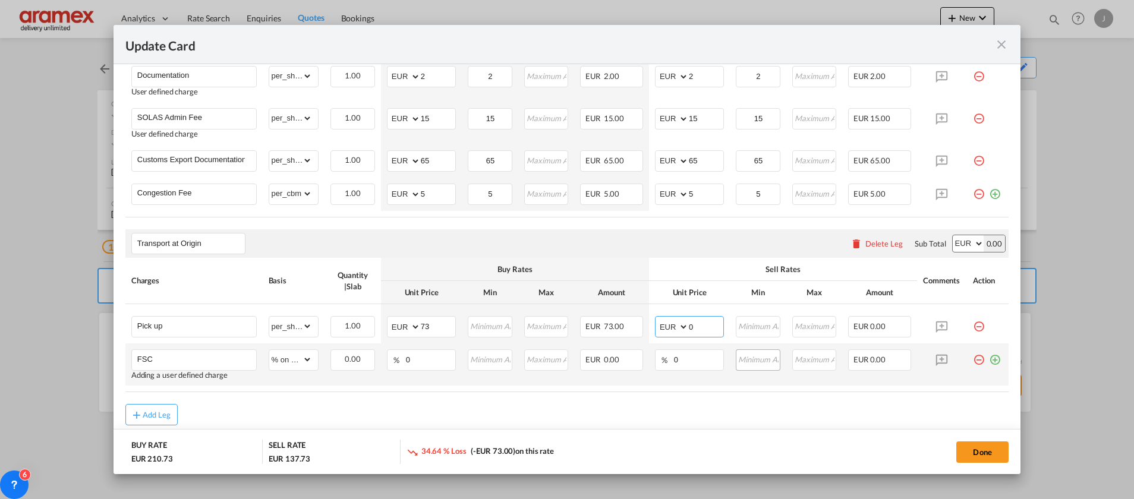
paste input "73"
type input "73"
drag, startPoint x: 416, startPoint y: 354, endPoint x: 351, endPoint y: 363, distance: 65.9
click at [351, 363] on tr "FSC Adding a user defined charge Please Enter Already Exists gross_weight volum…" at bounding box center [566, 365] width 883 height 42
click at [407, 360] on input "27" at bounding box center [430, 359] width 49 height 18
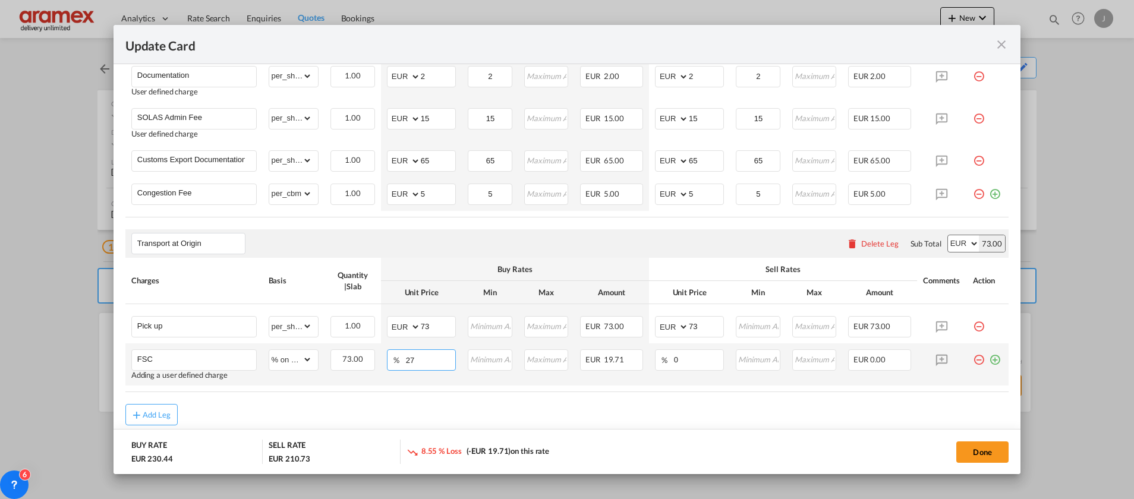
click at [407, 360] on input "27" at bounding box center [430, 359] width 49 height 18
type input "27"
drag, startPoint x: 691, startPoint y: 362, endPoint x: 620, endPoint y: 363, distance: 71.3
click at [620, 363] on tr "FSC Adding a user defined charge Please Enter Already Exists gross_weight volum…" at bounding box center [566, 365] width 883 height 42
paste input "27"
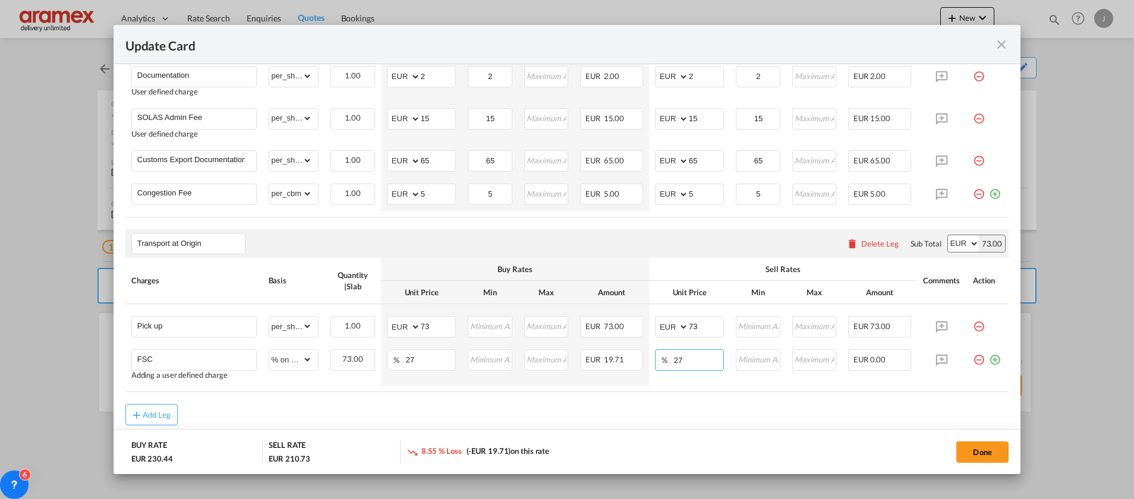
type input "27"
click at [628, 403] on air-lcl-rate-modification "Main Freight Please enter leg name Leg Name Already Exists Delete Leg Sub Total…" at bounding box center [566, 67] width 883 height 719
click at [986, 450] on button "Done" at bounding box center [982, 452] width 52 height 21
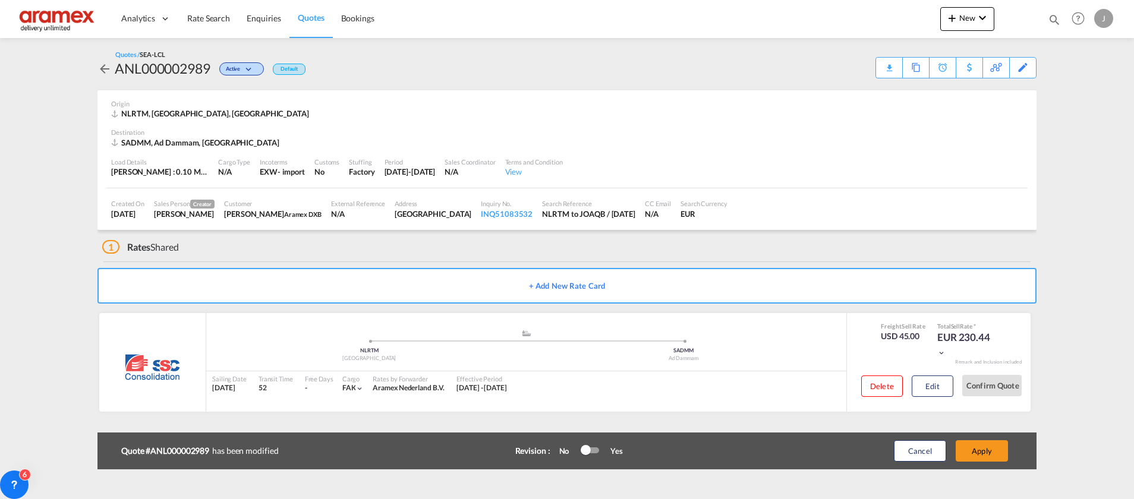
click at [986, 449] on button "Apply" at bounding box center [982, 450] width 52 height 21
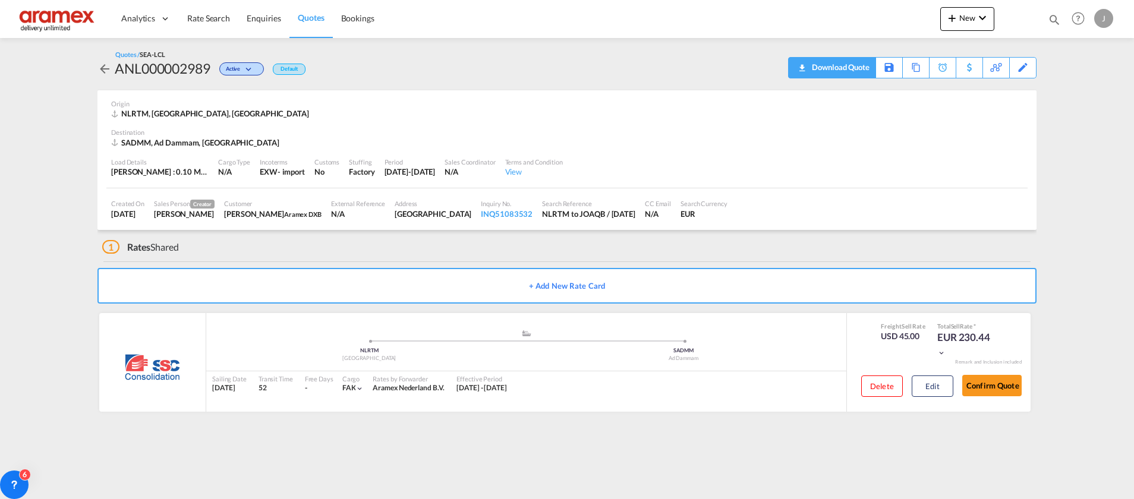
click at [852, 68] on div "Download Quote" at bounding box center [839, 67] width 61 height 19
click at [924, 386] on button "Edit" at bounding box center [933, 386] width 42 height 21
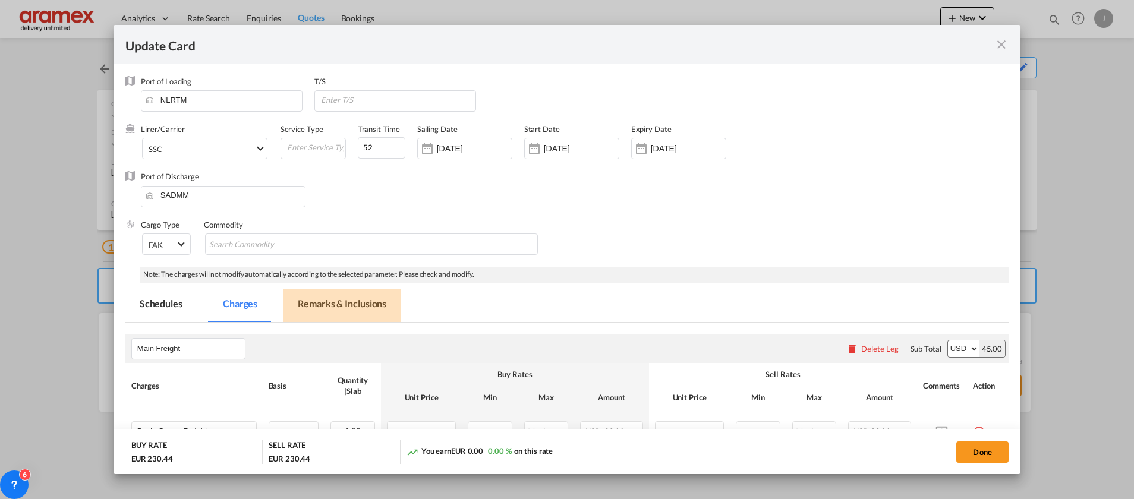
click at [346, 303] on md-tab-item "Remarks & Inclusions" at bounding box center [341, 305] width 117 height 33
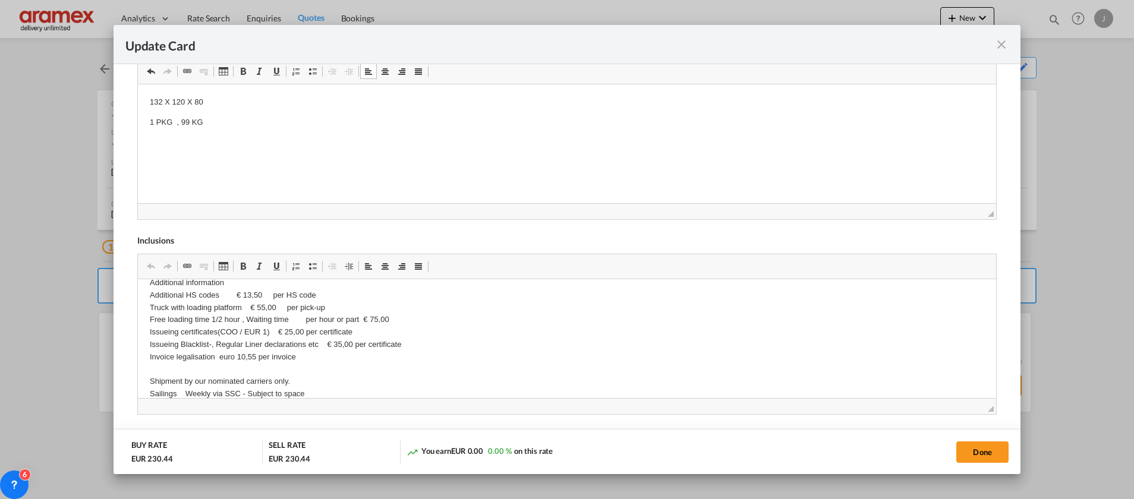
scroll to position [253, 0]
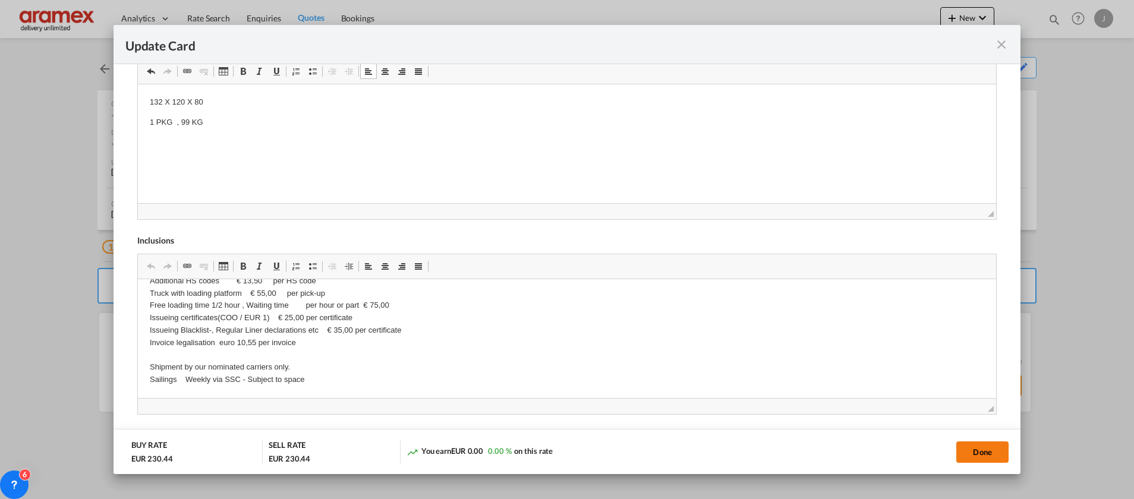
click at [986, 453] on button "Done" at bounding box center [982, 452] width 52 height 21
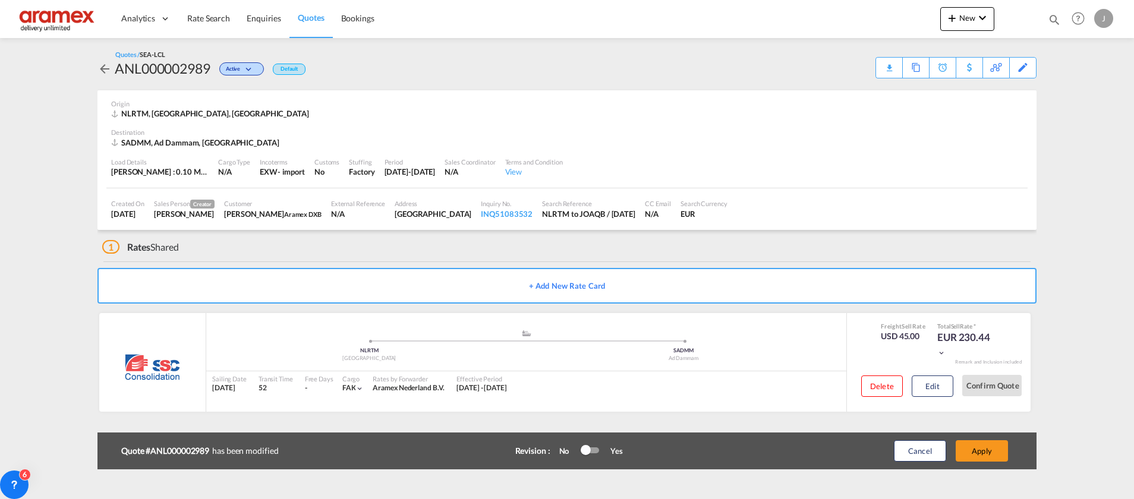
click at [986, 452] on button "Apply" at bounding box center [982, 450] width 52 height 21
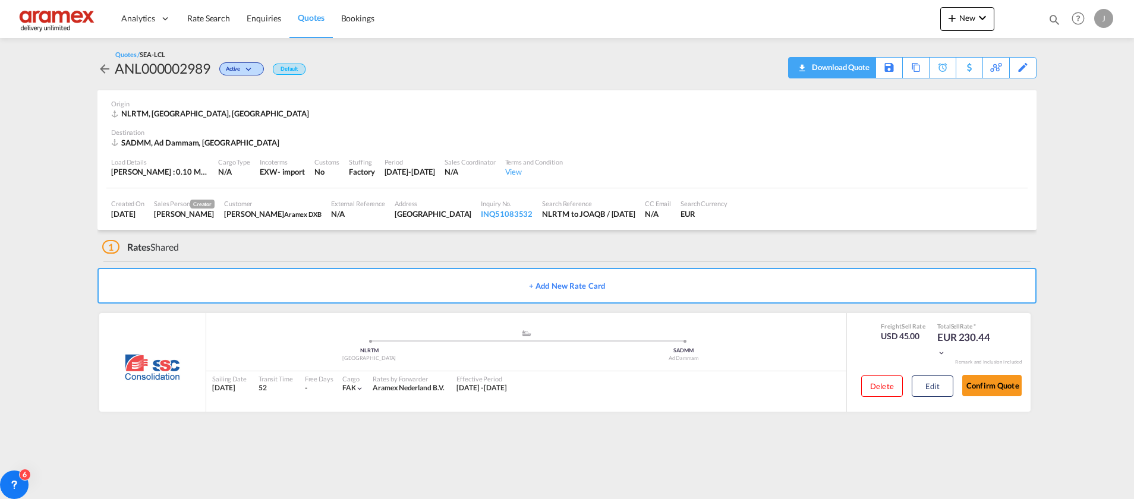
click at [828, 65] on div "Download Quote" at bounding box center [839, 67] width 61 height 19
click at [946, 389] on button "Edit" at bounding box center [933, 386] width 42 height 21
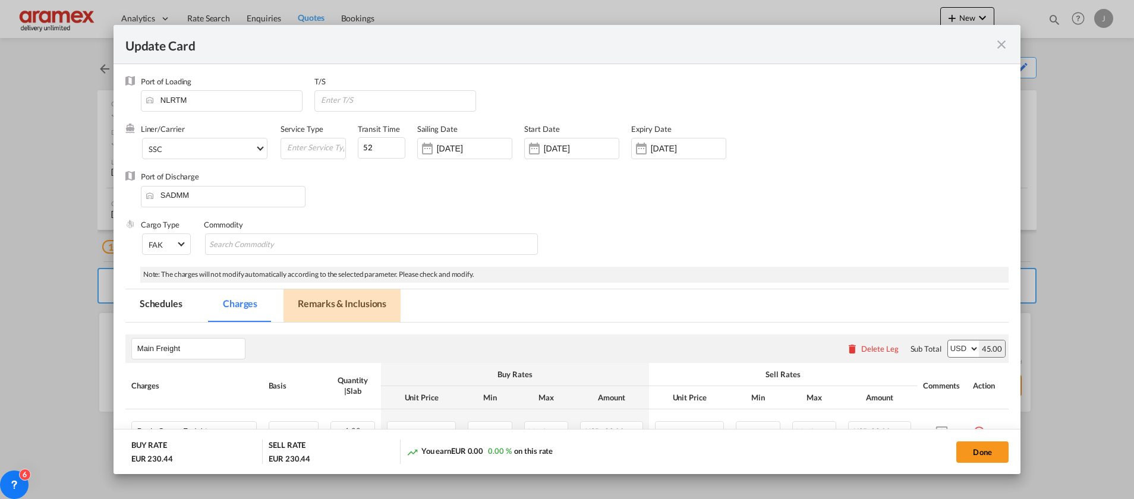
click at [348, 300] on md-tab-item "Remarks & Inclusions" at bounding box center [341, 305] width 117 height 33
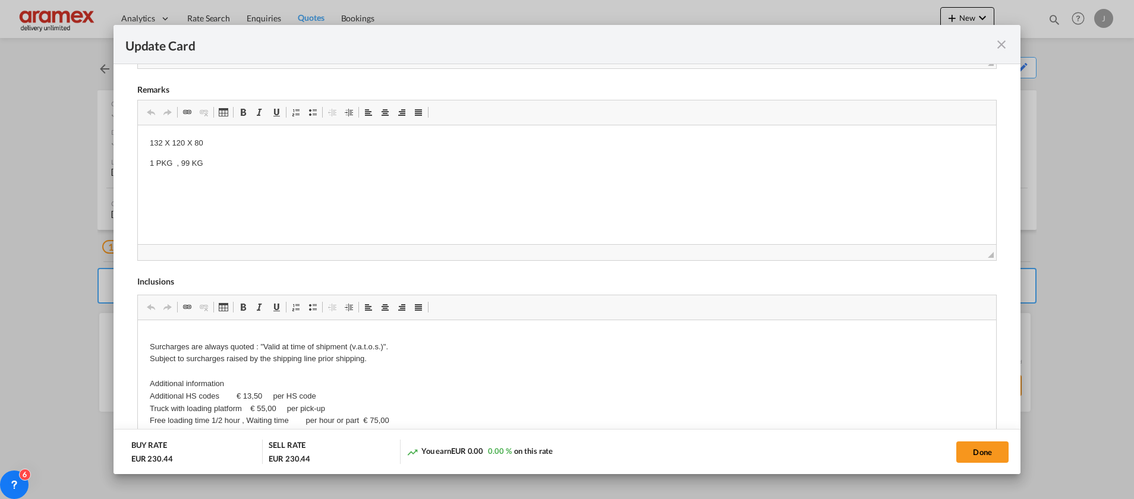
scroll to position [0, 0]
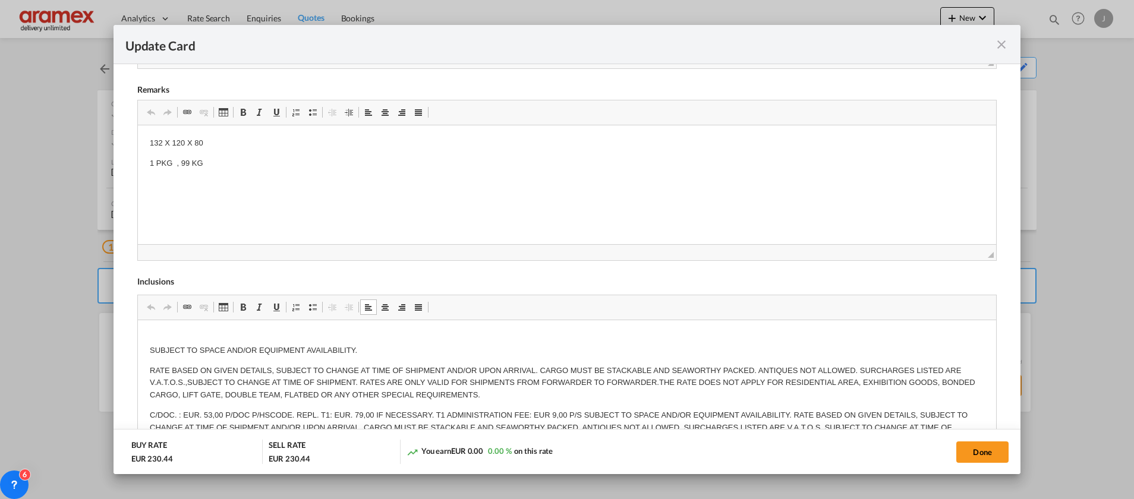
drag, startPoint x: 151, startPoint y: 379, endPoint x: 219, endPoint y: 385, distance: 68.6
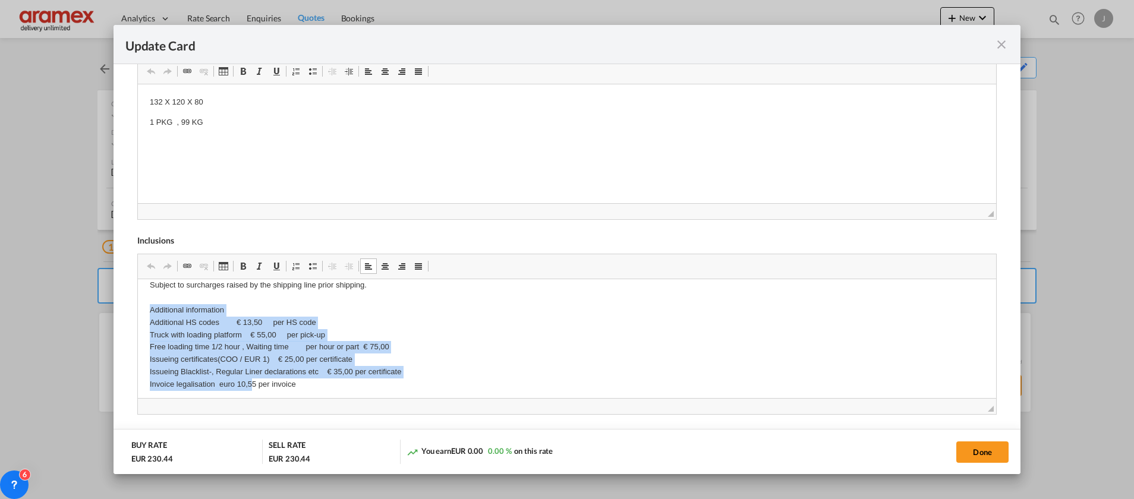
scroll to position [253, 0]
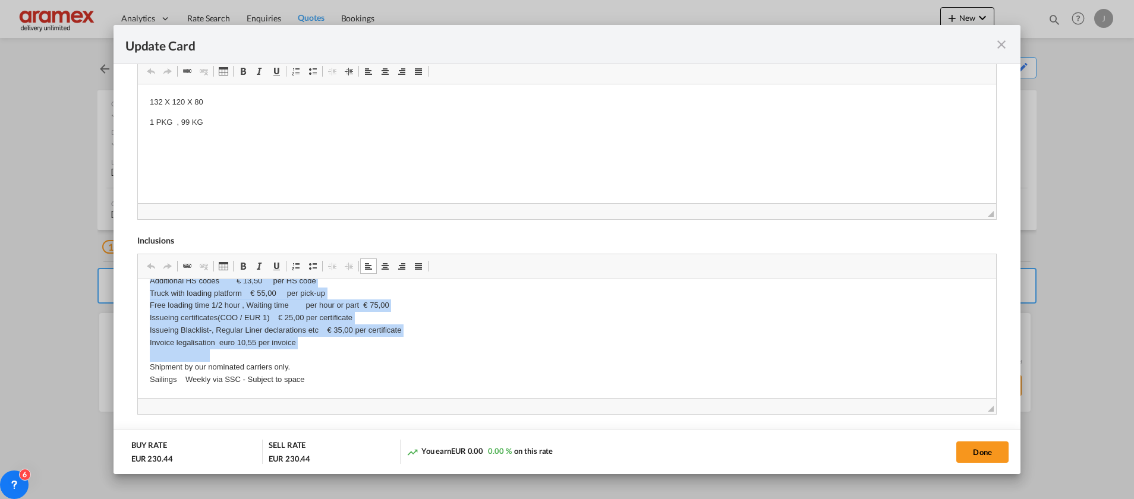
drag, startPoint x: 150, startPoint y: 342, endPoint x: 347, endPoint y: 352, distance: 197.5
click at [347, 352] on p "Surcharges are always quoted : "Valid at time of shipment (v.a.t.o.s.)". Subjec…" at bounding box center [566, 299] width 834 height 173
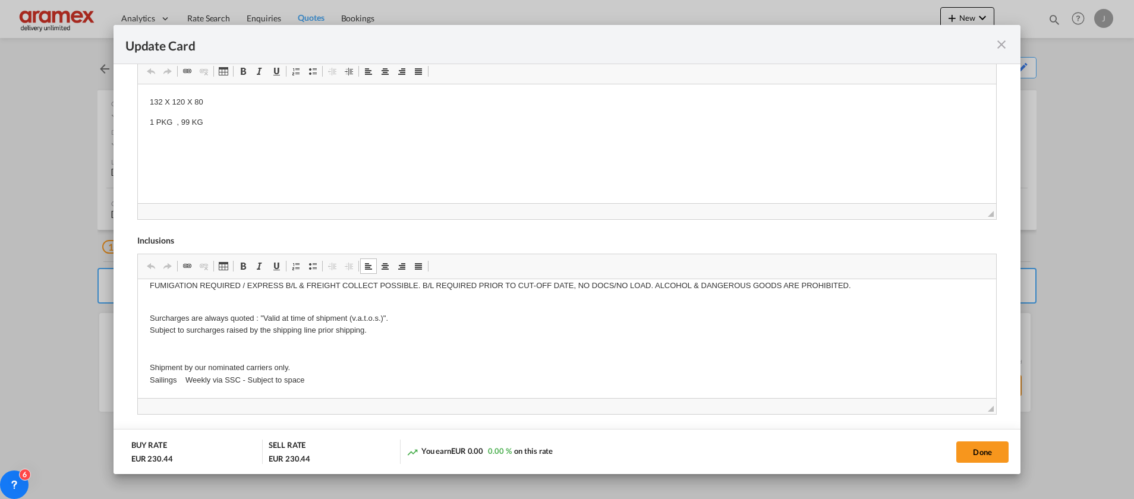
scroll to position [166, 0]
drag, startPoint x: 143, startPoint y: 312, endPoint x: 427, endPoint y: 386, distance: 292.9
click at [427, 386] on html "SUBJECT TO SPACE AND/OR EQUIPMENT AVAILABILITY. RATE BASED ON GIVEN DETAILS, SU…" at bounding box center [566, 255] width 858 height 285
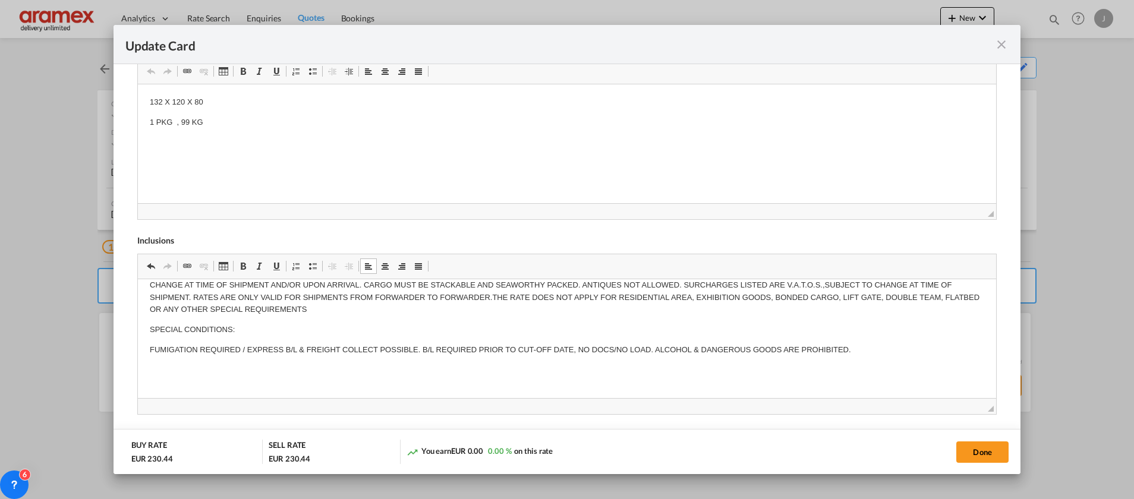
scroll to position [104, 0]
click at [980, 442] on button "Done" at bounding box center [982, 452] width 52 height 21
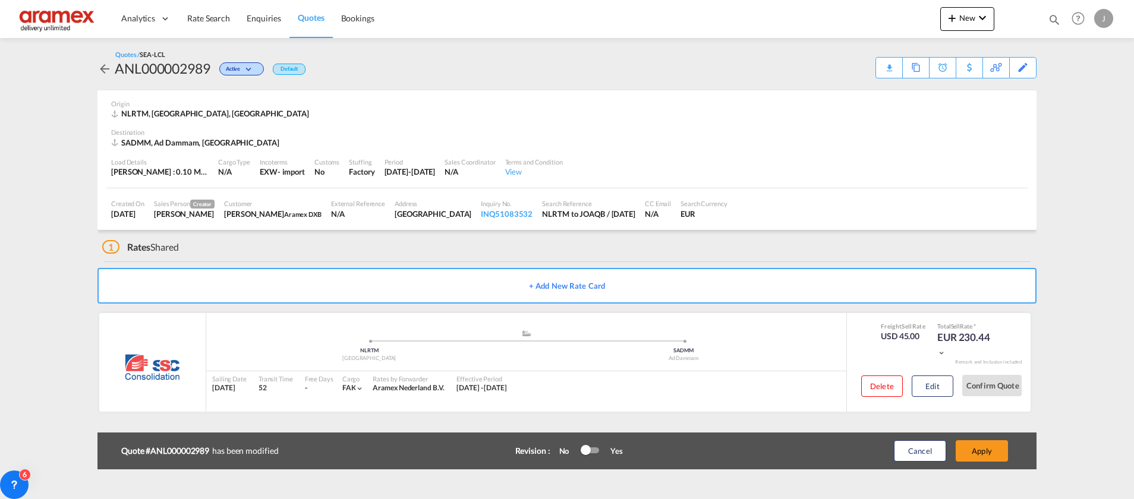
scroll to position [125, 0]
click at [994, 455] on button "Apply" at bounding box center [982, 450] width 52 height 21
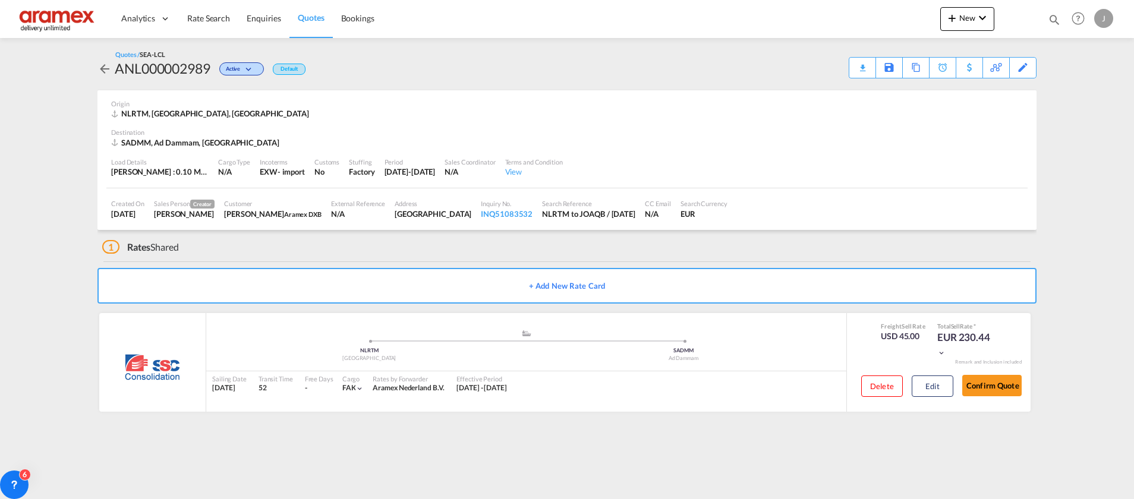
click at [0, 0] on div "Download Quote" at bounding box center [0, 0] width 0 height 0
click at [929, 387] on button "Edit" at bounding box center [933, 386] width 42 height 21
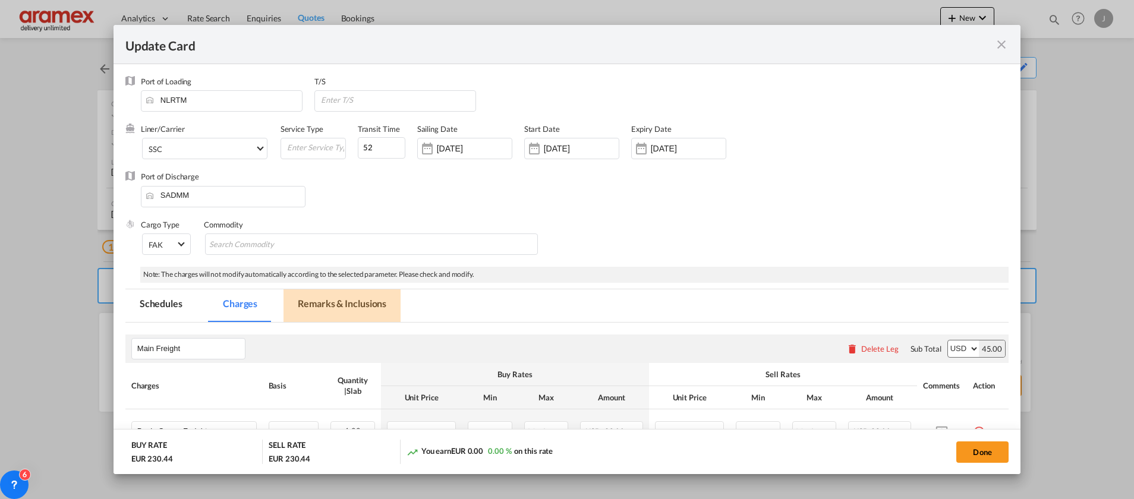
click at [349, 303] on md-tab-item "Remarks & Inclusions" at bounding box center [341, 305] width 117 height 33
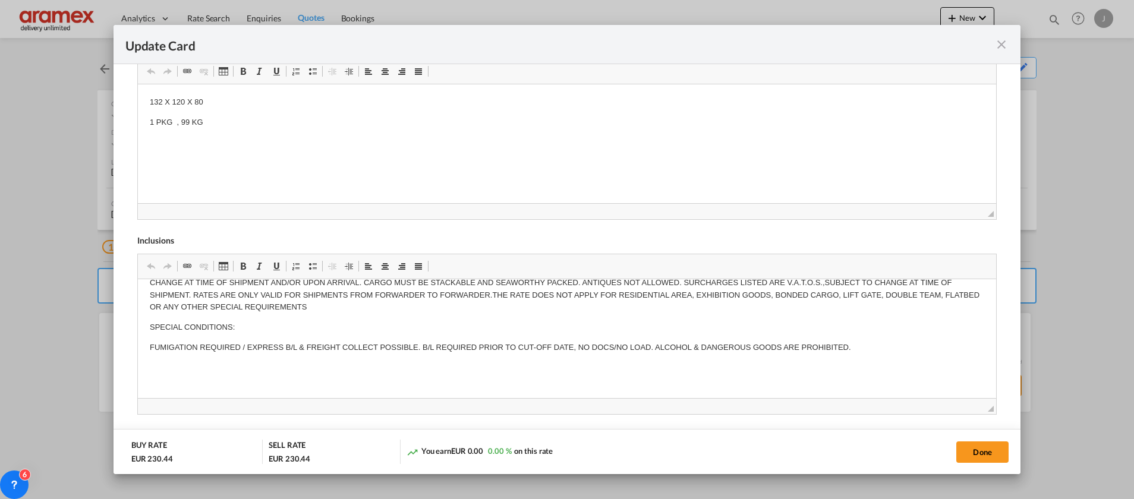
scroll to position [0, 0]
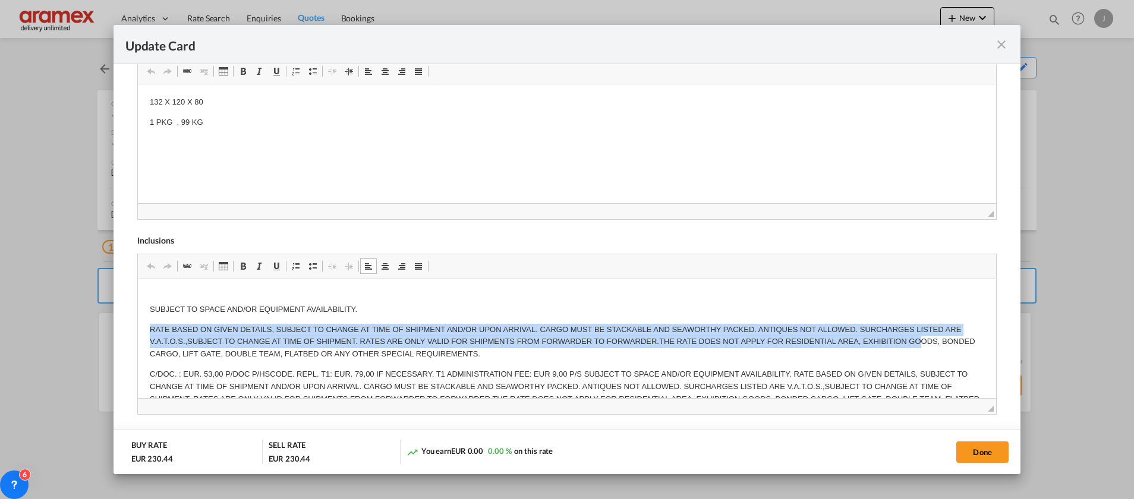
drag, startPoint x: 147, startPoint y: 322, endPoint x: 159, endPoint y: 348, distance: 28.2
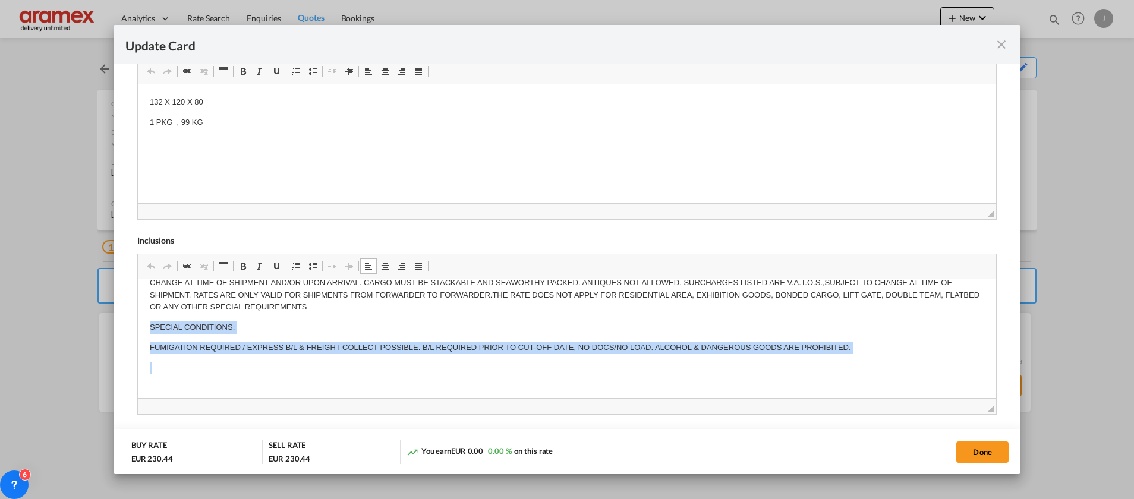
drag, startPoint x: 149, startPoint y: 330, endPoint x: 163, endPoint y: 373, distance: 44.9
click at [163, 373] on body "SUBJECT TO SPACE AND/OR EQUIPMENT AVAILABILITY. RATE BASED ON GIVEN DETAILS, SU…" at bounding box center [566, 286] width 834 height 199
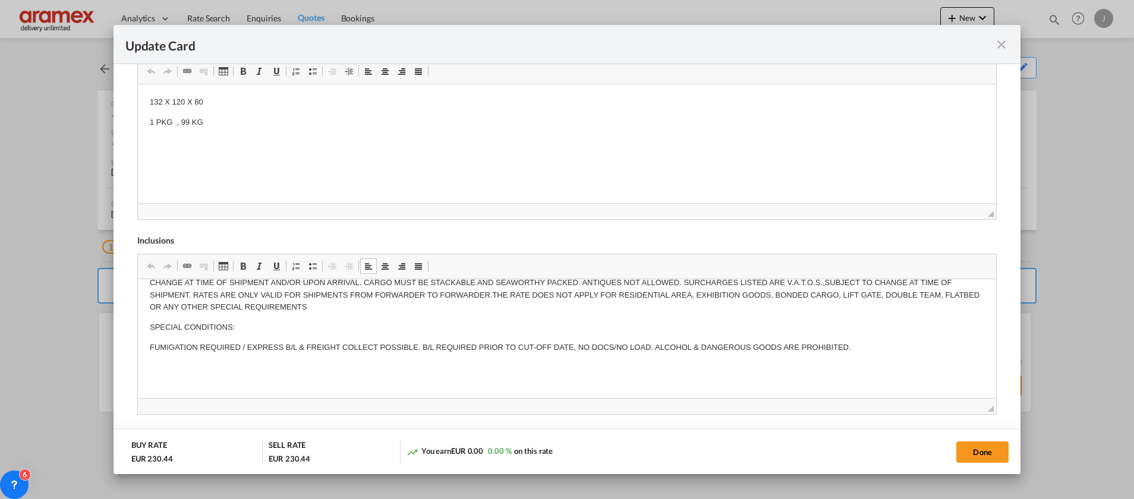
scroll to position [84, 0]
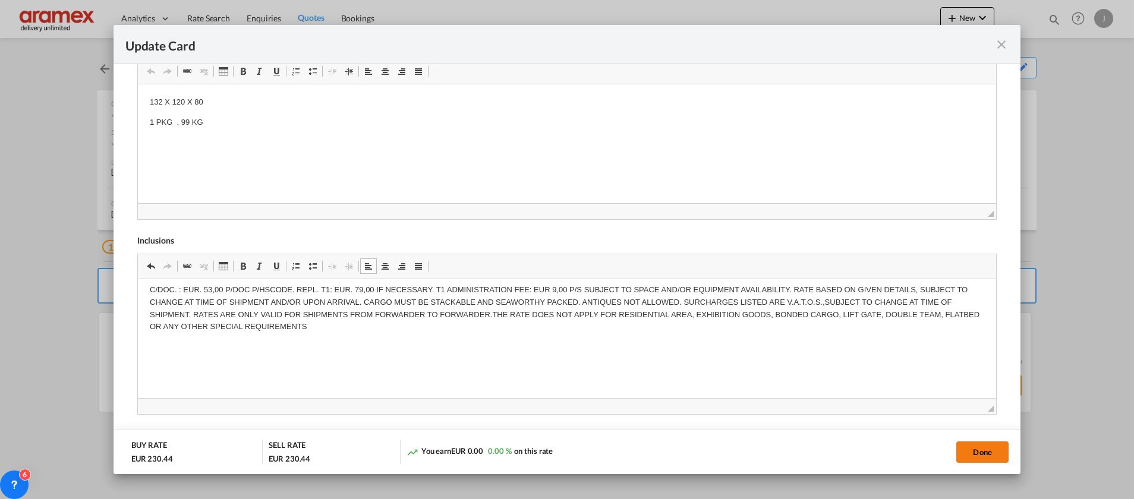
click at [986, 449] on button "Done" at bounding box center [982, 452] width 52 height 21
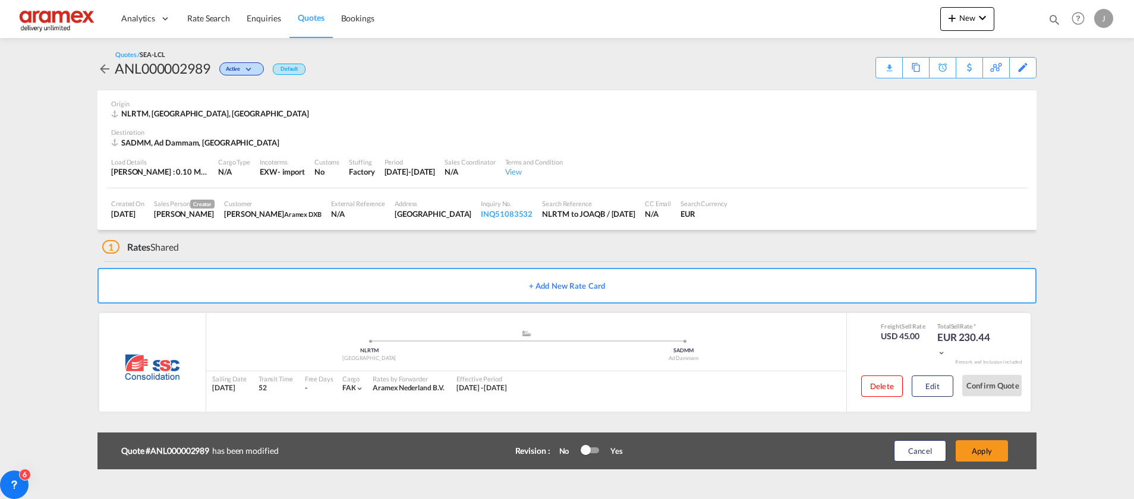
click at [986, 449] on button "Apply" at bounding box center [982, 450] width 52 height 21
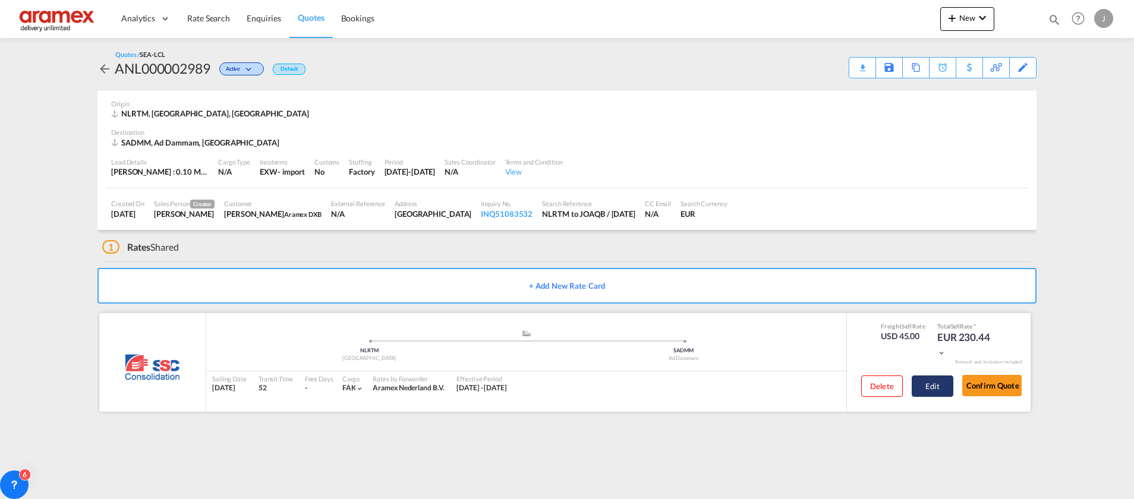
click at [942, 390] on button "Edit" at bounding box center [933, 386] width 42 height 21
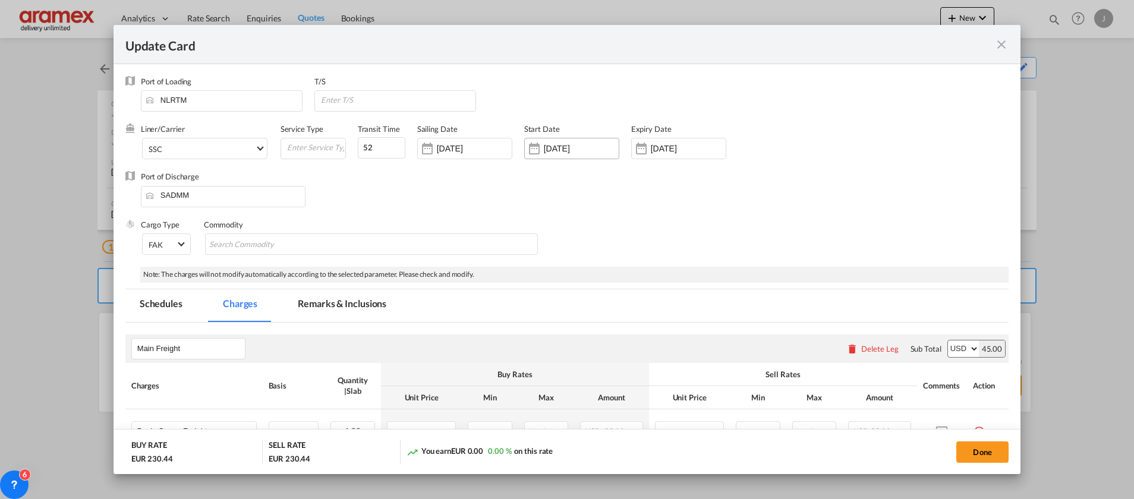
click at [563, 150] on input "[DATE]" at bounding box center [581, 149] width 75 height 10
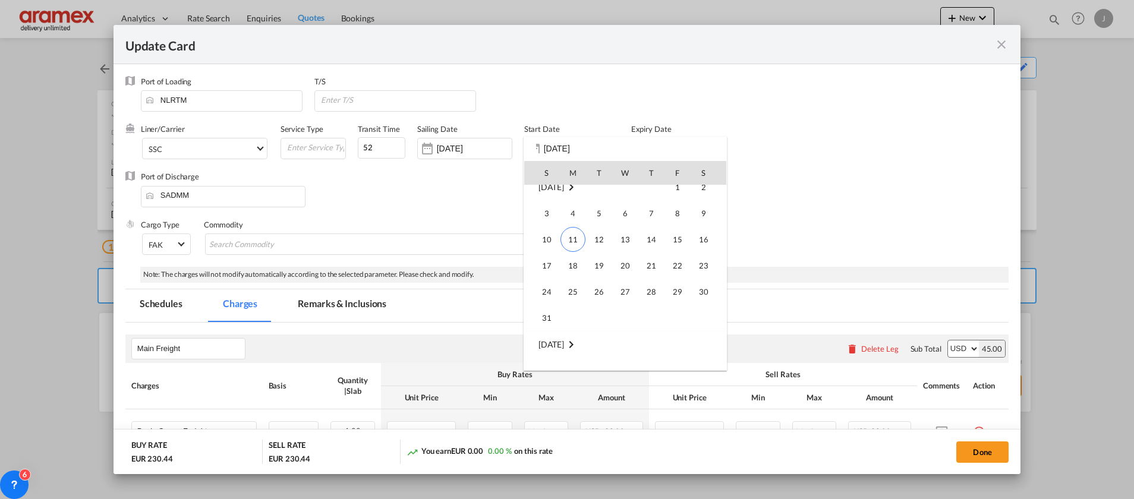
scroll to position [275160, 0]
click at [580, 226] on span "11" at bounding box center [572, 230] width 25 height 25
type input "[DATE]"
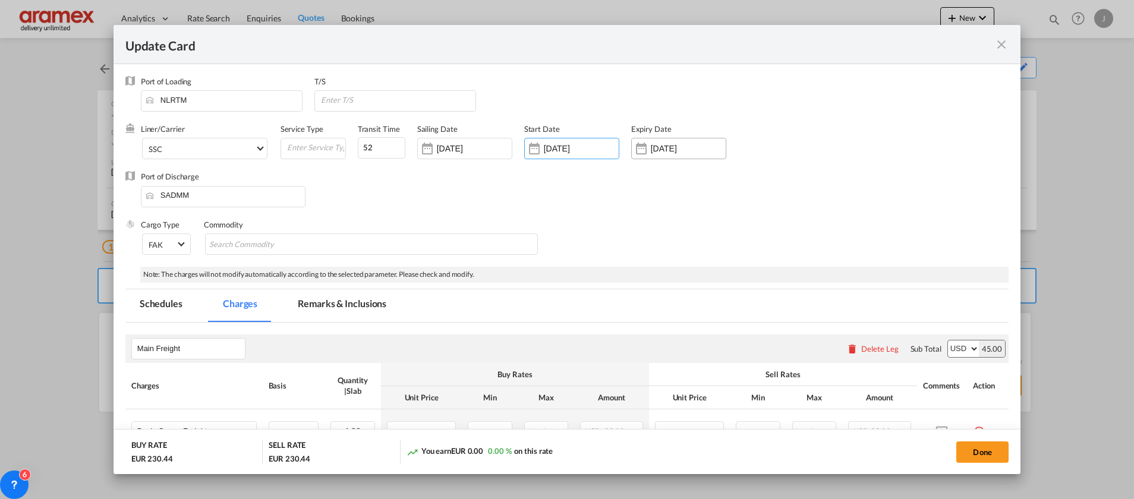
click at [663, 150] on input "[DATE]" at bounding box center [688, 149] width 75 height 10
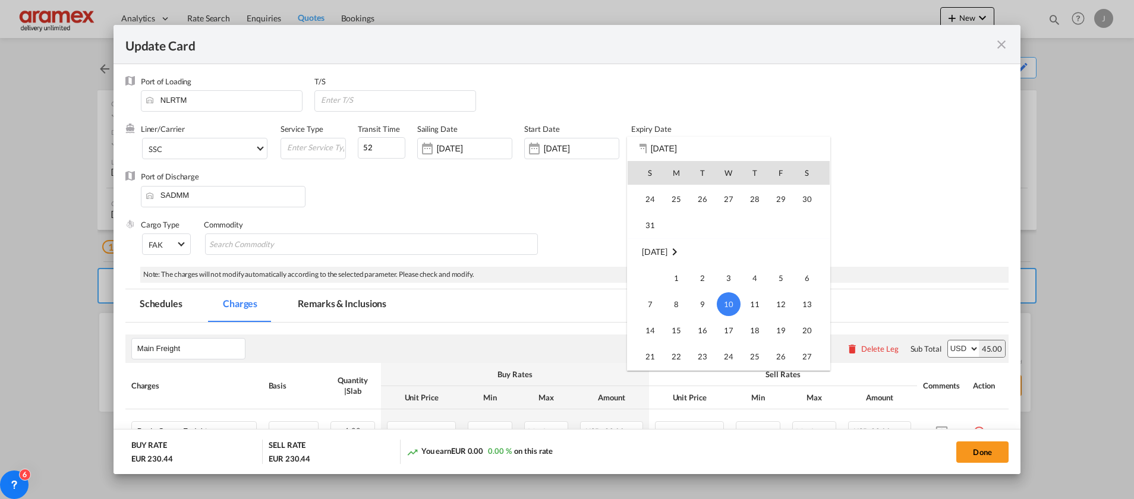
scroll to position [68, 0]
click at [648, 259] on span "31" at bounding box center [650, 261] width 24 height 24
type input "[DATE]"
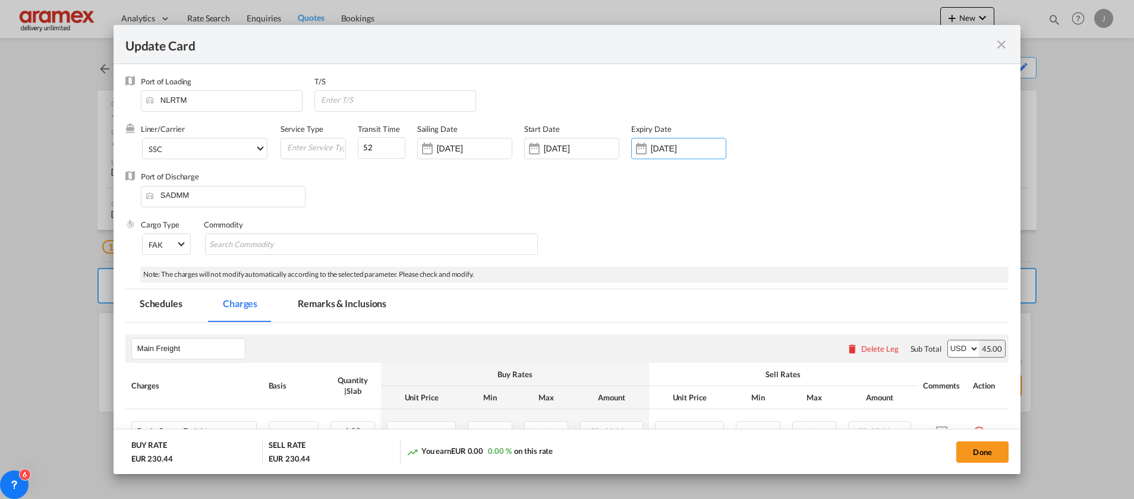
click at [560, 241] on div "Cargo Type FAK FAK GCR GDSM General Cargo Hazardous Cargo Ambient Foodstuff Chi…" at bounding box center [575, 243] width 868 height 48
click at [987, 452] on button "Done" at bounding box center [982, 452] width 52 height 21
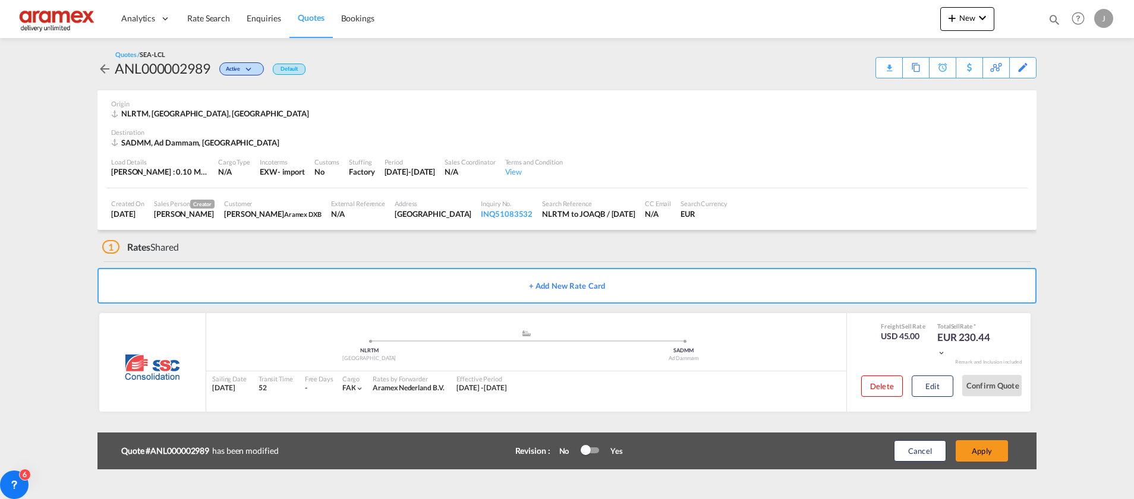
click at [987, 451] on button "Apply" at bounding box center [982, 450] width 52 height 21
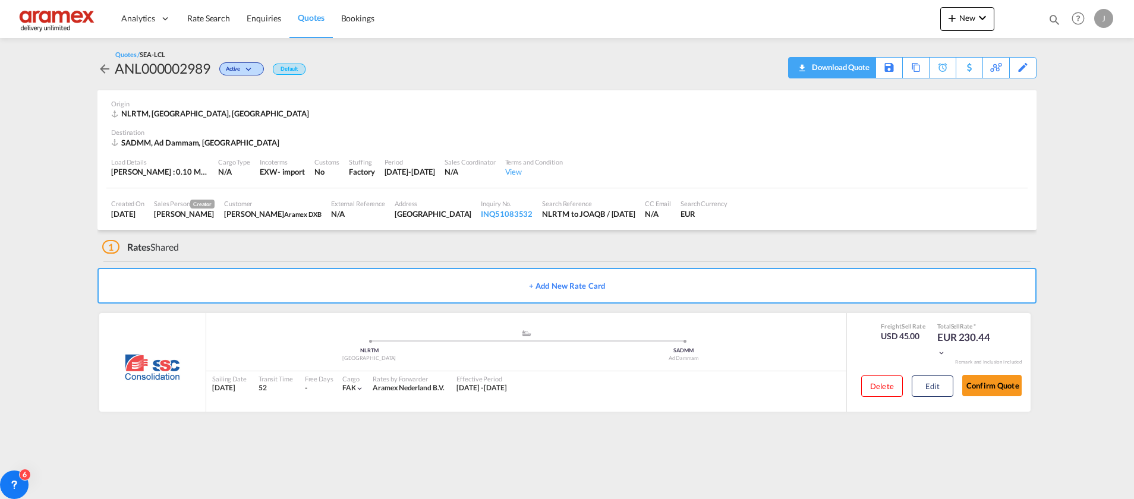
click at [856, 68] on div "Download Quote" at bounding box center [839, 67] width 61 height 19
